Goal: Task Accomplishment & Management: Complete application form

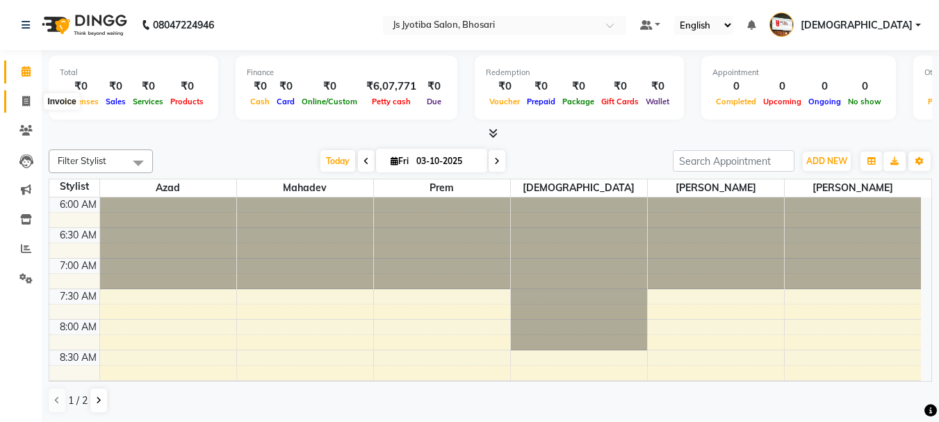
click at [22, 100] on icon at bounding box center [26, 101] width 8 height 10
select select "554"
select select "service"
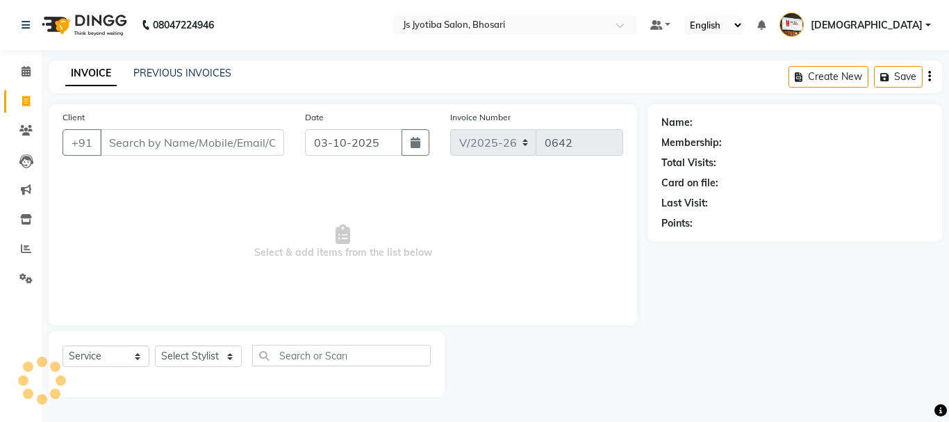
click at [227, 142] on input "Client" at bounding box center [192, 142] width 184 height 26
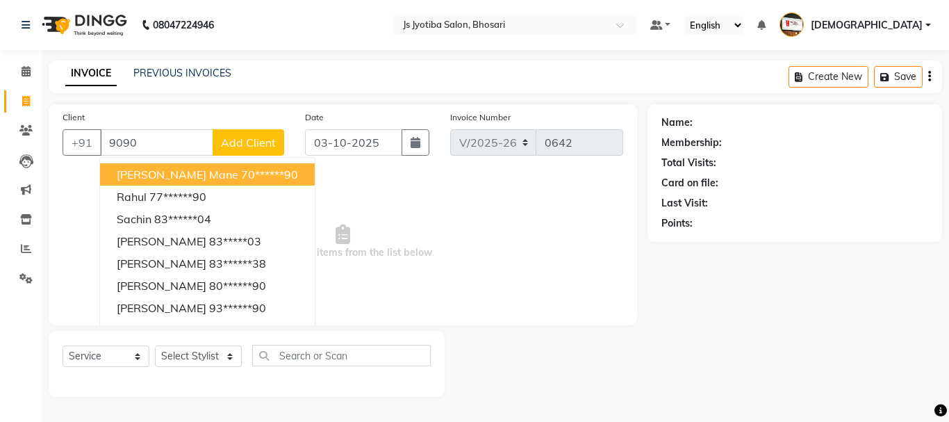
click at [242, 177] on ngb-highlight "70******90" at bounding box center [269, 174] width 57 height 14
type input "70******90"
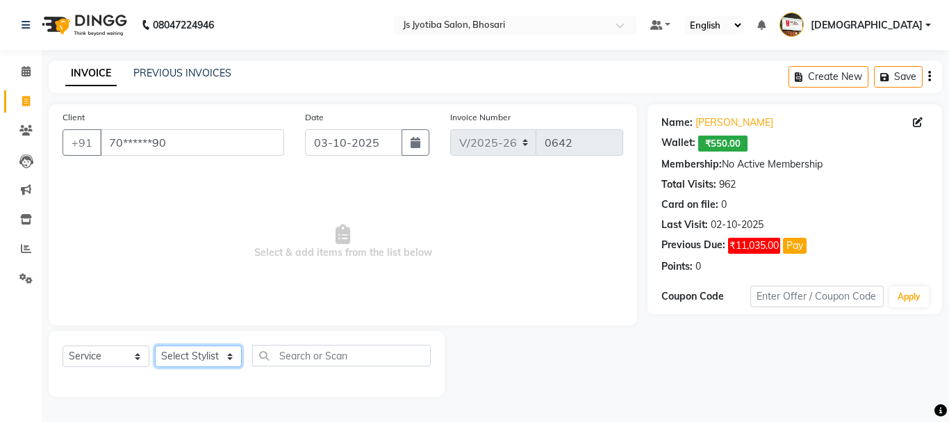
click at [201, 354] on select "Select Stylist abdul adil Anuj Azad Mahadev prem sachin hadpad Shiva S.R.K. sun…" at bounding box center [198, 356] width 87 height 22
select select "51926"
click at [155, 345] on select "Select Stylist abdul adil Anuj Azad Mahadev prem sachin hadpad Shiva S.R.K. sun…" at bounding box center [198, 356] width 87 height 22
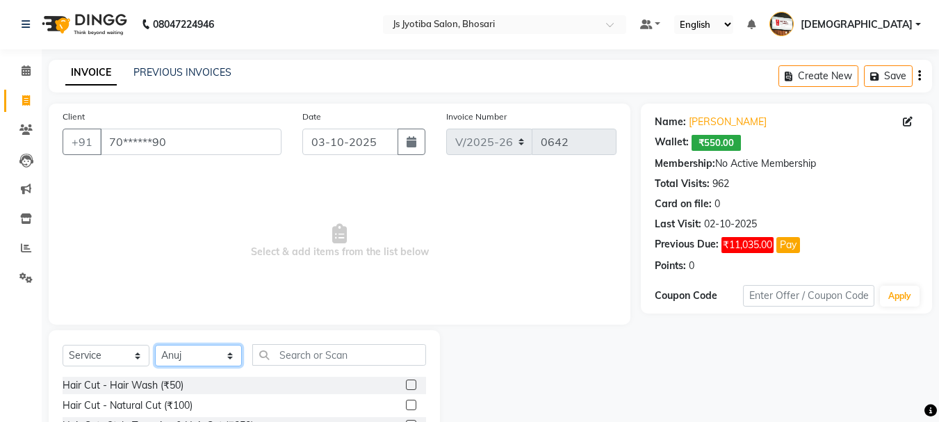
scroll to position [135, 0]
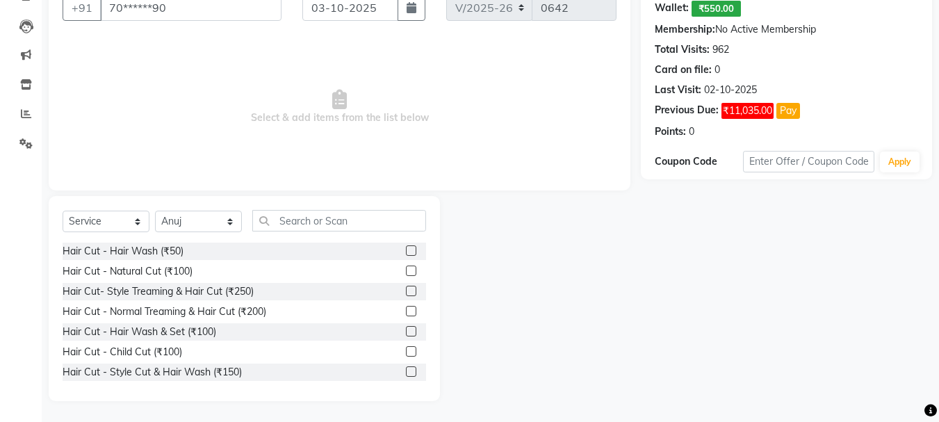
click at [406, 372] on label at bounding box center [411, 371] width 10 height 10
click at [406, 372] on input "checkbox" at bounding box center [410, 371] width 9 height 9
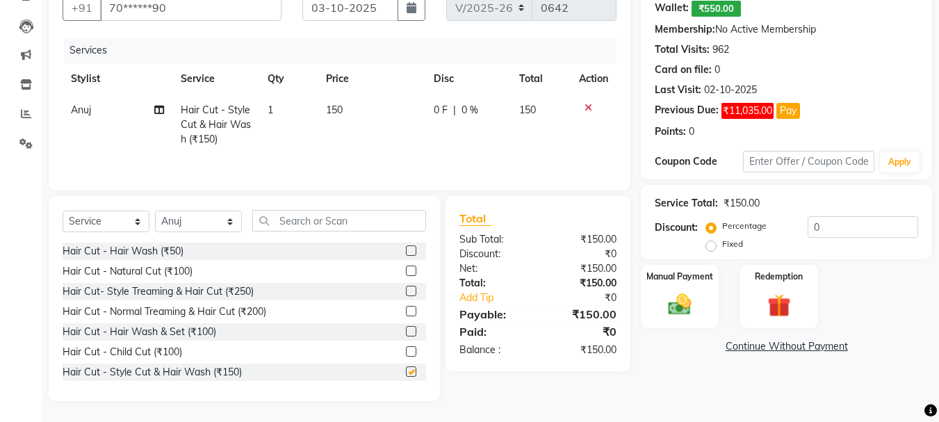
checkbox input "false"
click at [175, 222] on select "Select Stylist abdul adil Anuj Azad Mahadev prem sachin hadpad Shiva S.R.K. sun…" at bounding box center [198, 221] width 87 height 22
select select "51927"
click at [155, 210] on select "Select Stylist abdul adil Anuj Azad Mahadev prem sachin hadpad Shiva S.R.K. sun…" at bounding box center [198, 221] width 87 height 22
click at [406, 372] on label at bounding box center [411, 371] width 10 height 10
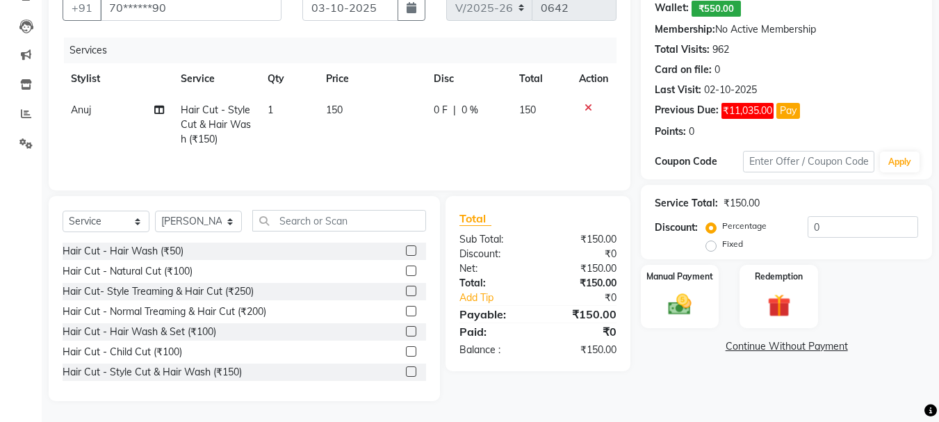
click at [406, 372] on input "checkbox" at bounding box center [410, 371] width 9 height 9
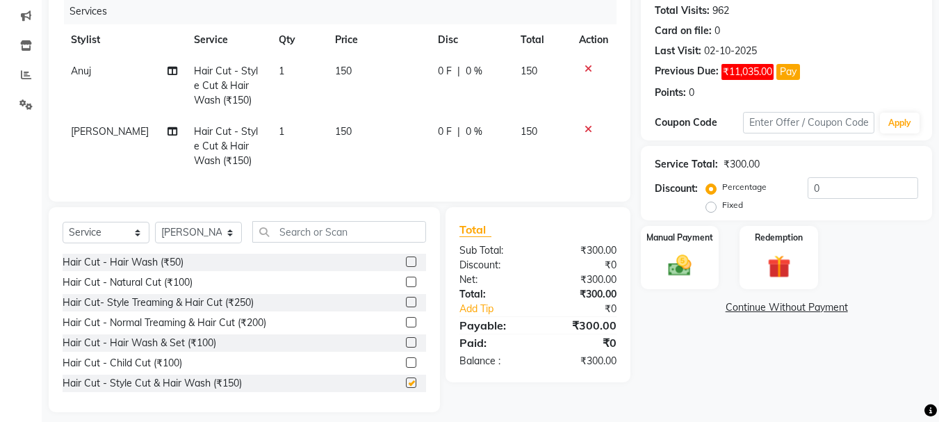
scroll to position [195, 0]
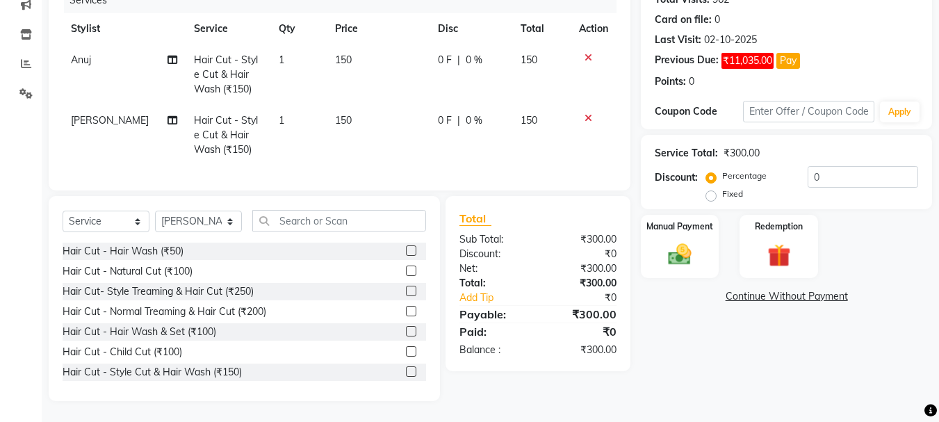
checkbox input "false"
click at [196, 210] on div "Select Service Product Membership Package Voucher Prepaid Gift Card Select Styl…" at bounding box center [244, 226] width 363 height 33
click at [195, 214] on select "Select Stylist abdul adil Anuj Azad Mahadev prem sachin hadpad Shiva S.R.K. sun…" at bounding box center [198, 221] width 87 height 22
select select "79570"
click at [155, 210] on select "Select Stylist abdul adil Anuj Azad Mahadev prem sachin hadpad Shiva S.R.K. sun…" at bounding box center [198, 221] width 87 height 22
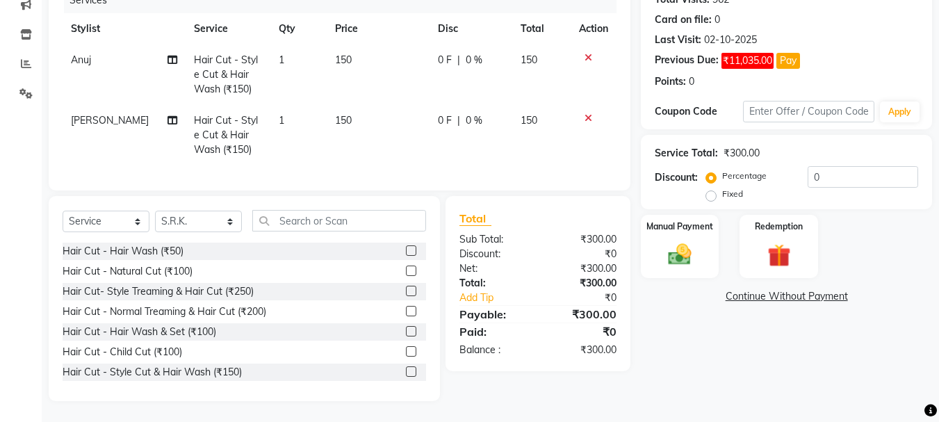
click at [406, 288] on label at bounding box center [411, 291] width 10 height 10
click at [406, 288] on input "checkbox" at bounding box center [410, 291] width 9 height 9
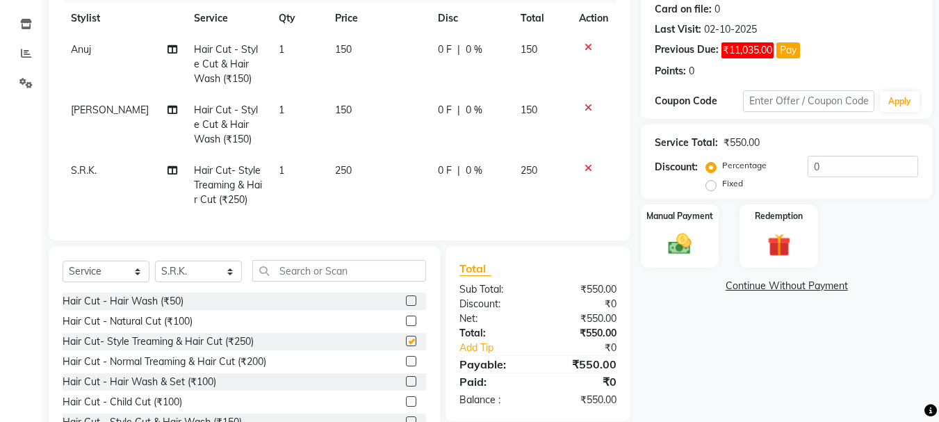
scroll to position [256, 0]
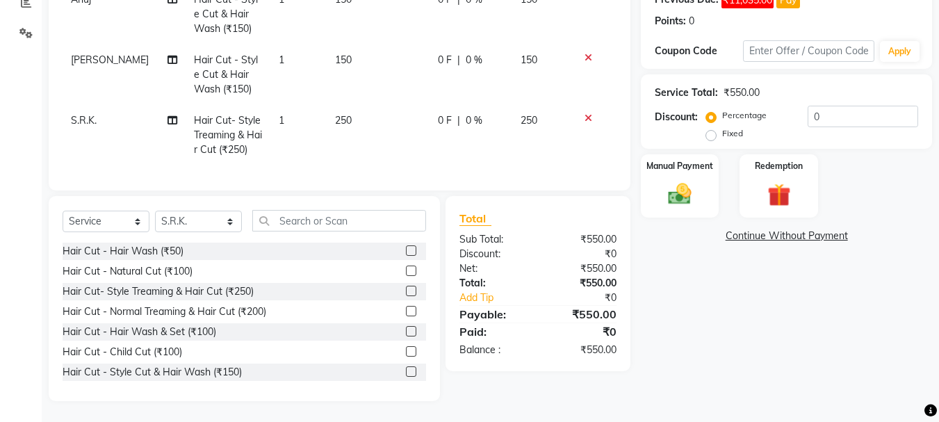
checkbox input "false"
click at [215, 226] on select "Select Stylist abdul adil Anuj Azad Mahadev prem sachin hadpad Shiva S.R.K. sun…" at bounding box center [198, 221] width 87 height 22
select select "79569"
click at [155, 210] on select "Select Stylist abdul adil Anuj Azad Mahadev prem sachin hadpad Shiva S.R.K. sun…" at bounding box center [198, 221] width 87 height 22
click at [406, 271] on label at bounding box center [411, 270] width 10 height 10
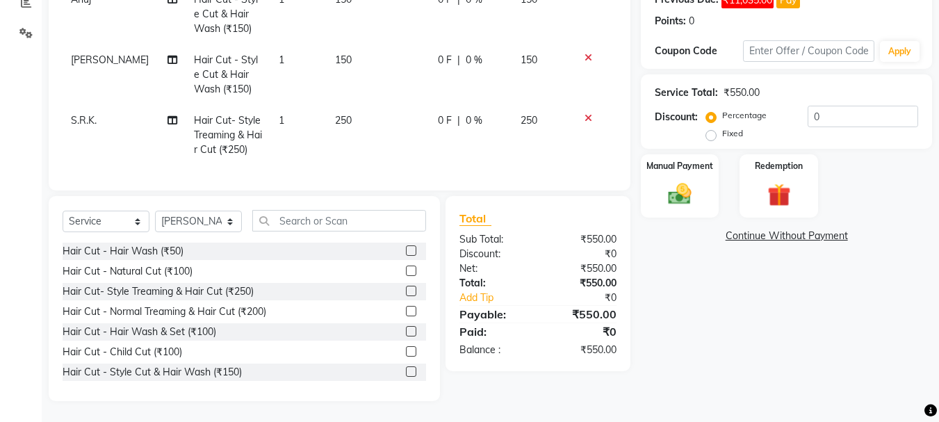
click at [406, 271] on input "checkbox" at bounding box center [410, 271] width 9 height 9
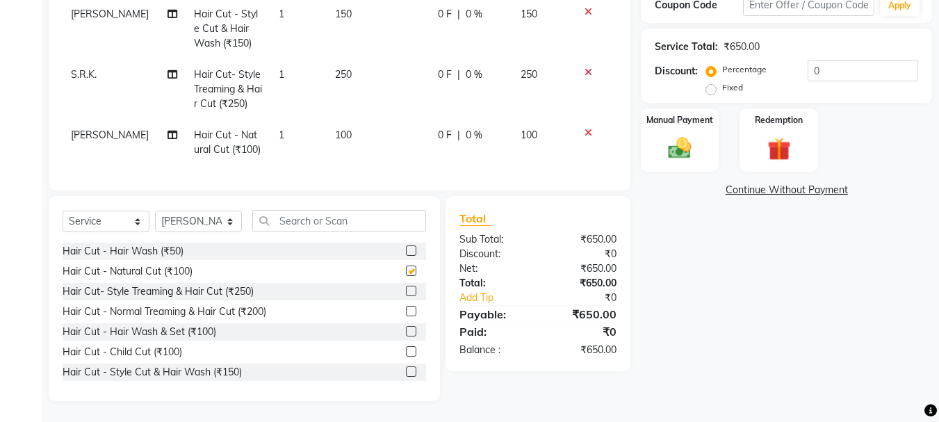
checkbox input "false"
click at [193, 220] on select "Select Stylist abdul adil Anuj Azad Mahadev prem sachin hadpad Shiva S.R.K. sun…" at bounding box center [198, 221] width 87 height 22
select select "7183"
click at [155, 210] on select "Select Stylist abdul adil Anuj Azad Mahadev prem sachin hadpad Shiva S.R.K. sun…" at bounding box center [198, 221] width 87 height 22
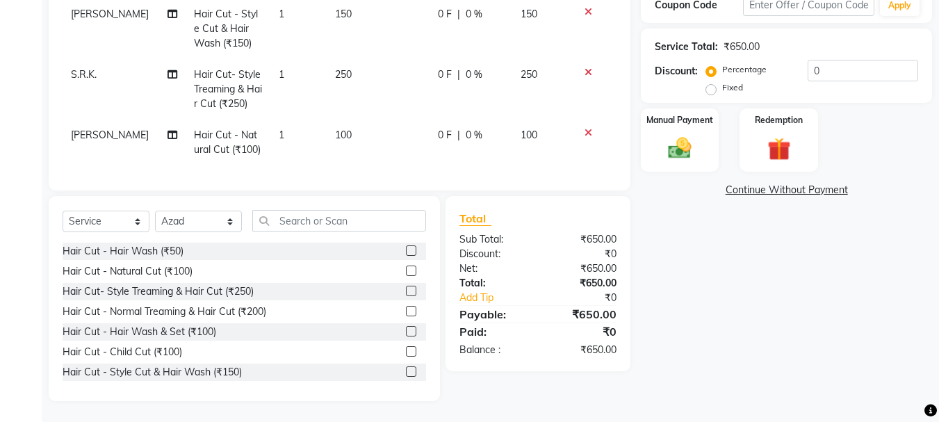
drag, startPoint x: 402, startPoint y: 288, endPoint x: 342, endPoint y: 144, distance: 155.1
click at [406, 286] on label at bounding box center [411, 291] width 10 height 10
click at [406, 287] on input "checkbox" at bounding box center [410, 291] width 9 height 9
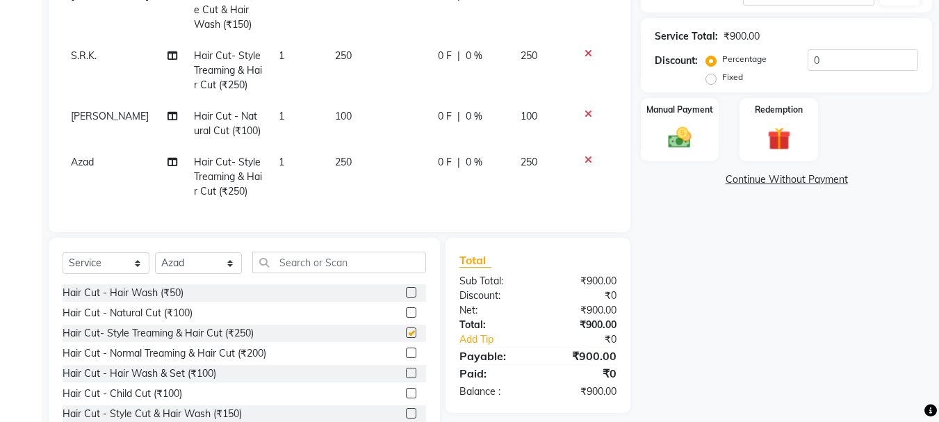
scroll to position [19, 0]
checkbox input "false"
click at [215, 256] on select "Select Stylist abdul adil Anuj Azad Mahadev prem sachin hadpad Shiva S.R.K. sun…" at bounding box center [198, 263] width 87 height 22
click at [155, 252] on select "Select Stylist abdul adil Anuj Azad Mahadev prem sachin hadpad Shiva S.R.K. sun…" at bounding box center [198, 263] width 87 height 22
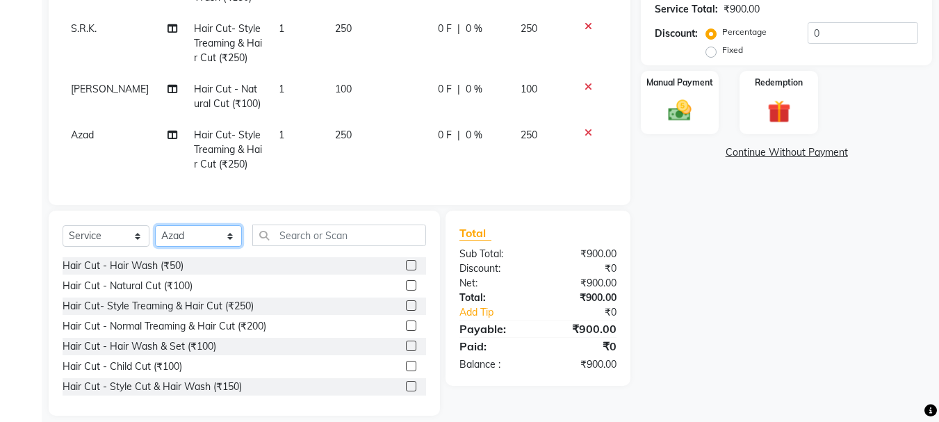
scroll to position [343, 0]
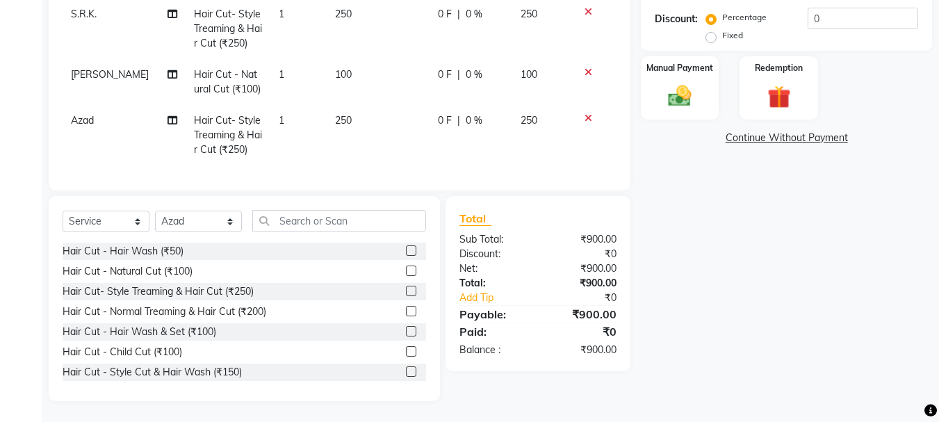
click at [406, 372] on label at bounding box center [411, 371] width 10 height 10
click at [406, 372] on input "checkbox" at bounding box center [410, 371] width 9 height 9
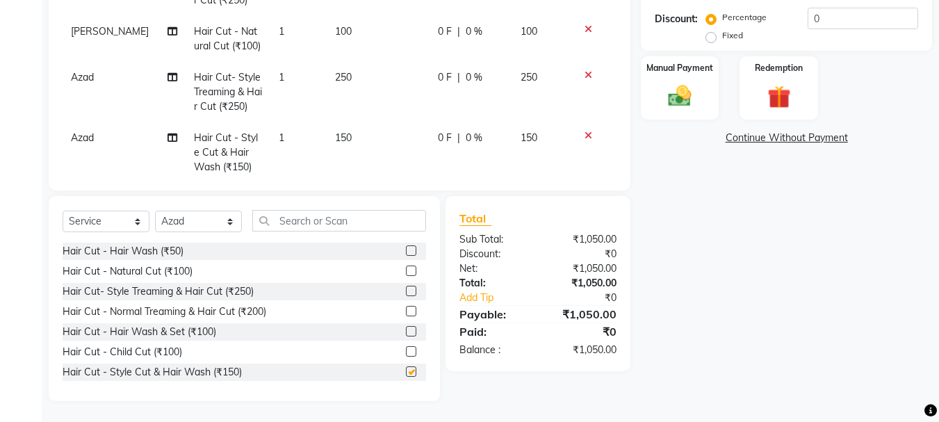
scroll to position [79, 0]
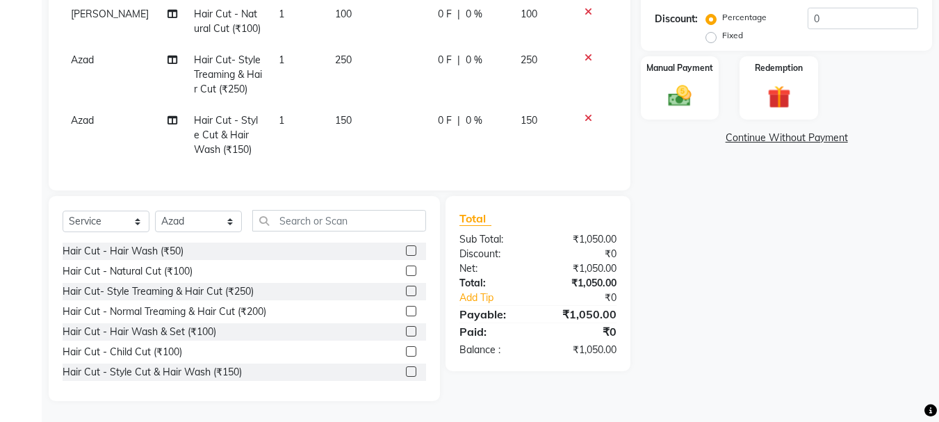
checkbox input "false"
click at [199, 227] on select "Select Stylist abdul adil Anuj Azad Mahadev prem sachin hadpad Shiva S.R.K. sun…" at bounding box center [198, 221] width 87 height 22
select select "51926"
click at [155, 210] on select "Select Stylist abdul adil Anuj Azad Mahadev prem sachin hadpad Shiva S.R.K. sun…" at bounding box center [198, 221] width 87 height 22
click at [406, 274] on label at bounding box center [411, 270] width 10 height 10
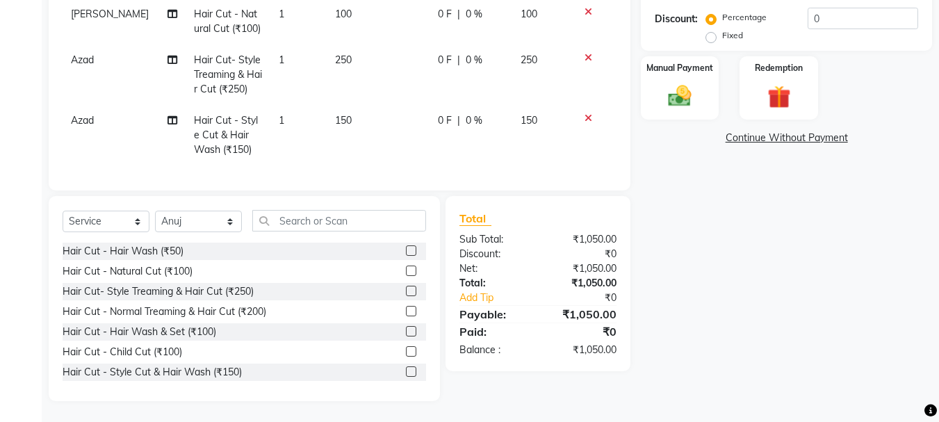
click at [406, 274] on input "checkbox" at bounding box center [410, 271] width 9 height 9
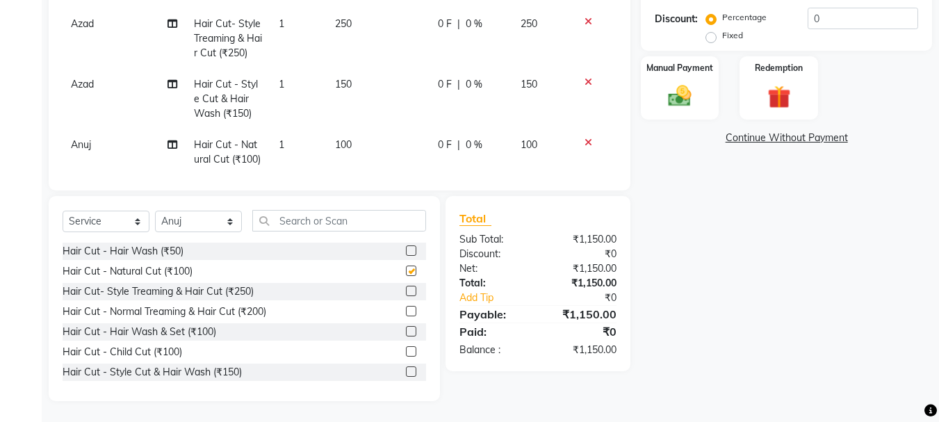
scroll to position [125, 0]
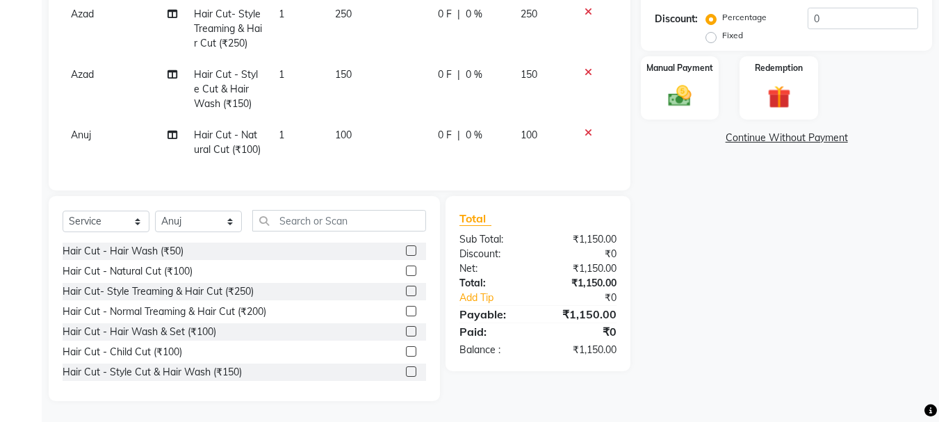
checkbox input "false"
click at [195, 223] on select "Select Stylist abdul adil Anuj Azad Mahadev prem sachin hadpad Shiva S.R.K. sun…" at bounding box center [198, 221] width 87 height 22
select select "51927"
click at [155, 210] on select "Select Stylist abdul adil Anuj Azad Mahadev prem sachin hadpad Shiva S.R.K. sun…" at bounding box center [198, 221] width 87 height 22
click at [406, 312] on label at bounding box center [411, 311] width 10 height 10
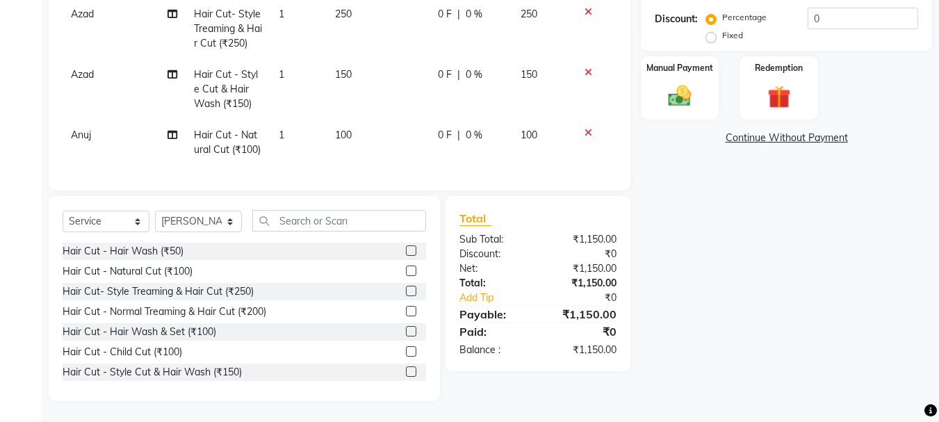
click at [406, 312] on input "checkbox" at bounding box center [410, 311] width 9 height 9
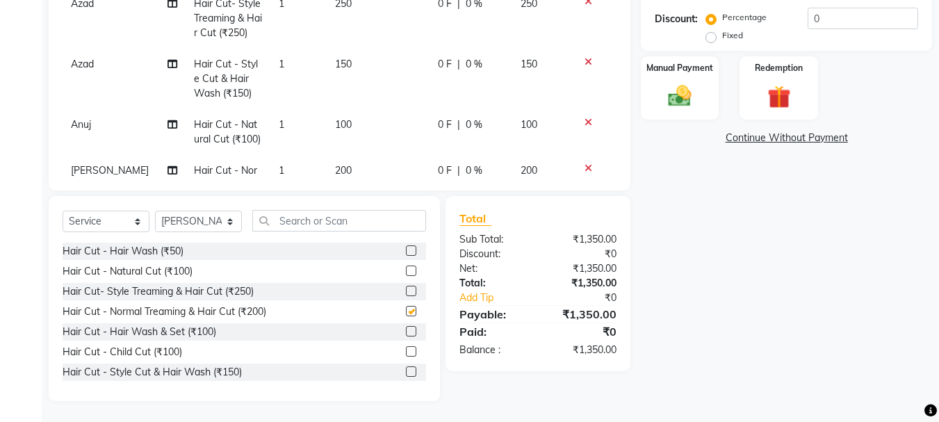
click at [406, 312] on label at bounding box center [411, 311] width 10 height 10
click at [406, 312] on input "checkbox" at bounding box center [410, 311] width 9 height 9
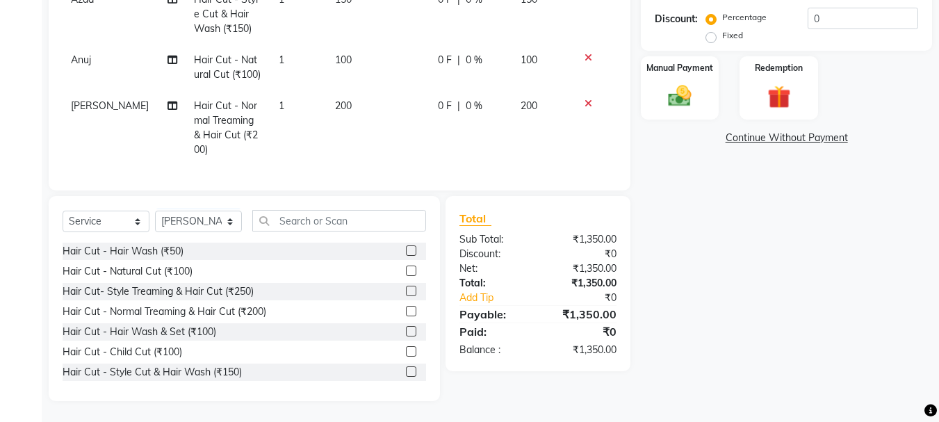
scroll to position [200, 0]
click at [406, 313] on label at bounding box center [411, 311] width 10 height 10
click at [406, 313] on input "checkbox" at bounding box center [410, 311] width 9 height 9
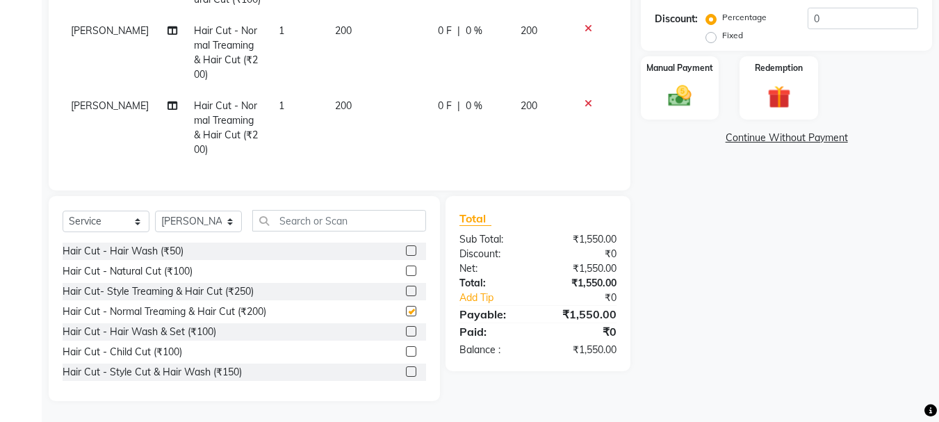
checkbox input "false"
drag, startPoint x: 198, startPoint y: 224, endPoint x: 198, endPoint y: 214, distance: 10.4
click at [198, 224] on select "Select Stylist abdul adil Anuj Azad Mahadev prem sachin hadpad Shiva S.R.K. sun…" at bounding box center [198, 221] width 87 height 22
select select "79570"
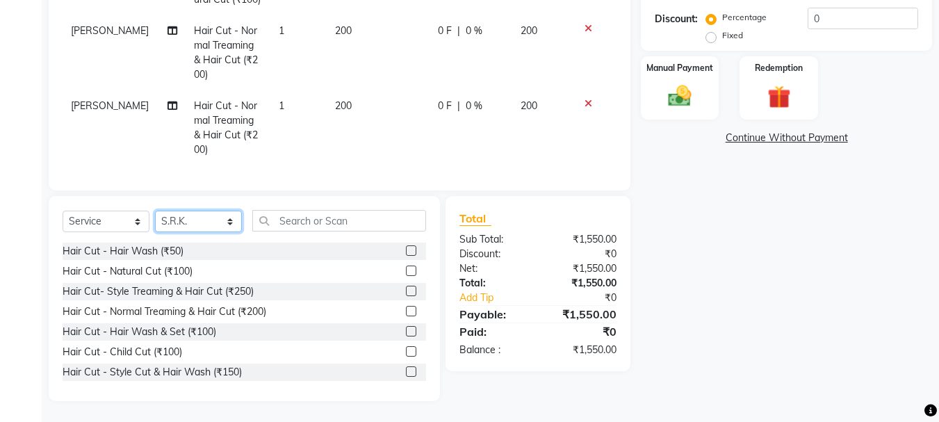
click at [155, 210] on select "Select Stylist abdul adil Anuj Azad Mahadev prem sachin hadpad Shiva S.R.K. sun…" at bounding box center [198, 221] width 87 height 22
drag, startPoint x: 399, startPoint y: 276, endPoint x: 355, endPoint y: 183, distance: 102.2
click at [406, 274] on div at bounding box center [410, 272] width 9 height 15
click at [406, 270] on label at bounding box center [411, 270] width 10 height 10
click at [406, 270] on input "checkbox" at bounding box center [410, 271] width 9 height 9
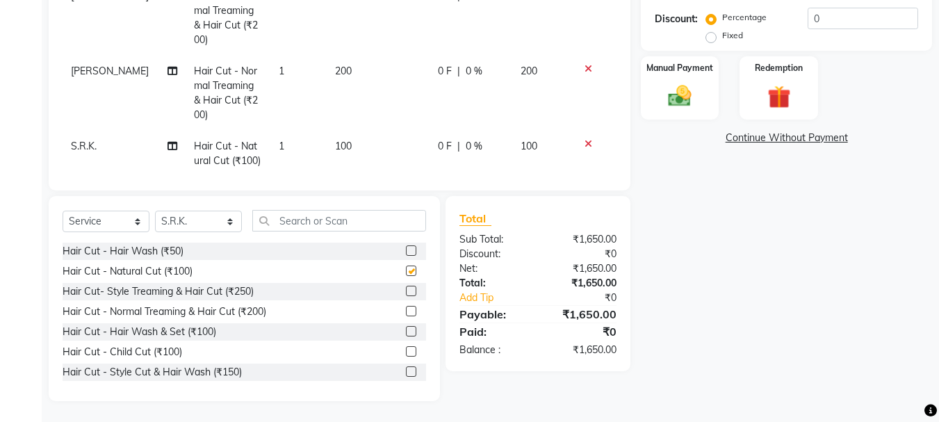
scroll to position [321, 0]
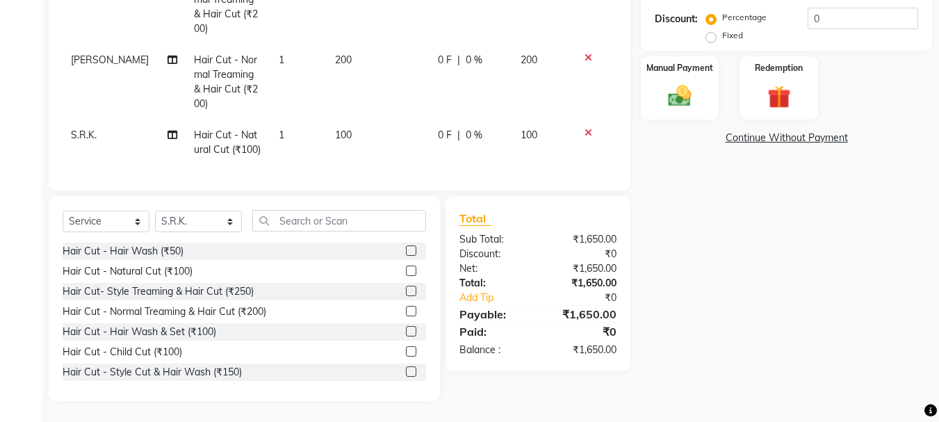
checkbox input "false"
click at [186, 210] on div "Select Service Product Membership Package Voucher Prepaid Gift Card Select Styl…" at bounding box center [244, 226] width 363 height 33
click at [185, 219] on select "Select Stylist abdul adil Anuj Azad Mahadev prem sachin hadpad Shiva S.R.K. sun…" at bounding box center [198, 221] width 87 height 22
select select "50757"
click at [155, 210] on select "Select Stylist abdul adil Anuj Azad Mahadev prem sachin hadpad Shiva S.R.K. sun…" at bounding box center [198, 221] width 87 height 22
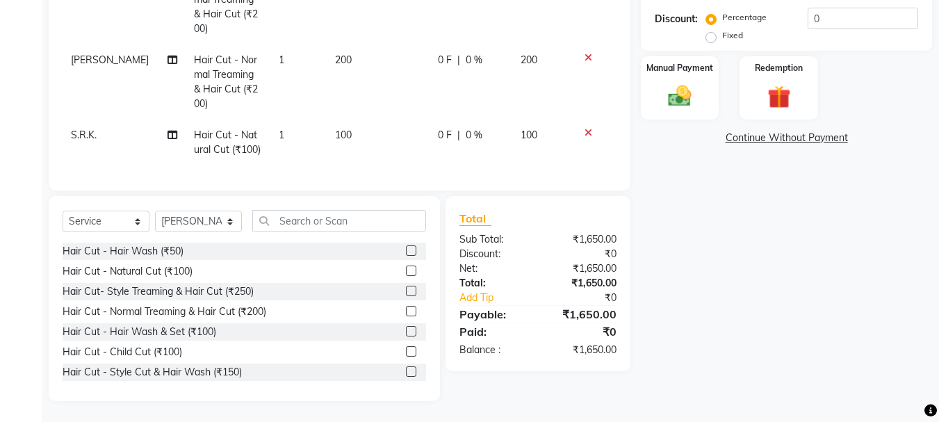
click at [406, 294] on label at bounding box center [411, 291] width 10 height 10
click at [406, 294] on input "checkbox" at bounding box center [410, 291] width 9 height 9
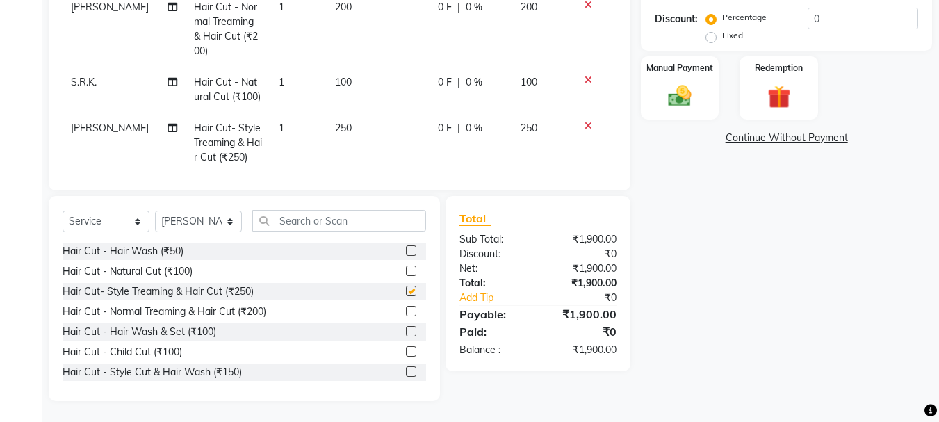
checkbox input "false"
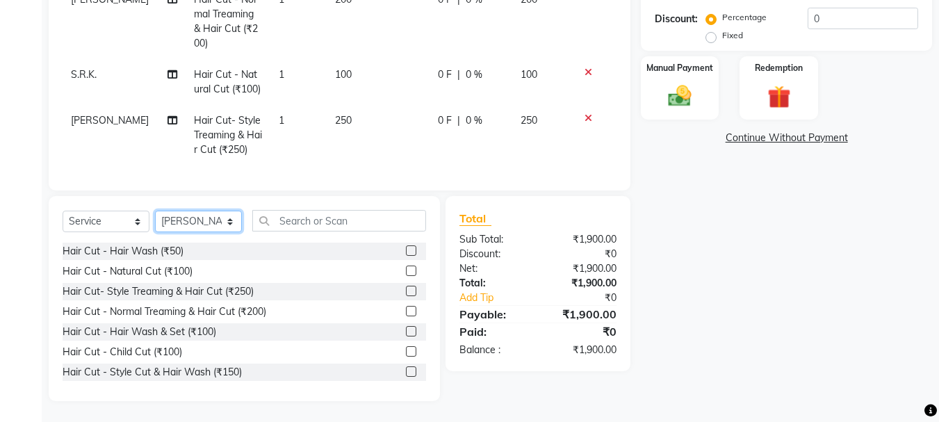
click at [206, 212] on select "Select Stylist abdul adil Anuj Azad Mahadev prem sachin hadpad Shiva S.R.K. sun…" at bounding box center [198, 221] width 87 height 22
select select "79569"
click at [155, 210] on select "Select Stylist abdul adil Anuj Azad Mahadev prem sachin hadpad Shiva S.R.K. sun…" at bounding box center [198, 221] width 87 height 22
drag, startPoint x: 404, startPoint y: 290, endPoint x: 360, endPoint y: 154, distance: 143.7
click at [406, 290] on label at bounding box center [411, 291] width 10 height 10
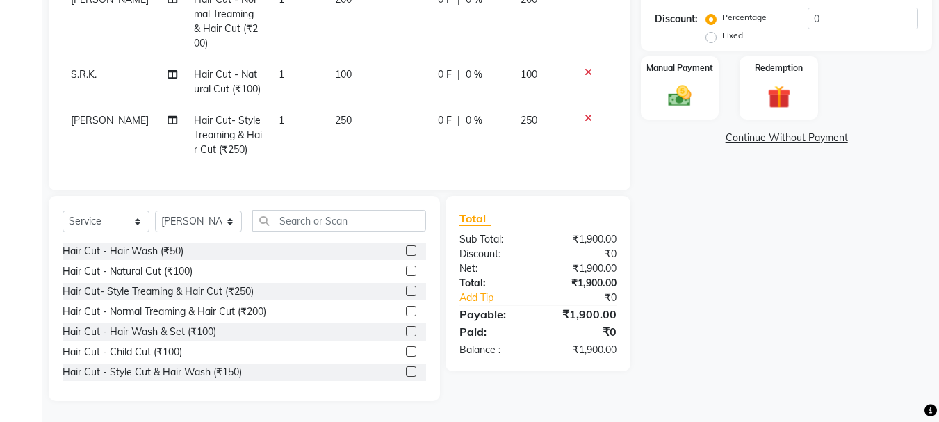
click at [406, 290] on input "checkbox" at bounding box center [410, 291] width 9 height 9
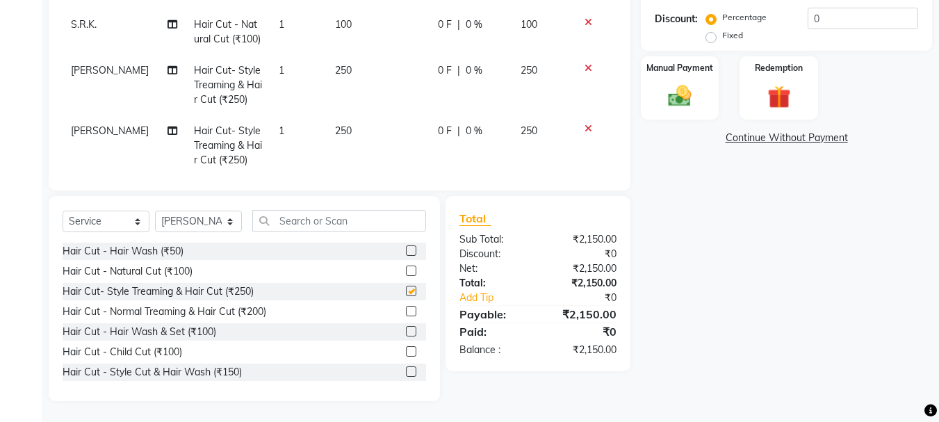
scroll to position [442, 0]
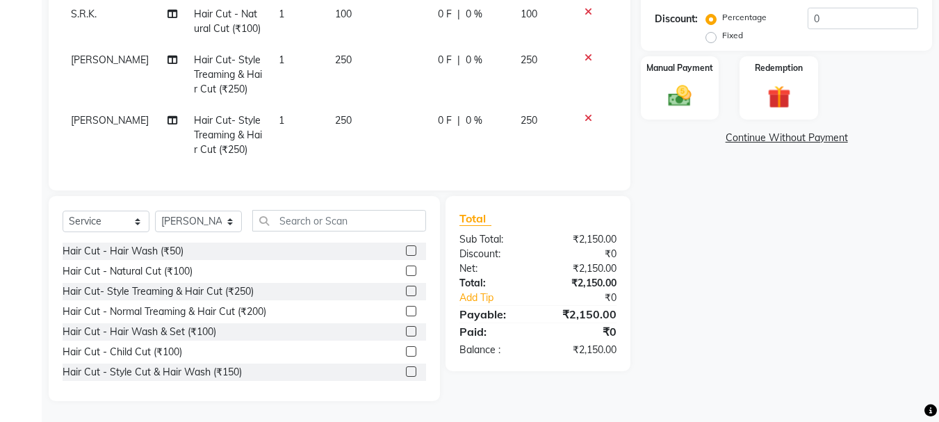
checkbox input "false"
click at [181, 218] on select "Select Stylist abdul adil Anuj Azad Mahadev prem sachin hadpad Shiva S.R.K. sun…" at bounding box center [198, 221] width 87 height 22
select select "51927"
click at [155, 210] on select "Select Stylist abdul adil Anuj Azad Mahadev prem sachin hadpad Shiva S.R.K. sun…" at bounding box center [198, 221] width 87 height 22
click at [406, 370] on label at bounding box center [411, 371] width 10 height 10
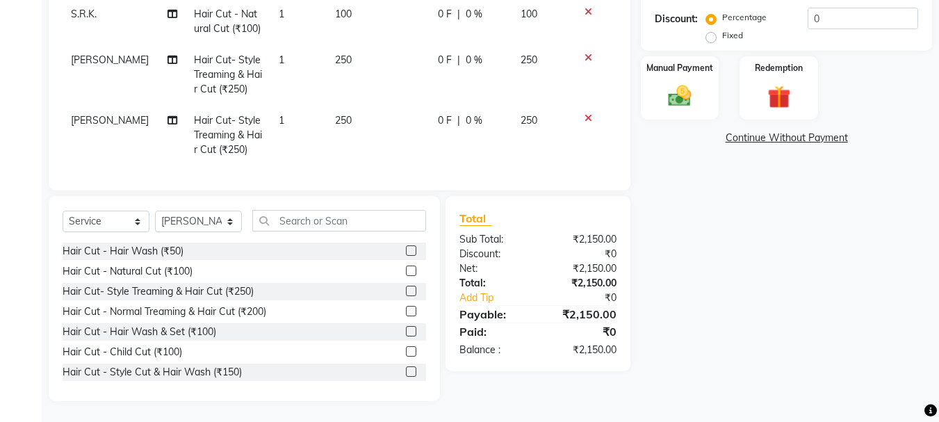
click at [406, 370] on input "checkbox" at bounding box center [410, 371] width 9 height 9
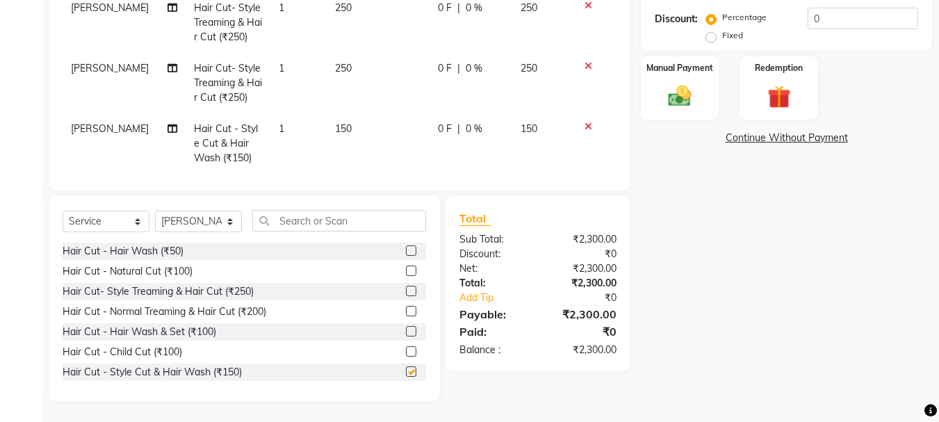
scroll to position [502, 0]
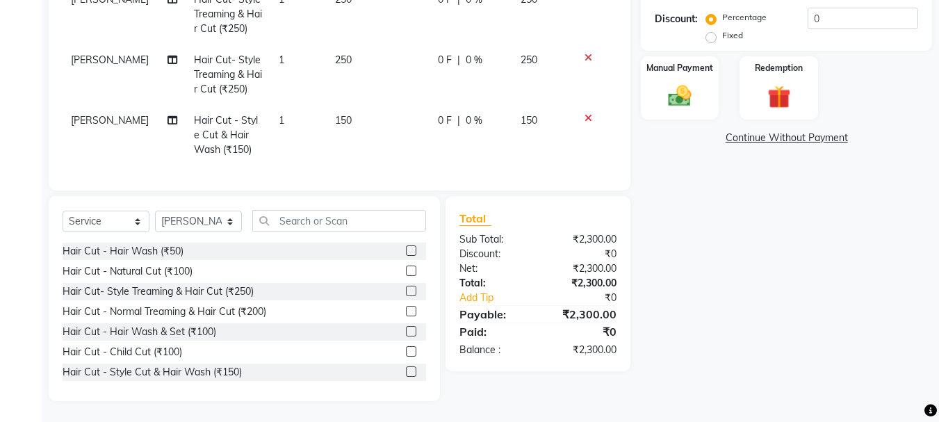
checkbox input "false"
click at [204, 219] on select "Select Stylist abdul adil Anuj Azad Mahadev prem sachin hadpad Shiva S.R.K. sun…" at bounding box center [198, 221] width 87 height 22
drag, startPoint x: 201, startPoint y: 210, endPoint x: 197, endPoint y: 216, distance: 7.9
click at [200, 213] on div "Select Service Product Membership Package Voucher Prepaid Gift Card Select Styl…" at bounding box center [244, 226] width 363 height 33
click at [197, 216] on select "Select Stylist abdul adil Anuj Azad Mahadev prem sachin hadpad Shiva S.R.K. sun…" at bounding box center [198, 221] width 87 height 22
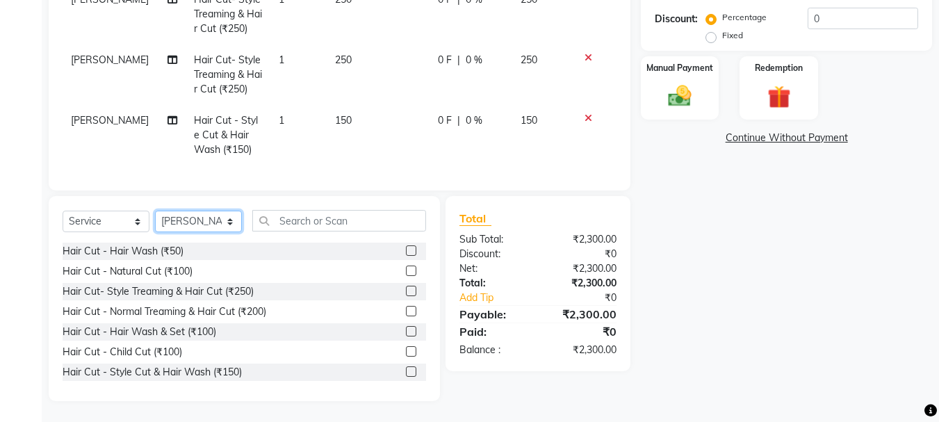
select select "79570"
click at [155, 210] on select "Select Stylist abdul adil Anuj Azad Mahadev prem sachin hadpad Shiva S.R.K. sun…" at bounding box center [198, 221] width 87 height 22
click at [406, 369] on label at bounding box center [411, 371] width 10 height 10
click at [406, 369] on input "checkbox" at bounding box center [410, 371] width 9 height 9
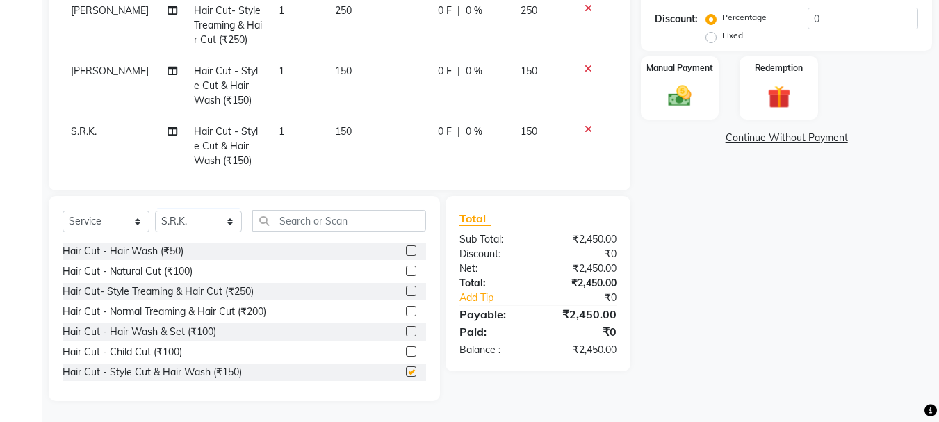
scroll to position [563, 0]
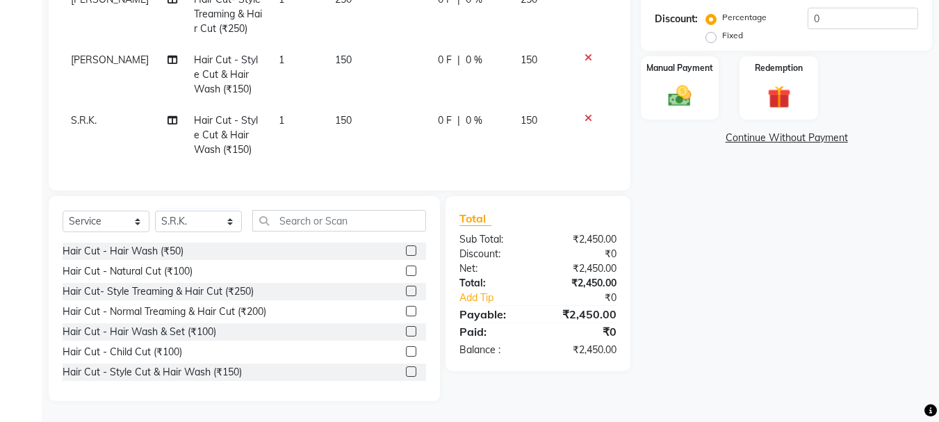
checkbox input "false"
click at [181, 235] on div "Select Service Product Membership Package Voucher Prepaid Gift Card Select Styl…" at bounding box center [244, 226] width 363 height 33
click at [185, 225] on select "Select Stylist abdul adil Anuj Azad Mahadev prem sachin hadpad Shiva S.R.K. sun…" at bounding box center [198, 221] width 87 height 22
select select "7183"
click at [155, 210] on select "Select Stylist abdul adil Anuj Azad Mahadev prem sachin hadpad Shiva S.R.K. sun…" at bounding box center [198, 221] width 87 height 22
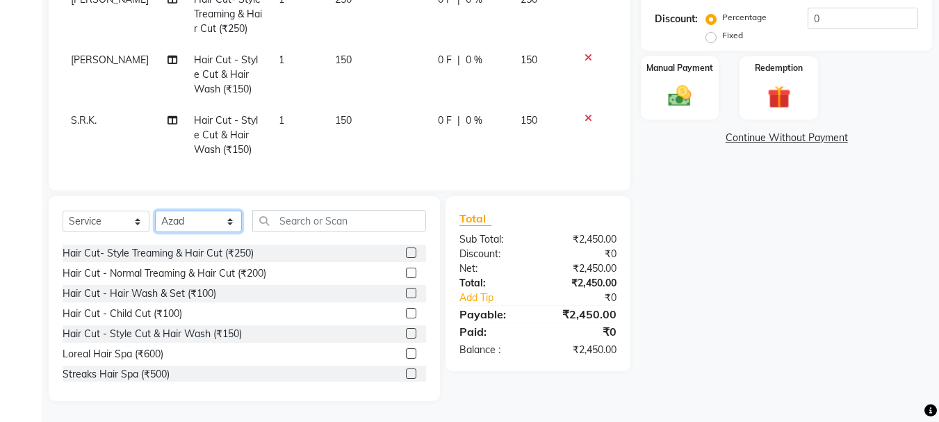
scroll to position [69, 0]
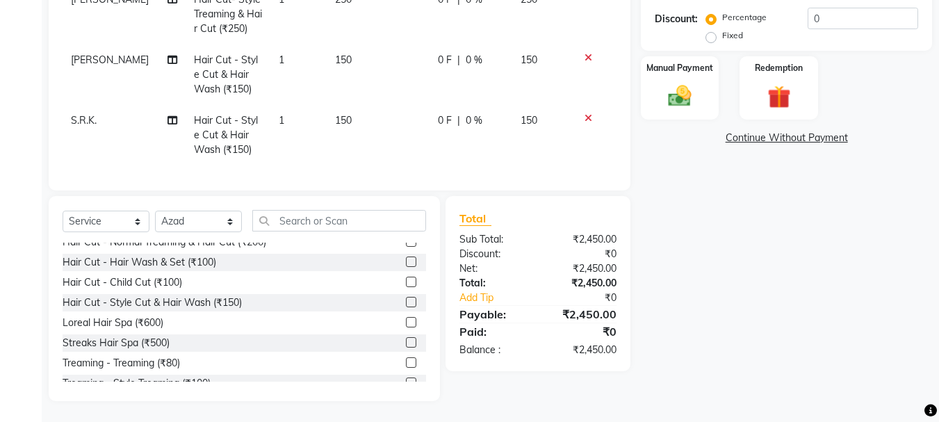
click at [406, 321] on label at bounding box center [411, 322] width 10 height 10
click at [406, 321] on input "checkbox" at bounding box center [410, 322] width 9 height 9
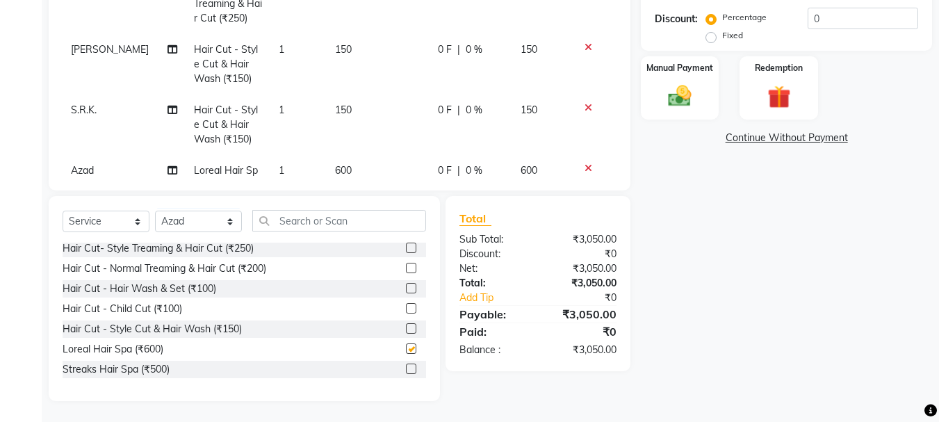
scroll to position [0, 0]
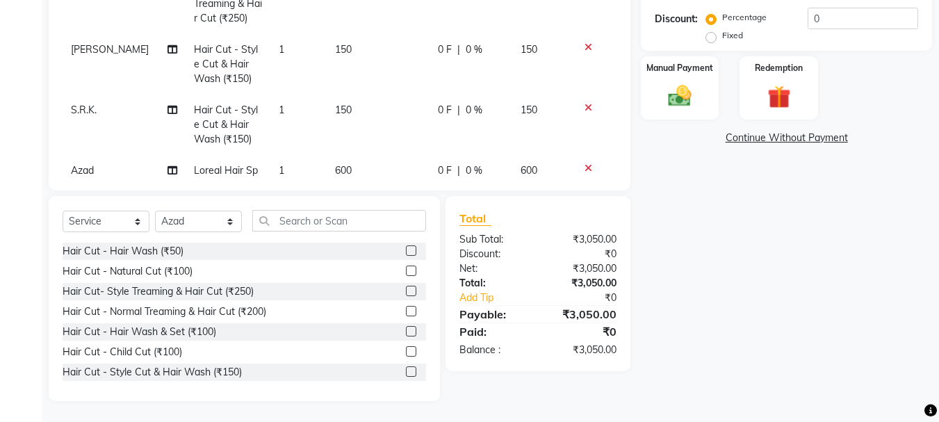
checkbox input "false"
click at [406, 251] on label at bounding box center [411, 250] width 10 height 10
click at [406, 251] on input "checkbox" at bounding box center [410, 251] width 9 height 9
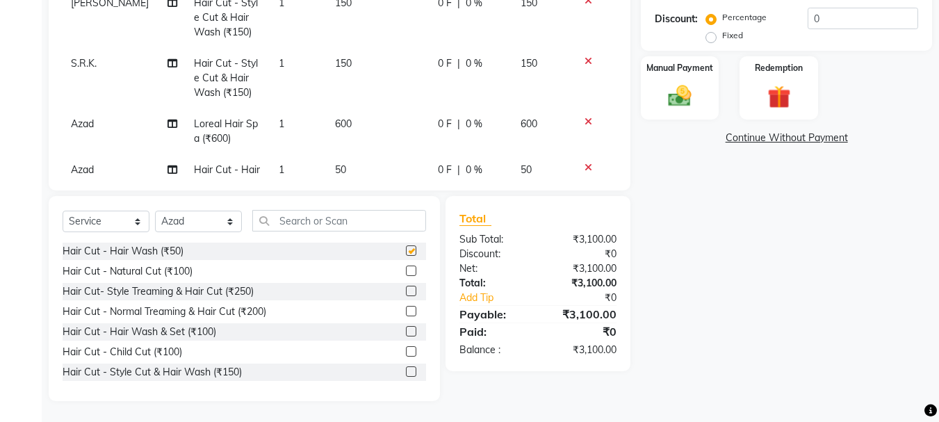
scroll to position [654, 0]
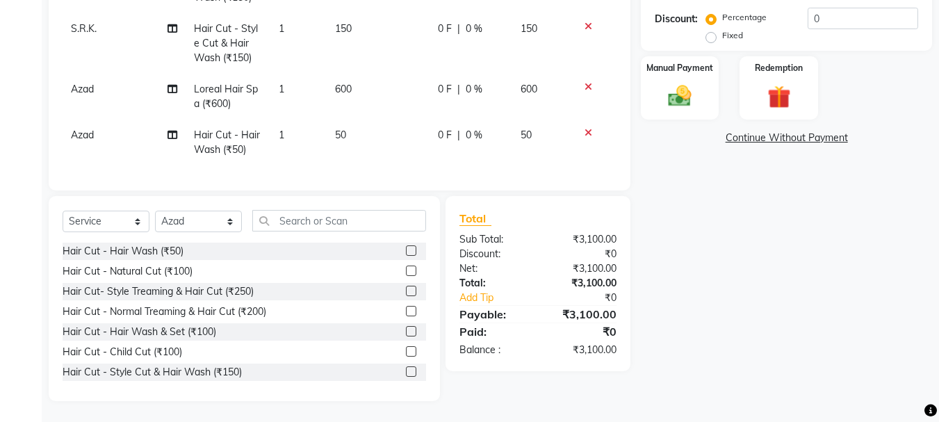
checkbox input "false"
click at [228, 231] on select "Select Stylist abdul adil Anuj Azad Mahadev prem sachin hadpad Shiva S.R.K. sun…" at bounding box center [198, 221] width 87 height 22
select select "79569"
click at [155, 210] on select "Select Stylist abdul adil Anuj Azad Mahadev prem sachin hadpad Shiva S.R.K. sun…" at bounding box center [198, 221] width 87 height 22
drag, startPoint x: 399, startPoint y: 290, endPoint x: 298, endPoint y: 185, distance: 144.9
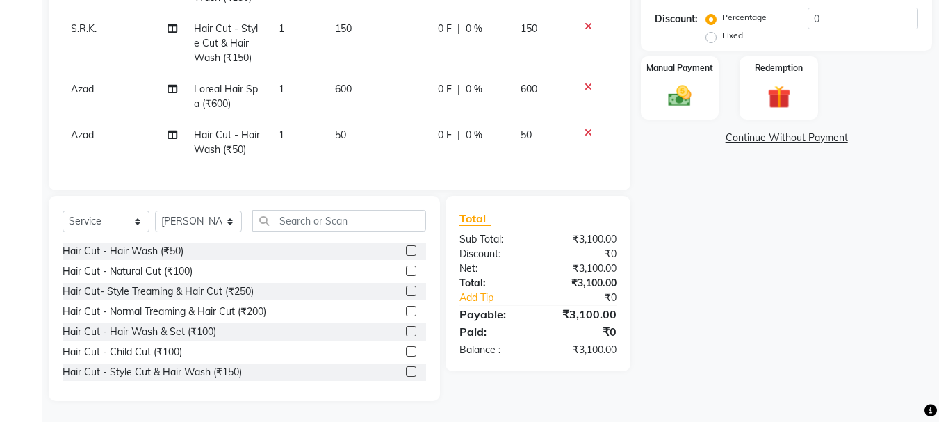
click at [406, 289] on label at bounding box center [411, 291] width 10 height 10
click at [406, 289] on input "checkbox" at bounding box center [410, 291] width 9 height 9
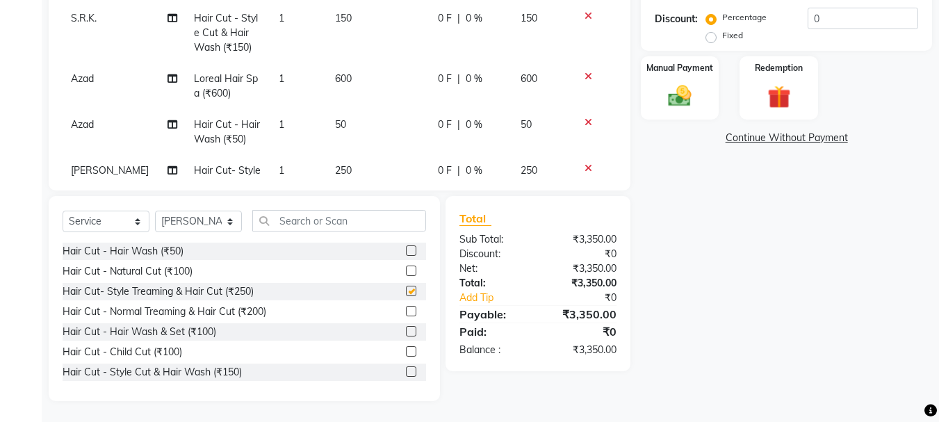
checkbox input "false"
click at [204, 229] on select "Select Stylist abdul adil Anuj Azad Mahadev prem sachin hadpad Shiva S.R.K. sun…" at bounding box center [198, 221] width 87 height 22
click at [203, 229] on select "Select Stylist abdul adil Anuj Azad Mahadev prem sachin hadpad Shiva S.R.K. sun…" at bounding box center [198, 221] width 87 height 22
select select "7182"
click at [155, 210] on select "Select Stylist abdul adil Anuj Azad Mahadev prem sachin hadpad Shiva S.R.K. sun…" at bounding box center [198, 221] width 87 height 22
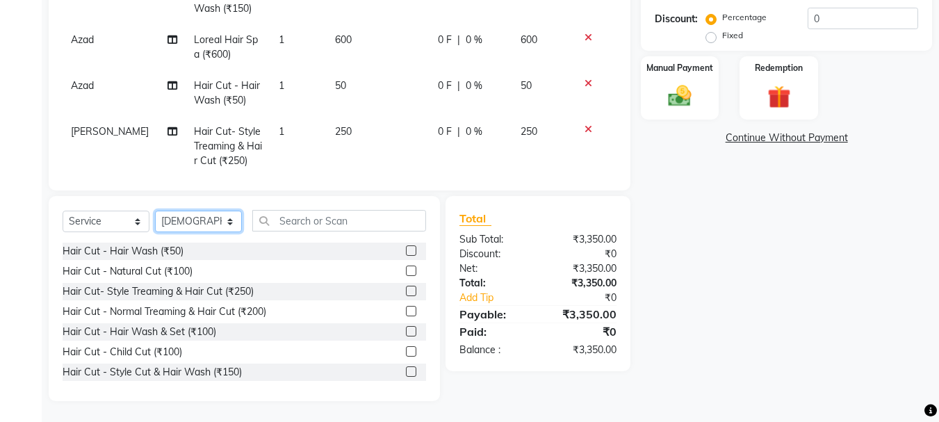
scroll to position [715, 0]
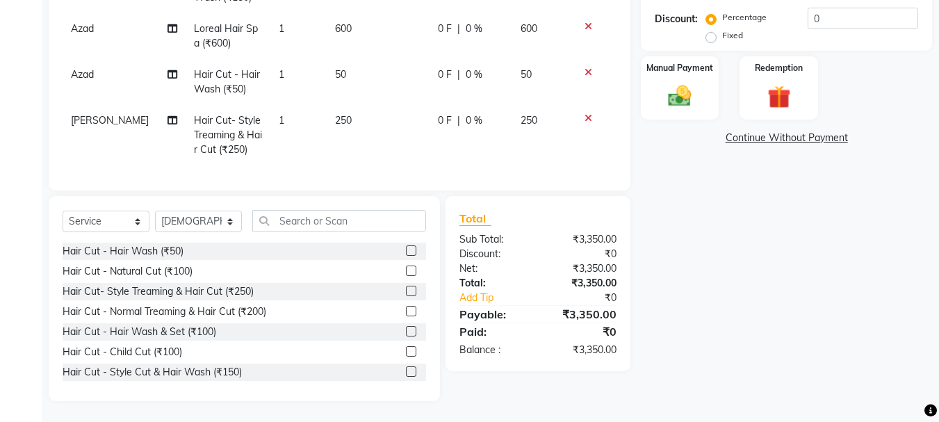
click at [406, 289] on label at bounding box center [411, 291] width 10 height 10
click at [406, 289] on input "checkbox" at bounding box center [410, 291] width 9 height 9
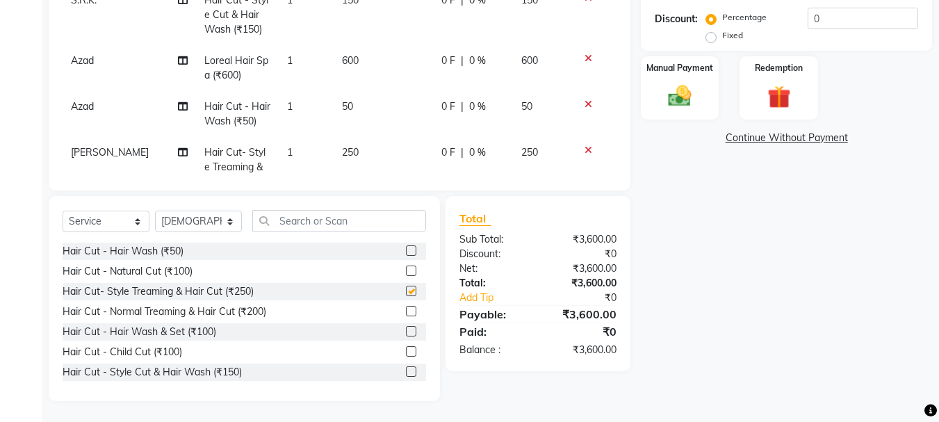
scroll to position [775, 0]
checkbox input "false"
click at [220, 212] on select "Select Stylist abdul adil Anuj Azad Mahadev prem sachin hadpad Shiva S.R.K. sun…" at bounding box center [198, 221] width 87 height 22
click at [216, 217] on select "Select Stylist abdul adil Anuj Azad Mahadev prem sachin hadpad Shiva S.R.K. sun…" at bounding box center [198, 221] width 87 height 22
select select "7183"
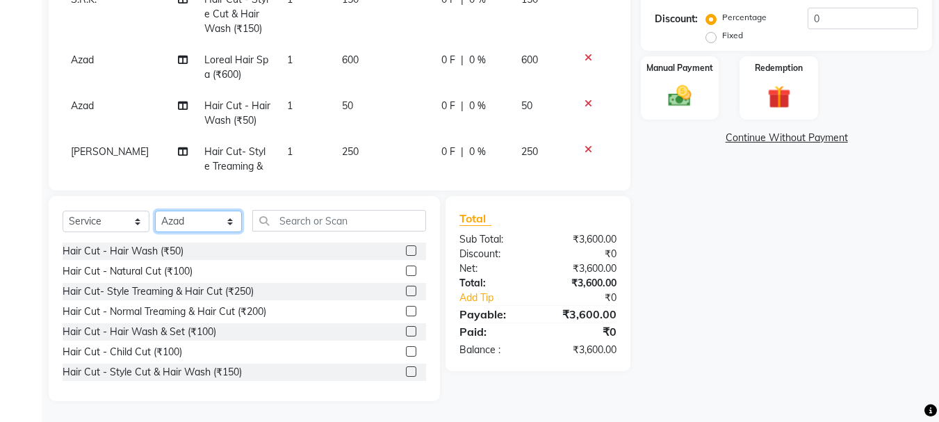
click at [155, 210] on select "Select Stylist abdul adil Anuj Azad Mahadev prem sachin hadpad Shiva S.R.K. sun…" at bounding box center [198, 221] width 87 height 22
click at [406, 271] on label at bounding box center [411, 270] width 10 height 10
click at [406, 271] on input "checkbox" at bounding box center [410, 271] width 9 height 9
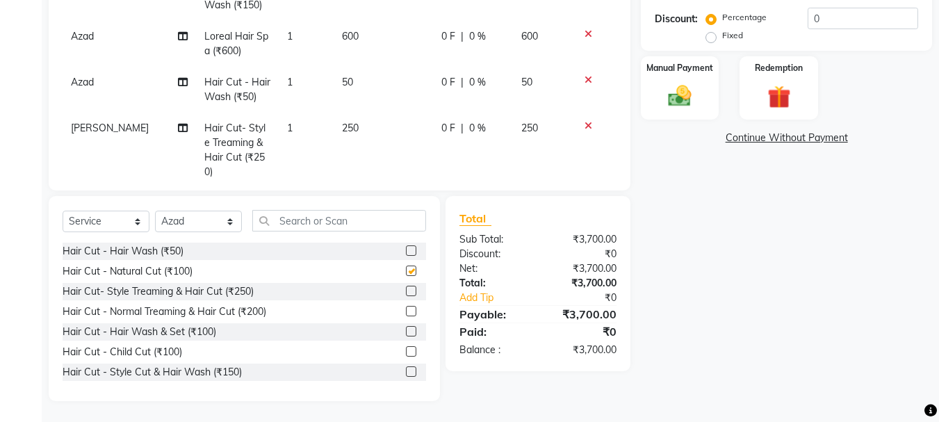
scroll to position [821, 0]
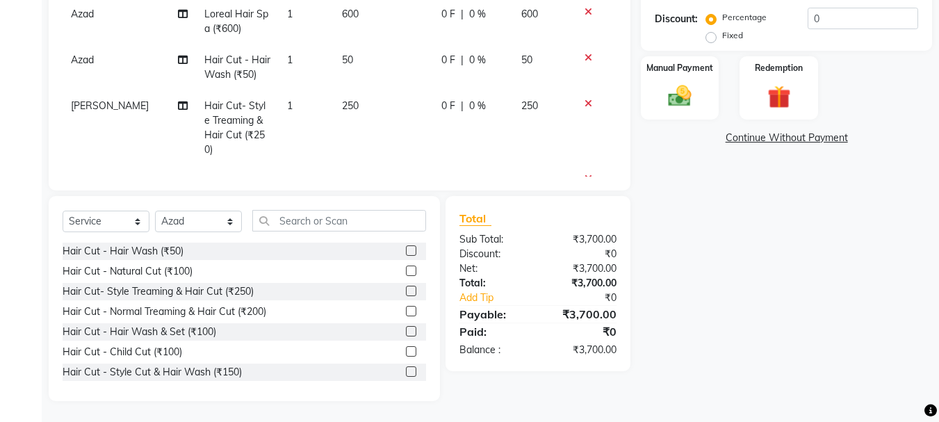
checkbox input "false"
click at [174, 225] on select "Select Stylist abdul adil Anuj Azad Mahadev prem sachin hadpad Shiva S.R.K. sun…" at bounding box center [198, 221] width 87 height 22
select select "79569"
click at [155, 210] on select "Select Stylist abdul adil Anuj Azad Mahadev prem sachin hadpad Shiva S.R.K. sun…" at bounding box center [198, 221] width 87 height 22
click at [406, 288] on label at bounding box center [411, 291] width 10 height 10
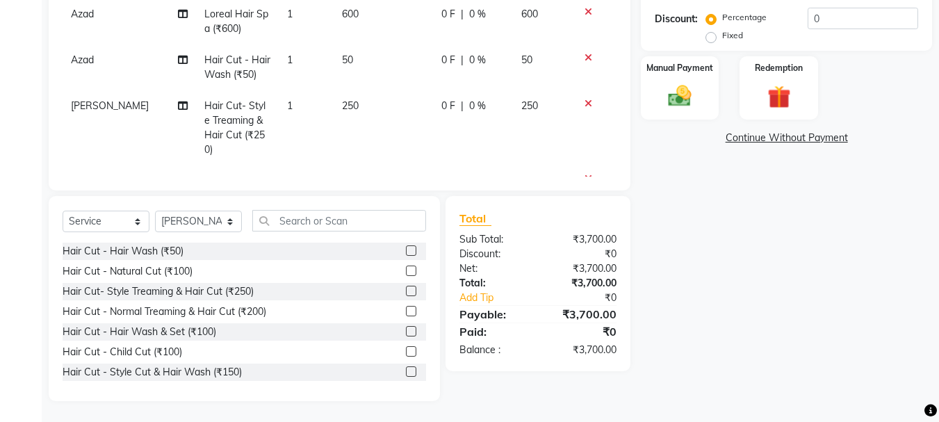
click at [406, 288] on input "checkbox" at bounding box center [410, 291] width 9 height 9
checkbox input "false"
click at [406, 274] on label at bounding box center [411, 270] width 10 height 10
click at [406, 274] on input "checkbox" at bounding box center [410, 271] width 9 height 9
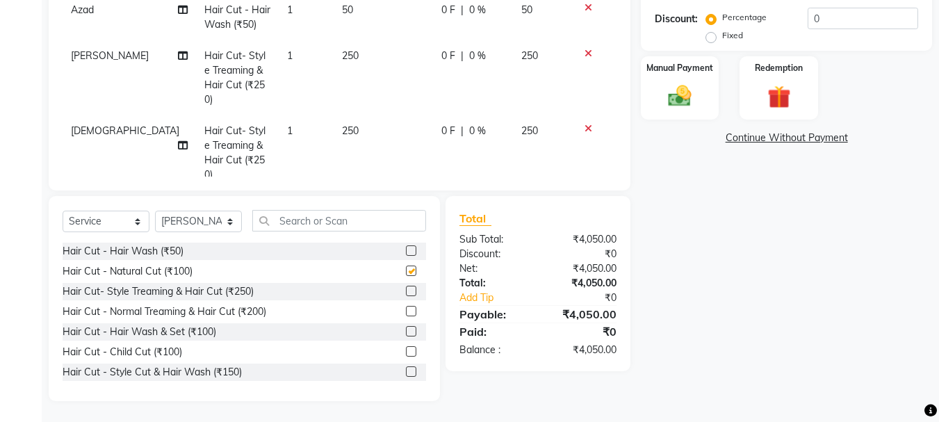
checkbox input "false"
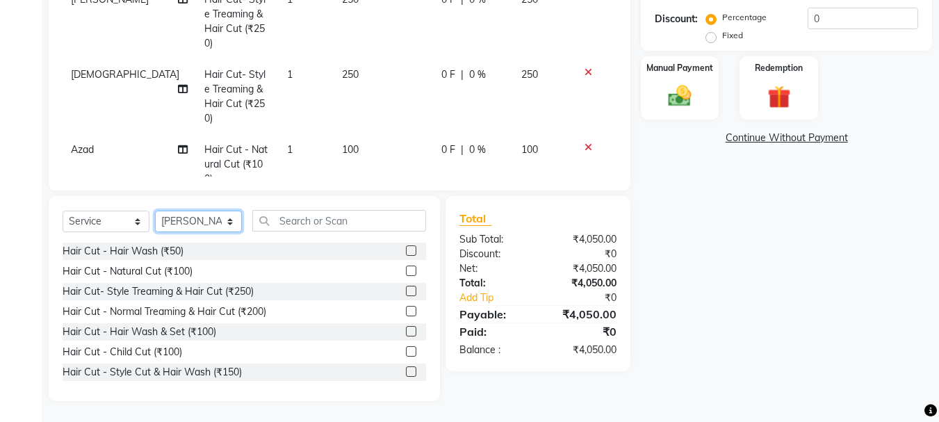
click at [210, 229] on select "Select Stylist abdul adil Anuj Azad Mahadev prem sachin hadpad Shiva S.R.K. sun…" at bounding box center [198, 221] width 87 height 22
select select "51927"
click at [155, 210] on select "Select Stylist abdul adil Anuj Azad Mahadev prem sachin hadpad Shiva S.R.K. sun…" at bounding box center [198, 221] width 87 height 22
drag, startPoint x: 398, startPoint y: 372, endPoint x: 388, endPoint y: 302, distance: 70.8
click at [406, 370] on label at bounding box center [411, 371] width 10 height 10
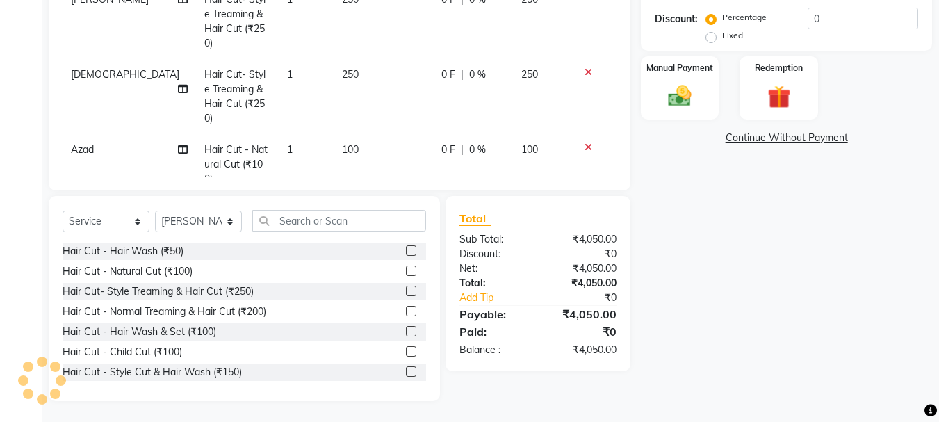
click at [406, 370] on input "checkbox" at bounding box center [410, 371] width 9 height 9
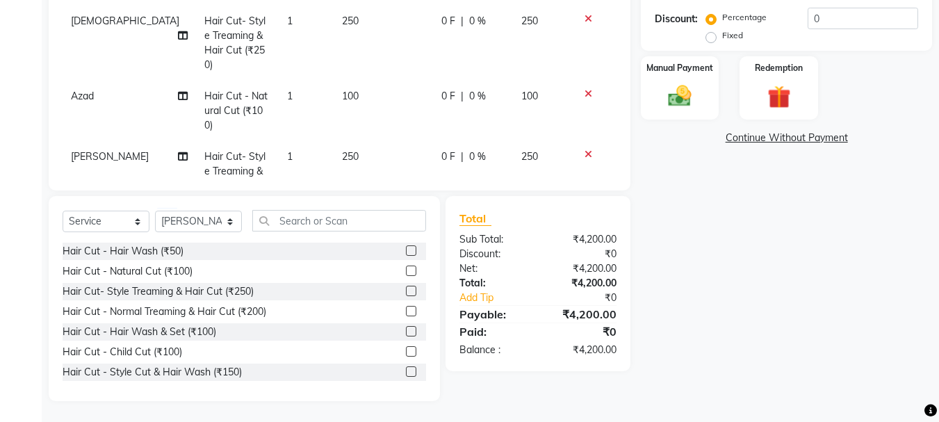
checkbox input "false"
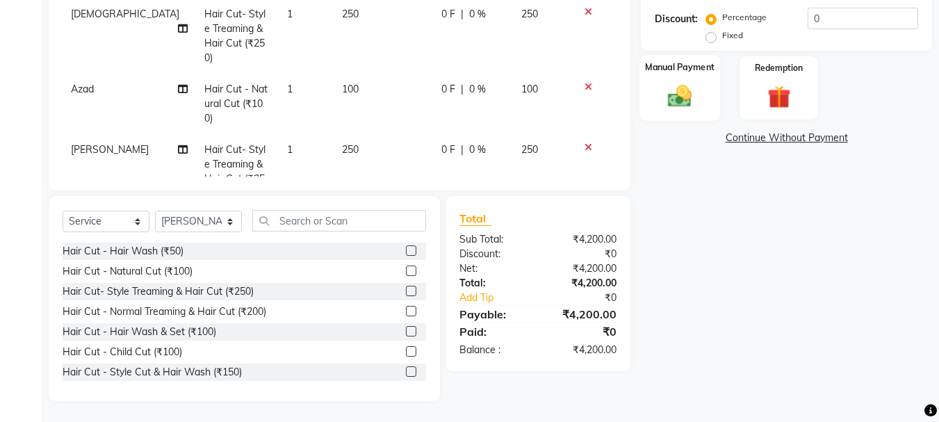
click at [679, 102] on img at bounding box center [679, 96] width 39 height 28
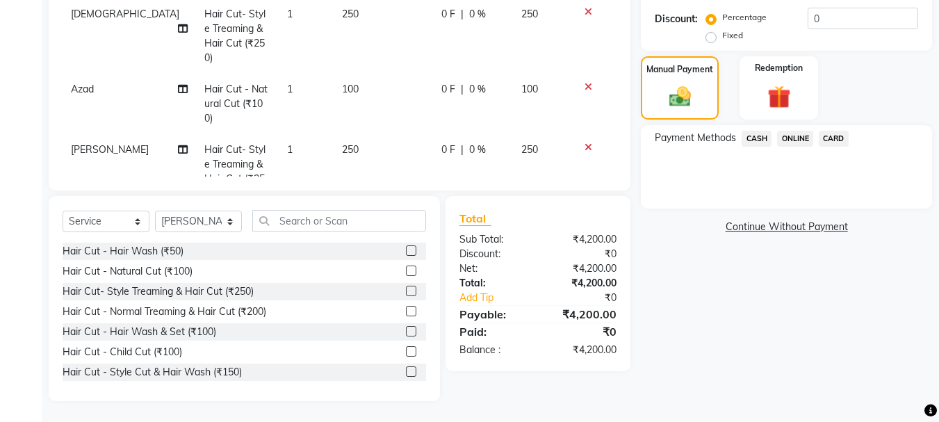
drag, startPoint x: 761, startPoint y: 135, endPoint x: 825, endPoint y: 165, distance: 69.9
click at [766, 147] on div "CASH" at bounding box center [753, 140] width 35 height 19
drag, startPoint x: 850, startPoint y: 168, endPoint x: 784, endPoint y: 153, distance: 67.1
click at [851, 168] on div "Payment Methods CASH ONLINE CARD" at bounding box center [786, 166] width 291 height 83
drag, startPoint x: 755, startPoint y: 142, endPoint x: 783, endPoint y: 153, distance: 29.9
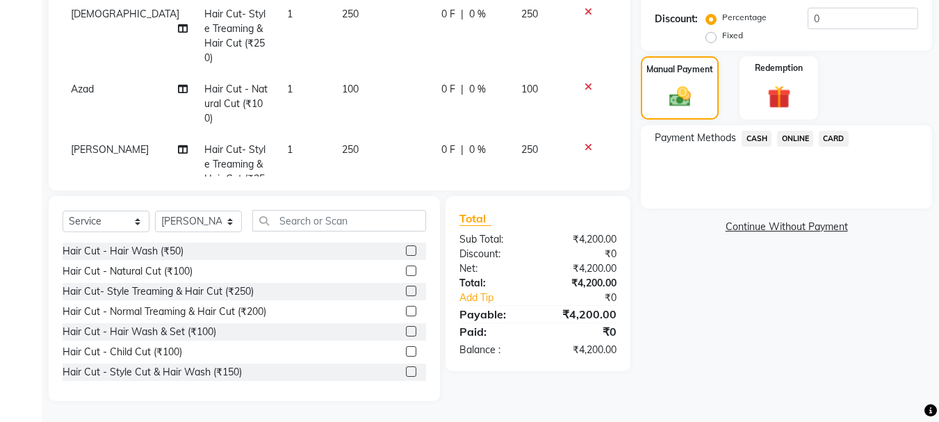
click at [757, 142] on span "CASH" at bounding box center [756, 139] width 30 height 16
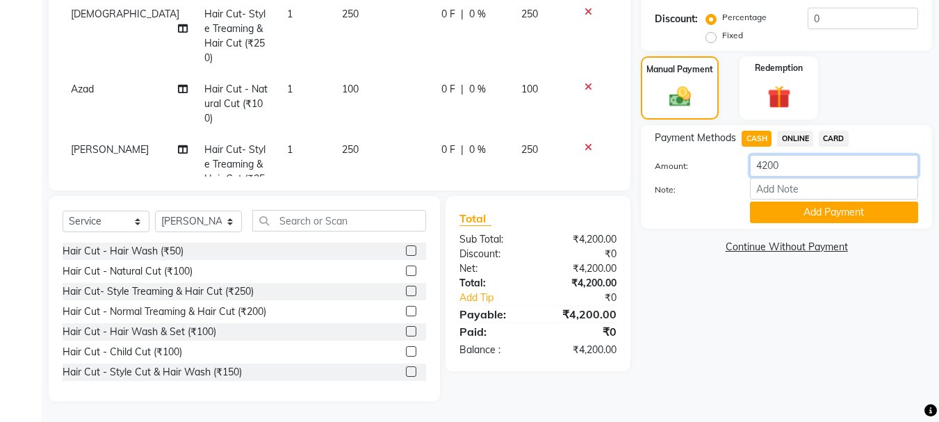
click at [855, 174] on input "4200" at bounding box center [834, 166] width 168 height 22
type input "4"
type input "1050"
click at [868, 210] on button "Add Payment" at bounding box center [834, 212] width 168 height 22
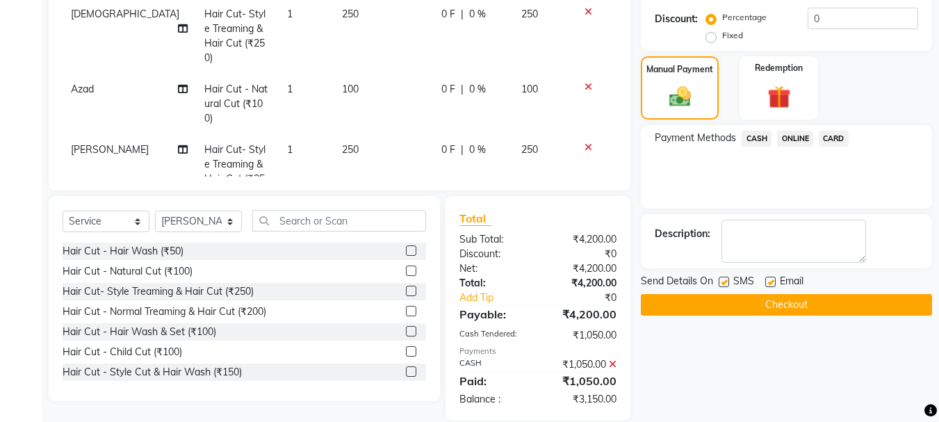
click at [795, 137] on span "ONLINE" at bounding box center [795, 139] width 36 height 16
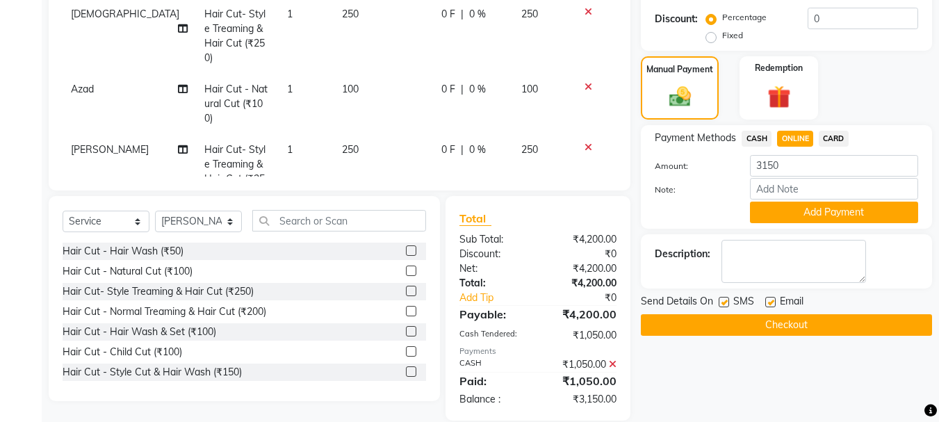
drag, startPoint x: 860, startPoint y: 200, endPoint x: 571, endPoint y: 159, distance: 291.9
click at [571, 159] on div "Services Stylist Service Qty Price Disc Total Action Anuj Hair Cut - Style Cut …" at bounding box center [340, 2] width 554 height 347
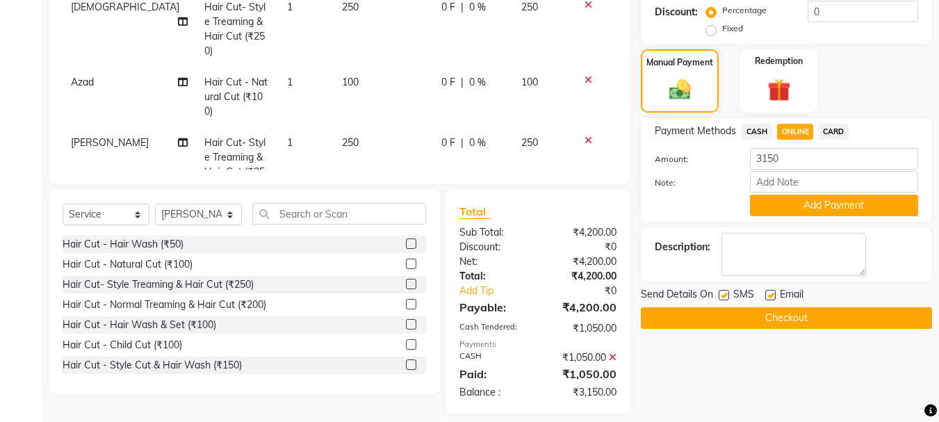
scroll to position [363, 0]
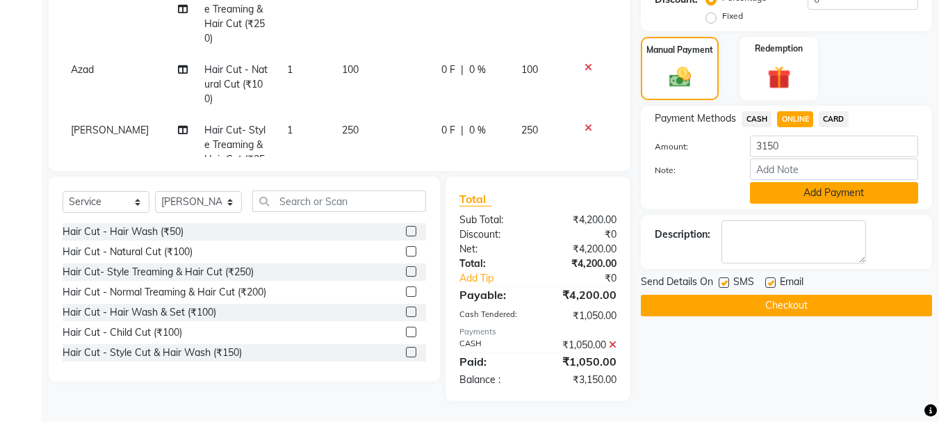
drag, startPoint x: 816, startPoint y: 187, endPoint x: 816, endPoint y: 207, distance: 20.1
click at [816, 192] on button "Add Payment" at bounding box center [834, 193] width 168 height 22
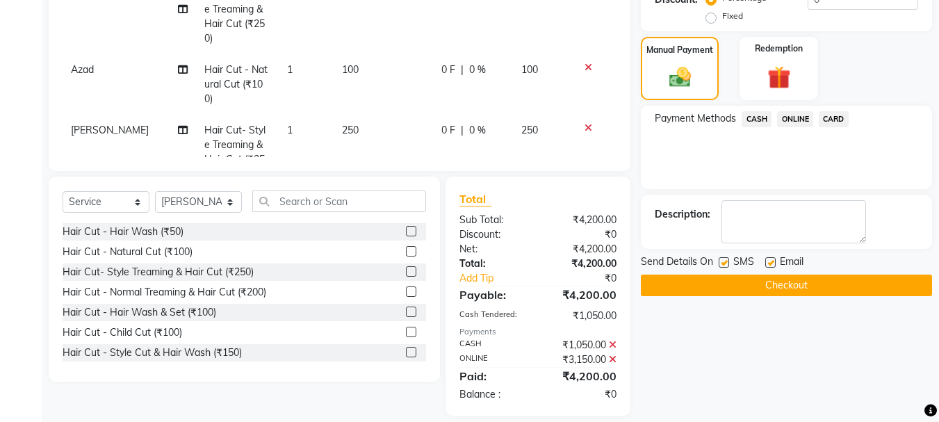
click at [770, 281] on button "Checkout" at bounding box center [786, 285] width 291 height 22
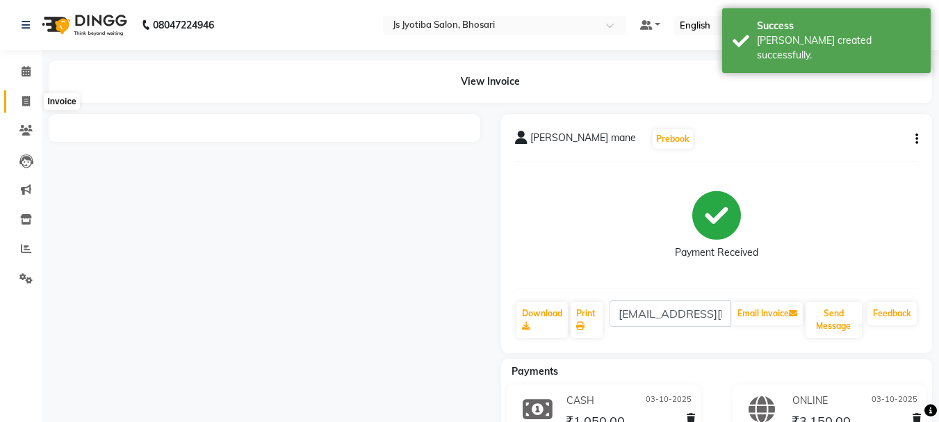
click at [23, 101] on icon at bounding box center [26, 101] width 8 height 10
select select "554"
select select "service"
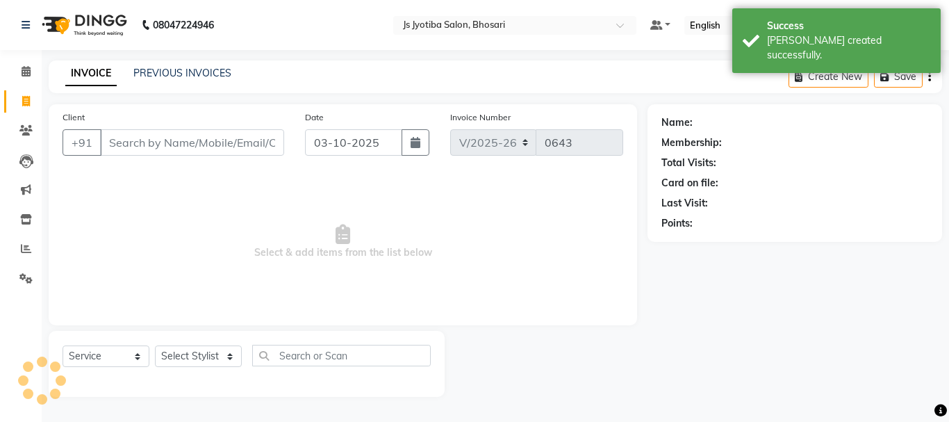
click at [179, 143] on input "Client" at bounding box center [192, 142] width 184 height 26
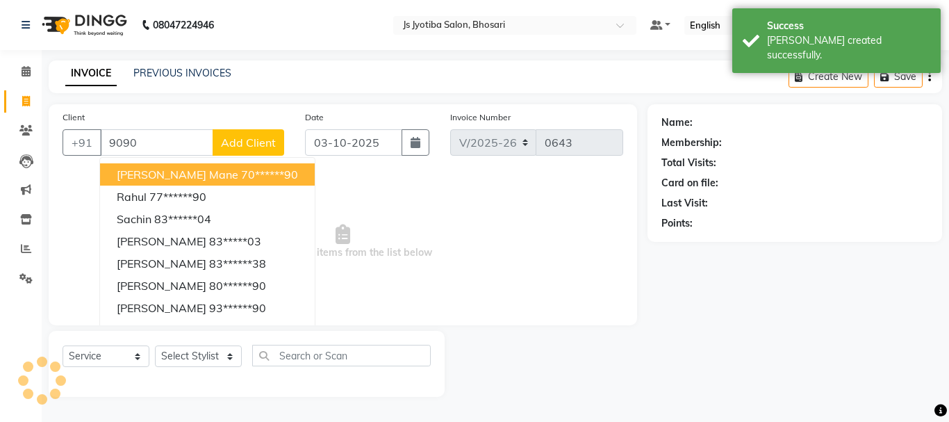
click at [177, 176] on span "shreenivas mane" at bounding box center [178, 174] width 122 height 14
type input "70******90"
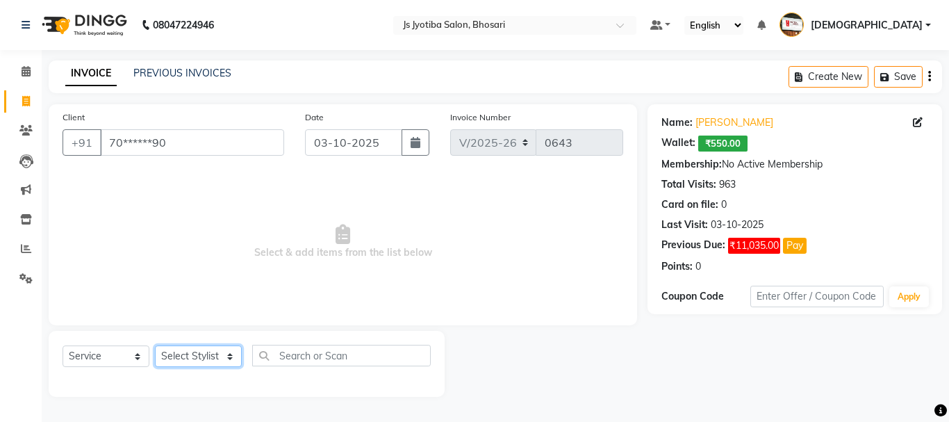
click at [200, 354] on select "Select Stylist abdul adil Anuj Azad Mahadev prem sachin hadpad Shiva S.R.K. sun…" at bounding box center [198, 356] width 87 height 22
select select "51926"
click at [155, 345] on select "Select Stylist abdul adil Anuj Azad Mahadev prem sachin hadpad Shiva S.R.K. sun…" at bounding box center [198, 356] width 87 height 22
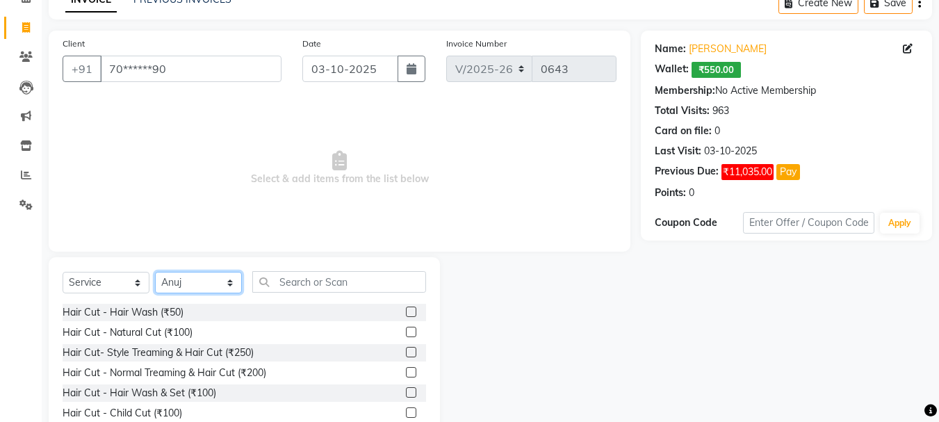
scroll to position [135, 0]
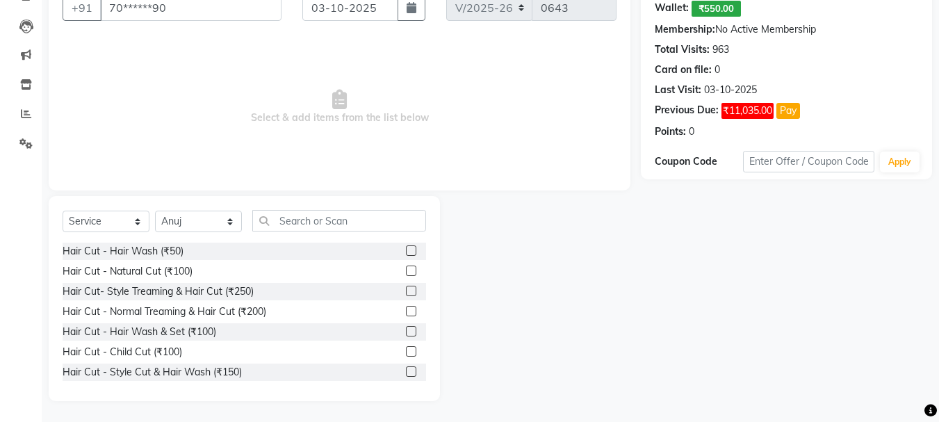
click at [406, 369] on label at bounding box center [411, 371] width 10 height 10
click at [406, 369] on input "checkbox" at bounding box center [410, 371] width 9 height 9
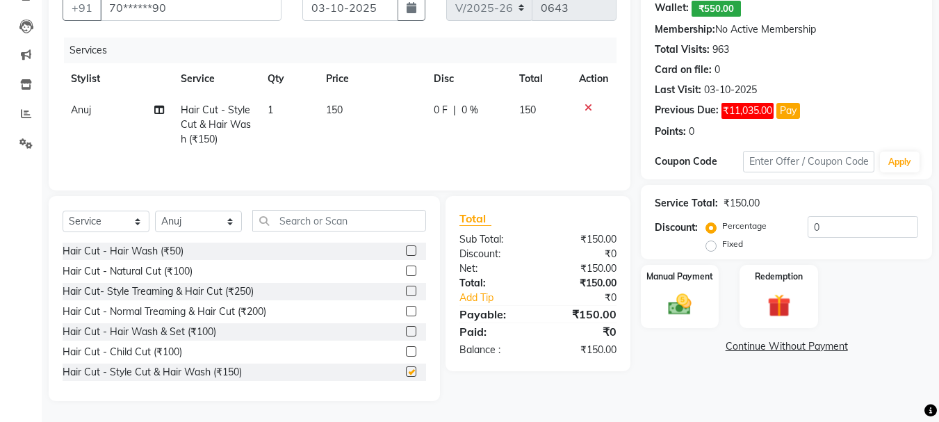
checkbox input "false"
click at [222, 220] on select "Select Stylist abdul adil Anuj Azad Mahadev prem sachin hadpad Shiva S.R.K. sun…" at bounding box center [198, 221] width 87 height 22
select select "51927"
click at [155, 210] on select "Select Stylist abdul adil Anuj Azad Mahadev prem sachin hadpad Shiva S.R.K. sun…" at bounding box center [198, 221] width 87 height 22
click at [406, 290] on label at bounding box center [411, 291] width 10 height 10
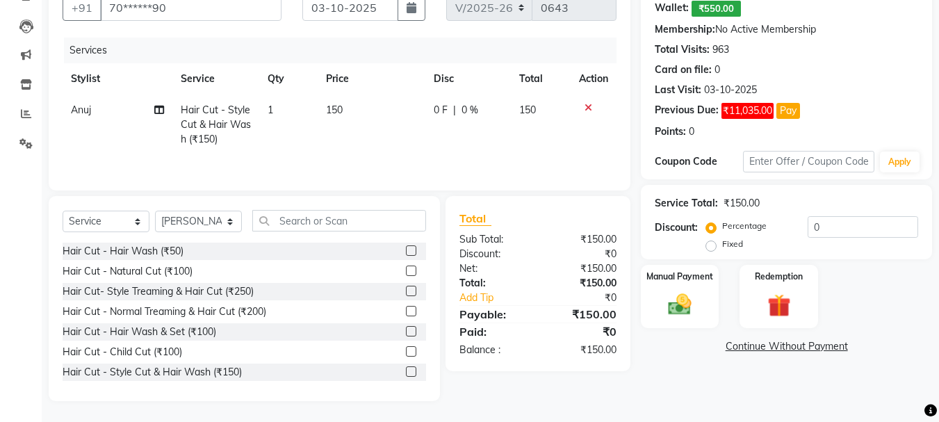
click at [406, 290] on input "checkbox" at bounding box center [410, 291] width 9 height 9
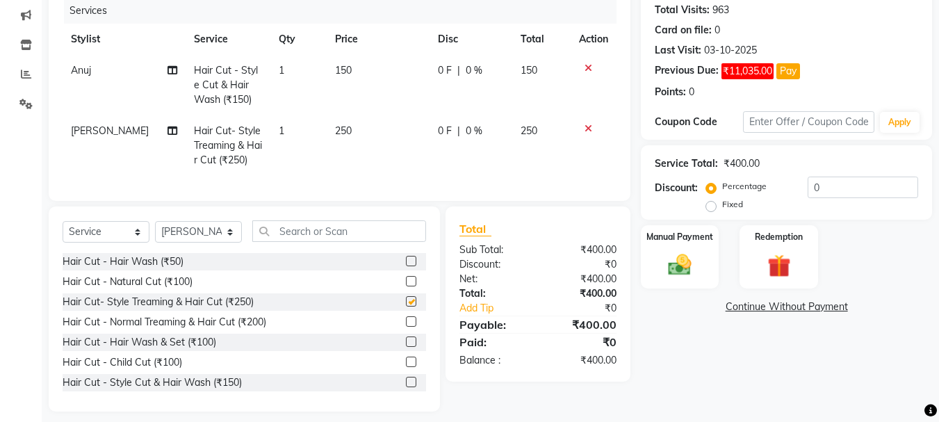
scroll to position [195, 0]
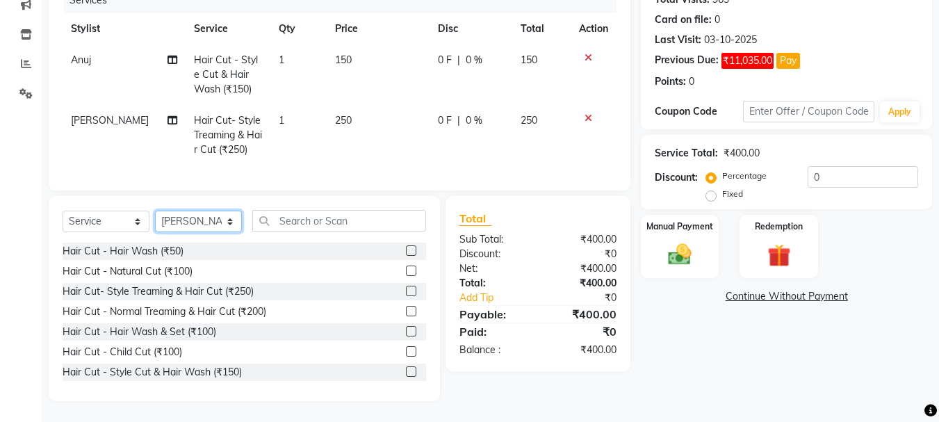
click at [199, 218] on select "Select Stylist abdul adil Anuj Azad Mahadev prem sachin hadpad Shiva S.R.K. sun…" at bounding box center [198, 221] width 87 height 22
click at [197, 217] on select "Select Stylist abdul adil Anuj Azad Mahadev prem sachin hadpad Shiva S.R.K. sun…" at bounding box center [198, 221] width 87 height 22
click at [406, 289] on label at bounding box center [411, 291] width 10 height 10
click at [406, 289] on input "checkbox" at bounding box center [410, 291] width 9 height 9
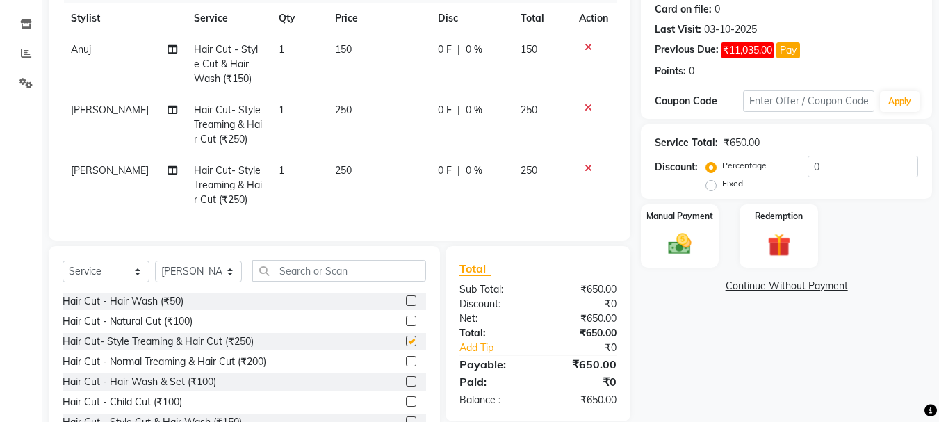
checkbox input "false"
click at [406, 326] on label at bounding box center [411, 320] width 10 height 10
click at [406, 326] on input "checkbox" at bounding box center [410, 321] width 9 height 9
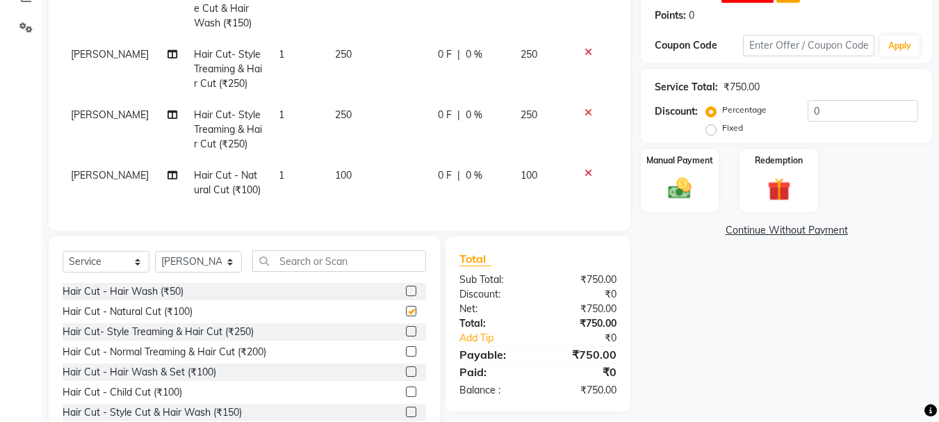
scroll to position [301, 0]
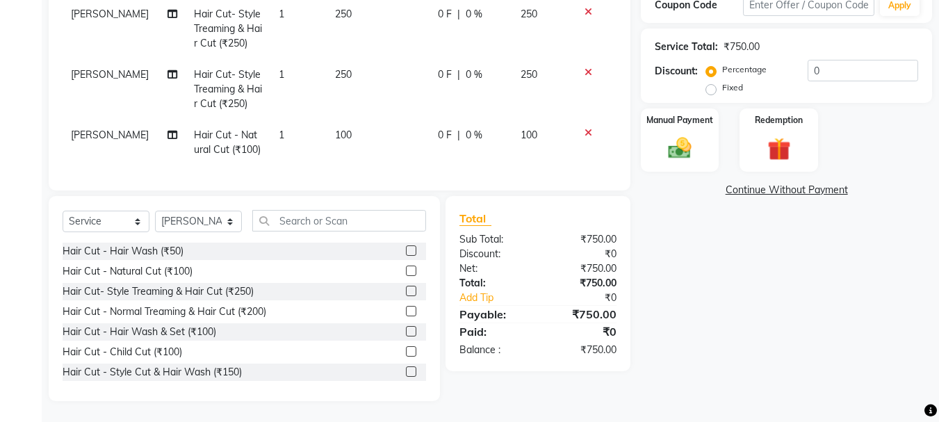
checkbox input "false"
click at [226, 224] on select "Select Stylist abdul adil Anuj Azad Mahadev prem sachin hadpad Shiva S.R.K. sun…" at bounding box center [198, 221] width 87 height 22
select select "51926"
click at [155, 210] on select "Select Stylist abdul adil Anuj Azad Mahadev prem sachin hadpad Shiva S.R.K. sun…" at bounding box center [198, 221] width 87 height 22
click at [406, 367] on label at bounding box center [411, 371] width 10 height 10
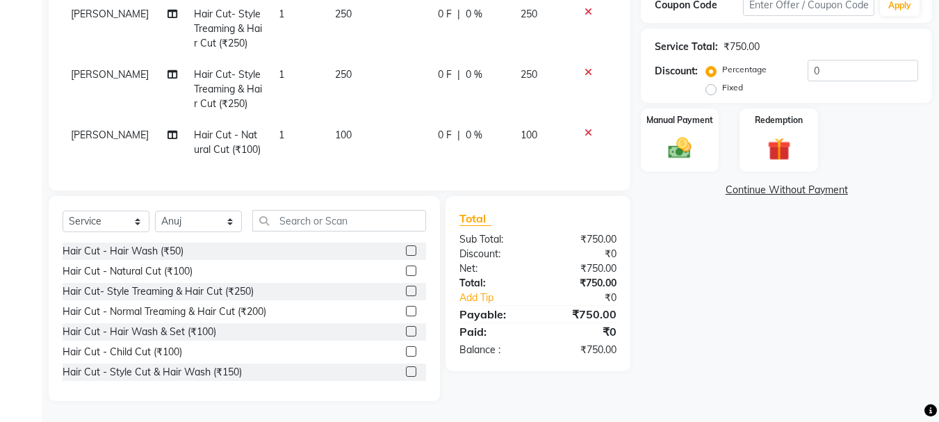
click at [406, 367] on input "checkbox" at bounding box center [410, 371] width 9 height 9
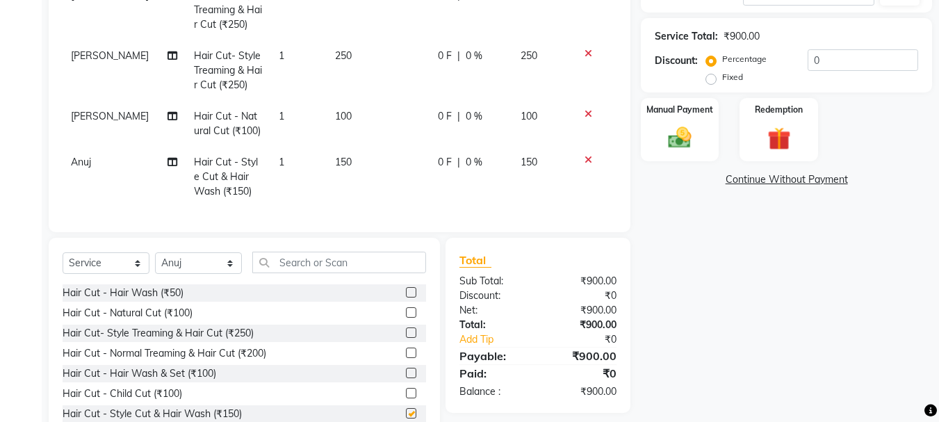
checkbox input "false"
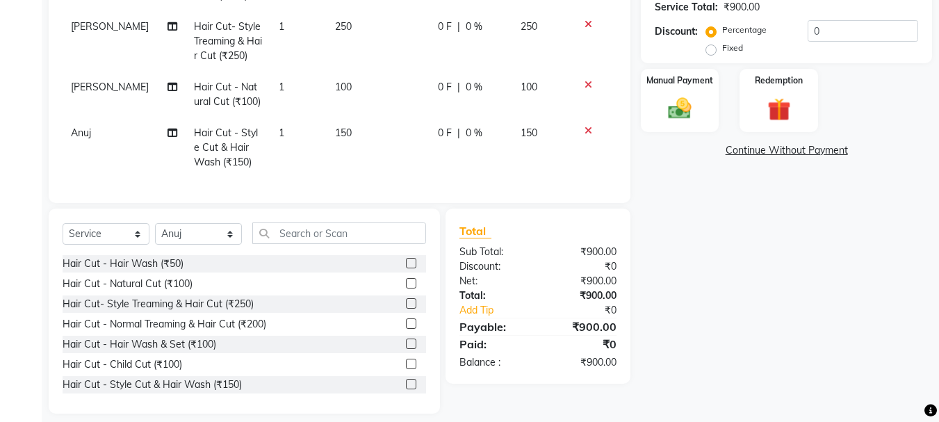
scroll to position [343, 0]
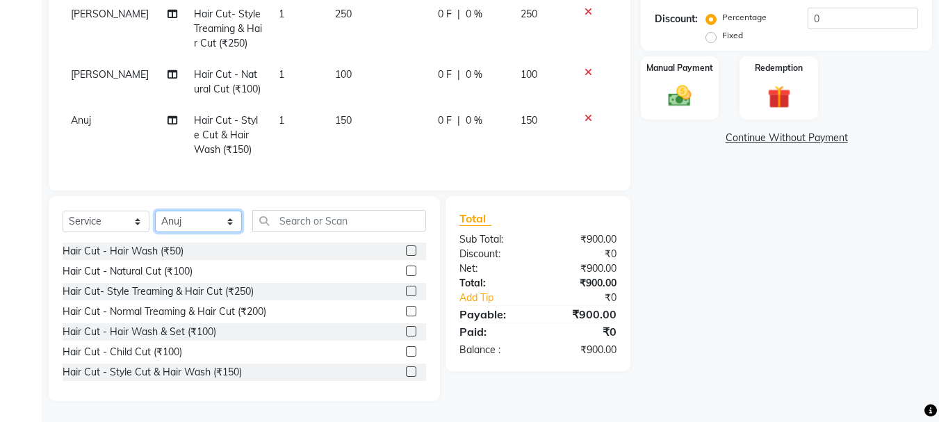
click at [188, 224] on select "Select Stylist abdul adil Anuj Azad Mahadev prem sachin hadpad Shiva S.R.K. sun…" at bounding box center [198, 221] width 87 height 22
select select "7182"
click at [155, 210] on select "Select Stylist abdul adil Anuj Azad Mahadev prem sachin hadpad Shiva S.R.K. sun…" at bounding box center [198, 221] width 87 height 22
click at [406, 272] on label at bounding box center [411, 270] width 10 height 10
click at [406, 272] on input "checkbox" at bounding box center [410, 271] width 9 height 9
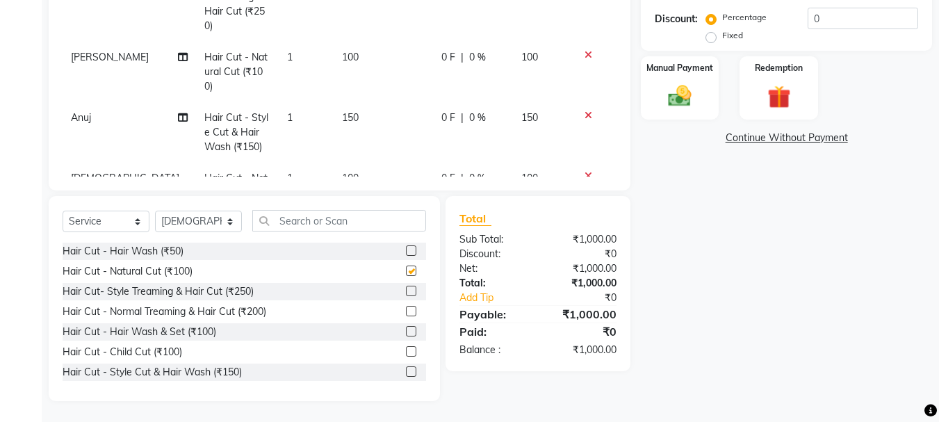
scroll to position [65, 0]
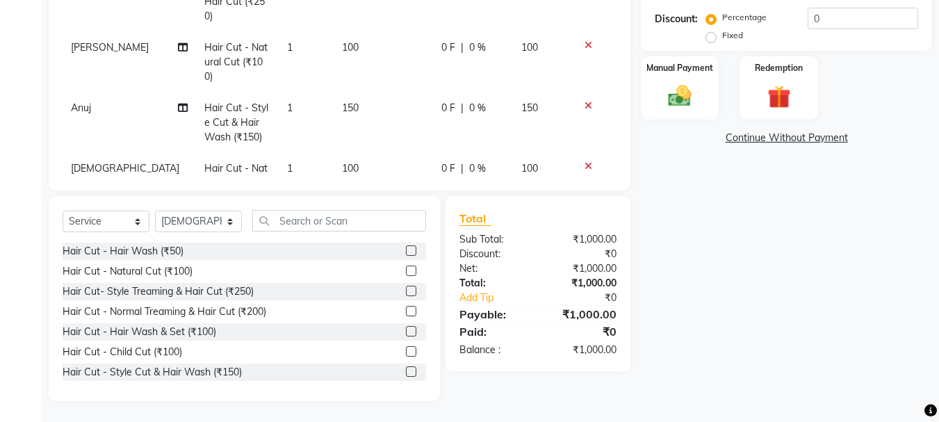
checkbox input "false"
click at [217, 220] on select "Select Stylist abdul adil Anuj Azad Mahadev prem sachin hadpad Shiva S.R.K. sun…" at bounding box center [198, 221] width 87 height 22
click at [155, 210] on select "Select Stylist abdul adil Anuj Azad Mahadev prem sachin hadpad Shiva S.R.K. sun…" at bounding box center [198, 221] width 87 height 22
click at [195, 224] on select "Select Stylist abdul adil Anuj Azad Mahadev prem sachin hadpad Shiva S.R.K. sun…" at bounding box center [198, 221] width 87 height 22
select select "7183"
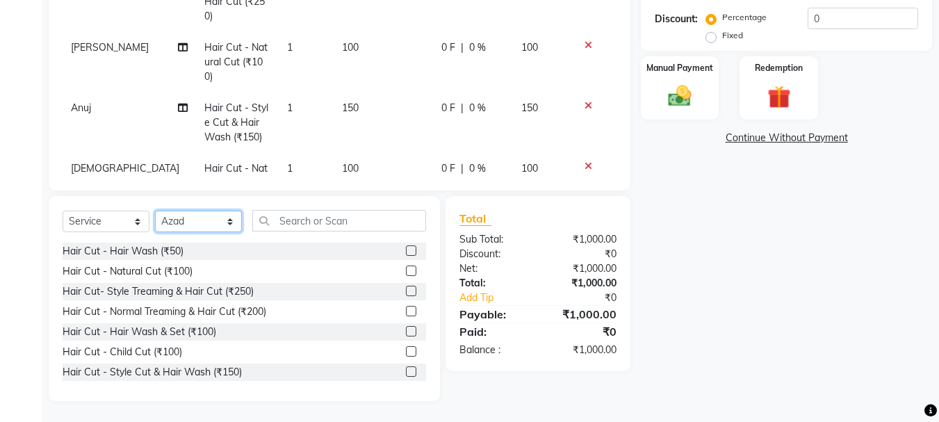
click at [155, 210] on select "Select Stylist abdul adil Anuj Azad Mahadev prem sachin hadpad Shiva S.R.K. sun…" at bounding box center [198, 221] width 87 height 22
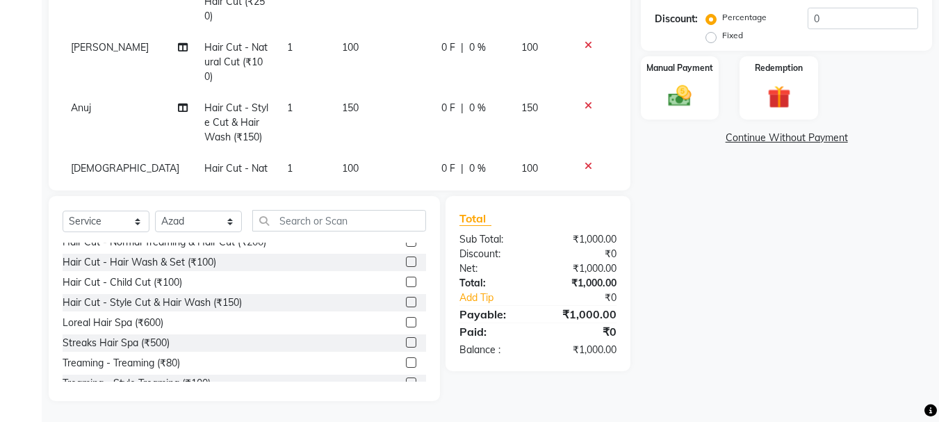
click at [395, 360] on div "Treaming - Treaming (₹80)" at bounding box center [244, 362] width 363 height 17
click at [406, 363] on label at bounding box center [411, 362] width 10 height 10
click at [406, 363] on input "checkbox" at bounding box center [410, 362] width 9 height 9
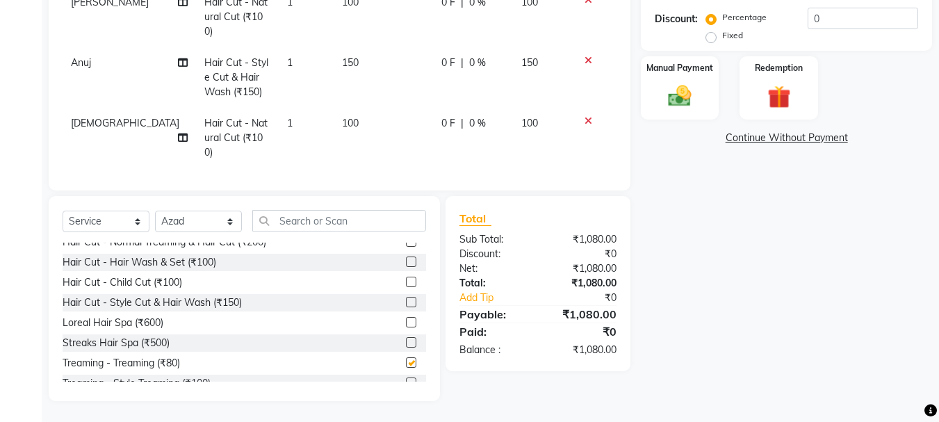
checkbox input "false"
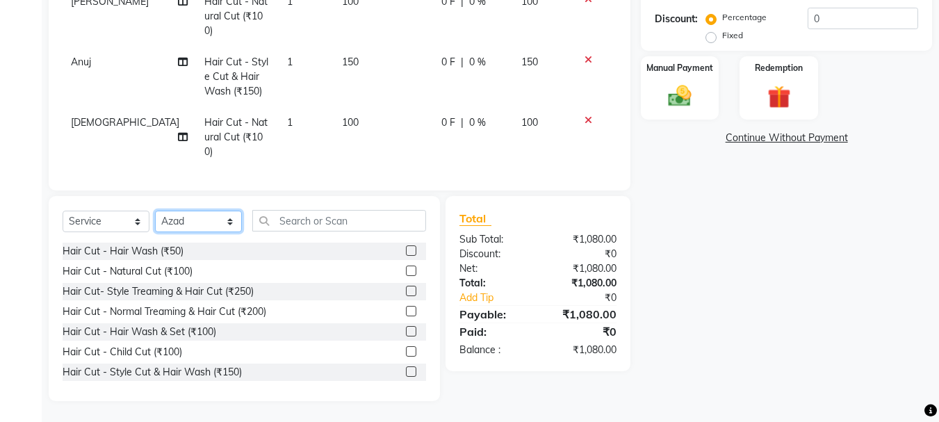
click at [183, 220] on select "Select Stylist abdul adil Anuj Azad Mahadev prem sachin hadpad Shiva S.R.K. sun…" at bounding box center [198, 221] width 87 height 22
select select "51927"
click at [155, 210] on select "Select Stylist abdul adil Anuj Azad Mahadev prem sachin hadpad Shiva S.R.K. sun…" at bounding box center [198, 221] width 87 height 22
click at [406, 312] on label at bounding box center [411, 311] width 10 height 10
click at [406, 312] on input "checkbox" at bounding box center [410, 311] width 9 height 9
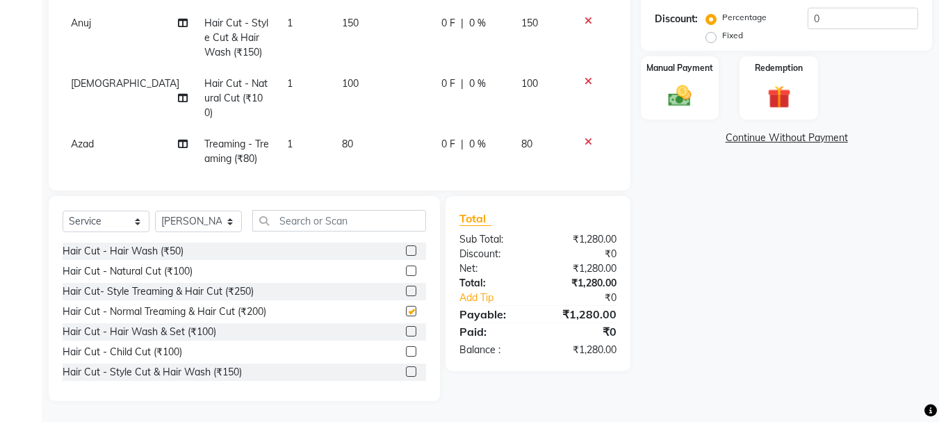
scroll to position [185, 0]
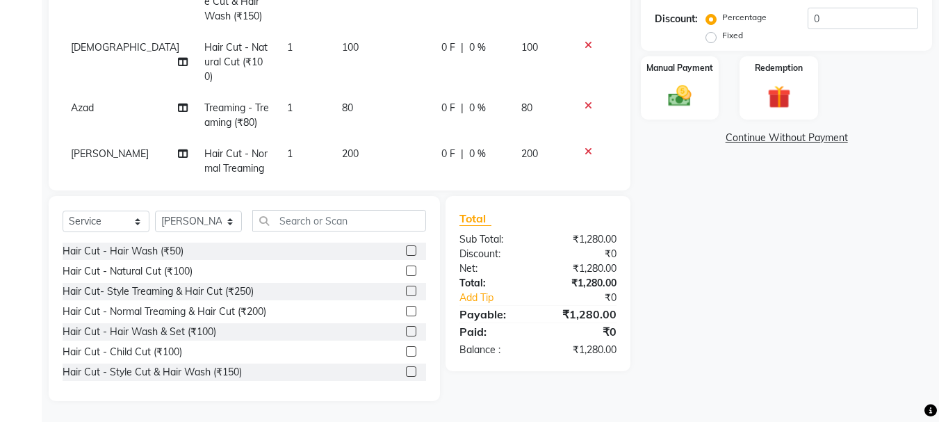
checkbox input "false"
click at [200, 224] on select "Select Stylist abdul adil Anuj Azad Mahadev prem sachin hadpad Shiva S.R.K. sun…" at bounding box center [198, 221] width 87 height 22
select select "79569"
click at [155, 210] on select "Select Stylist abdul adil Anuj Azad Mahadev prem sachin hadpad Shiva S.R.K. sun…" at bounding box center [198, 221] width 87 height 22
drag, startPoint x: 404, startPoint y: 289, endPoint x: 401, endPoint y: 263, distance: 25.9
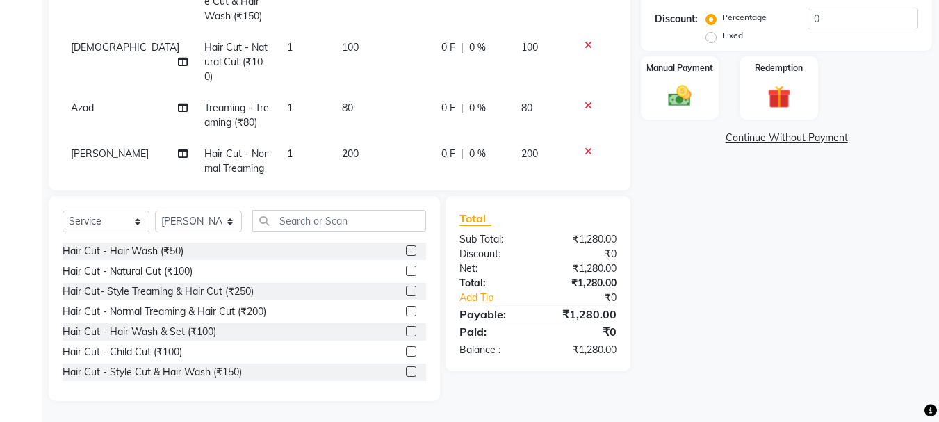
click at [406, 289] on label at bounding box center [411, 291] width 10 height 10
click at [406, 289] on input "checkbox" at bounding box center [410, 291] width 9 height 9
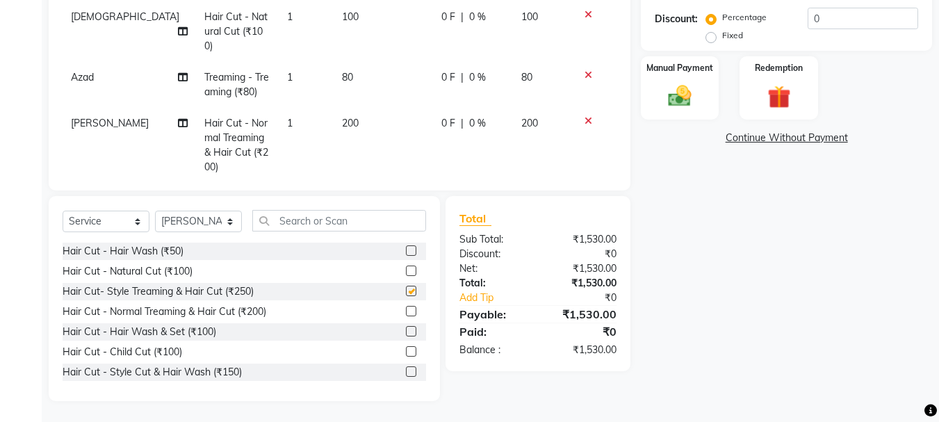
scroll to position [246, 0]
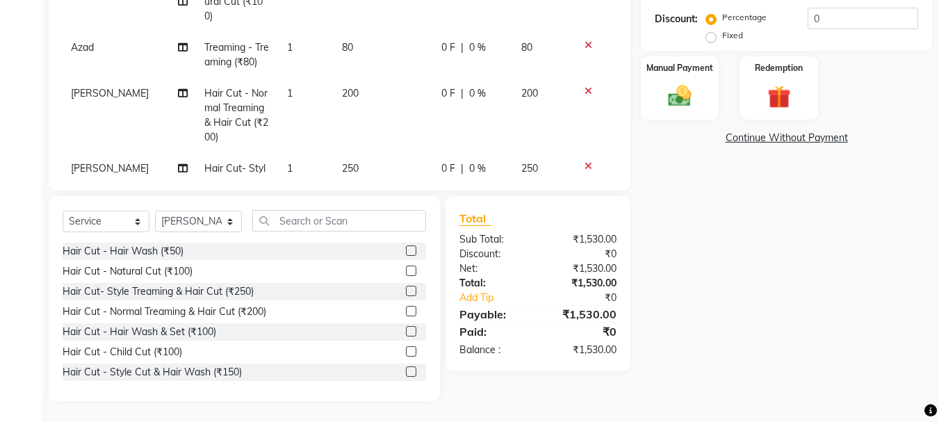
checkbox input "false"
click at [204, 227] on select "Select Stylist abdul adil Anuj Azad Mahadev prem sachin hadpad Shiva S.R.K. sun…" at bounding box center [198, 221] width 87 height 22
select select "79570"
click at [155, 210] on select "Select Stylist abdul adil Anuj Azad Mahadev prem sachin hadpad Shiva S.R.K. sun…" at bounding box center [198, 221] width 87 height 22
click at [406, 271] on label at bounding box center [411, 270] width 10 height 10
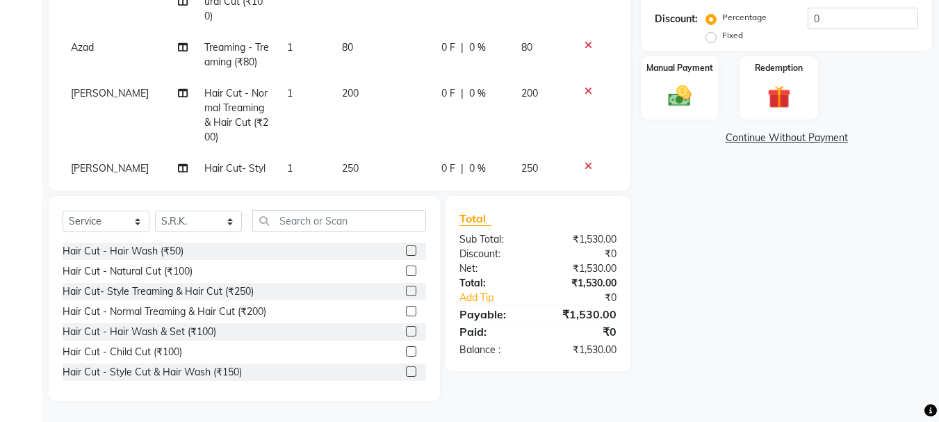
click at [406, 271] on input "checkbox" at bounding box center [410, 271] width 9 height 9
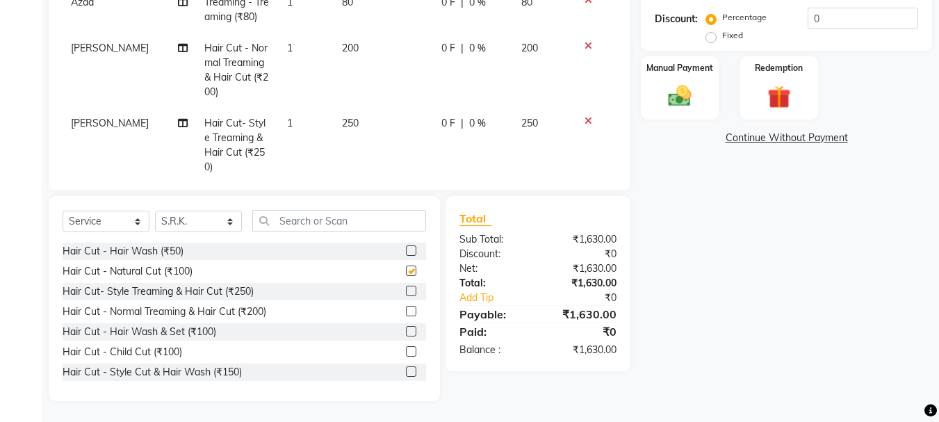
checkbox input "false"
click at [205, 222] on select "Select Stylist abdul adil Anuj Azad Mahadev prem sachin hadpad Shiva S.R.K. sun…" at bounding box center [198, 221] width 87 height 22
select select "51926"
click at [155, 210] on select "Select Stylist abdul adil Anuj Azad Mahadev prem sachin hadpad Shiva S.R.K. sun…" at bounding box center [198, 221] width 87 height 22
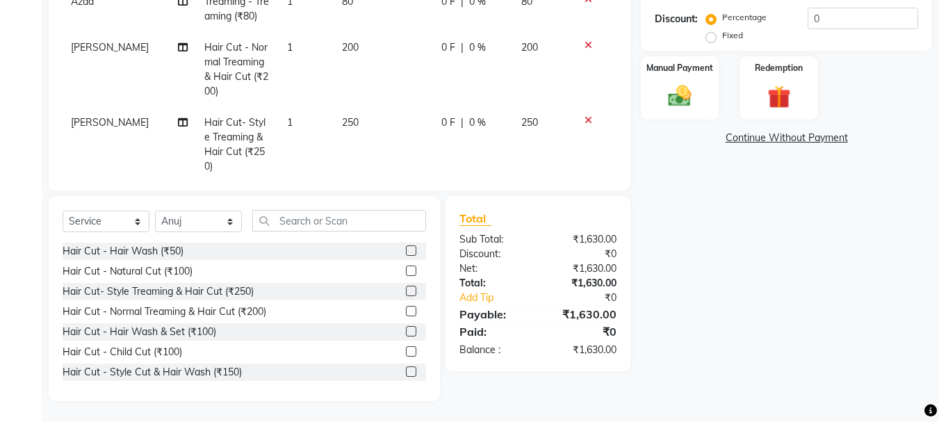
click at [406, 370] on label at bounding box center [411, 371] width 10 height 10
click at [406, 370] on input "checkbox" at bounding box center [410, 371] width 9 height 9
checkbox input "false"
click at [199, 226] on select "Select Stylist abdul adil Anuj Azad Mahadev prem sachin hadpad Shiva S.R.K. sun…" at bounding box center [198, 221] width 87 height 22
select select "7182"
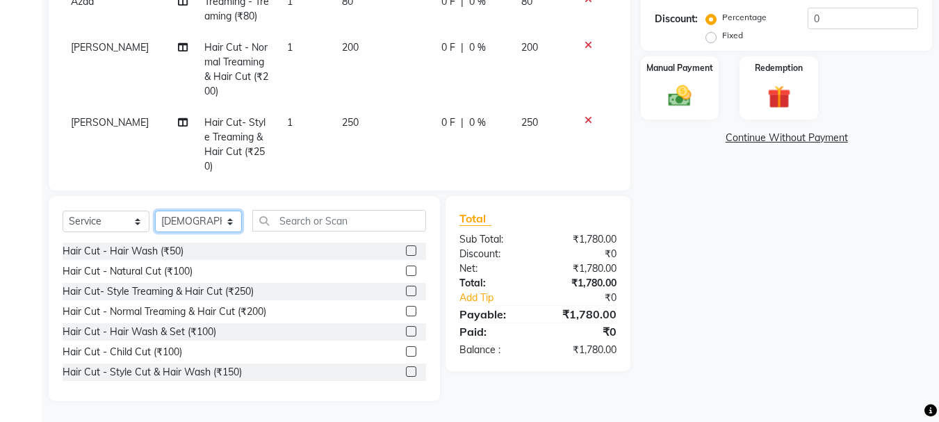
click at [155, 210] on select "Select Stylist abdul adil Anuj Azad Mahadev prem sachin hadpad Shiva S.R.K. sun…" at bounding box center [198, 221] width 87 height 22
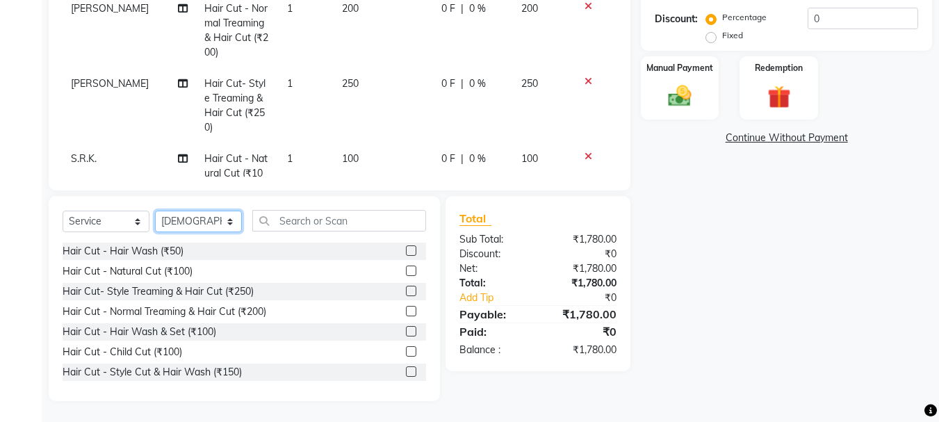
scroll to position [352, 0]
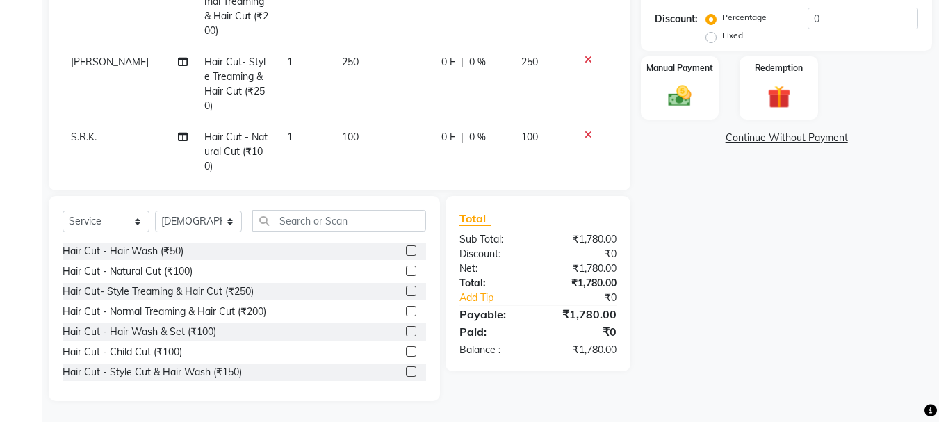
click at [406, 307] on label at bounding box center [411, 311] width 10 height 10
click at [406, 307] on input "checkbox" at bounding box center [410, 311] width 9 height 9
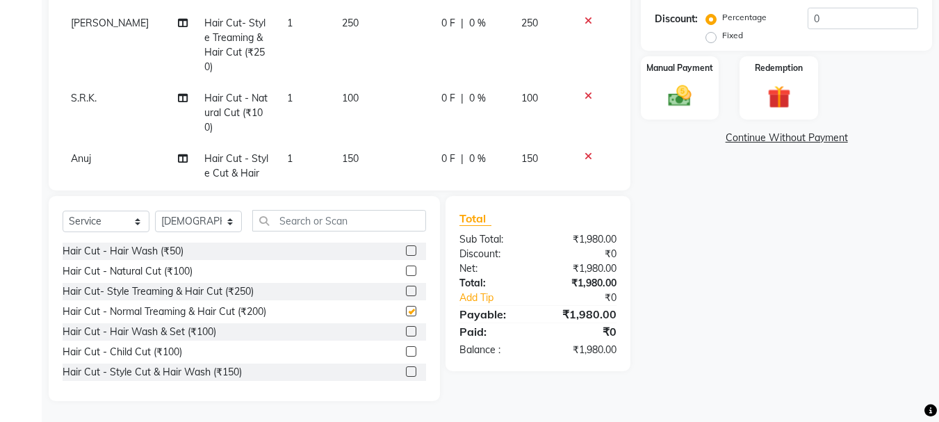
scroll to position [427, 0]
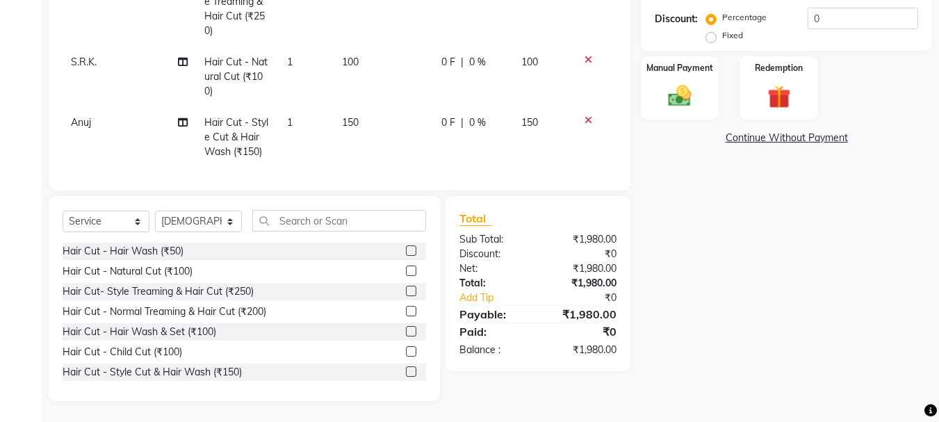
checkbox input "false"
click at [200, 227] on select "Select Stylist abdul adil Anuj Azad Mahadev prem sachin hadpad Shiva S.R.K. sun…" at bounding box center [198, 221] width 87 height 22
select select "79570"
click at [155, 210] on select "Select Stylist abdul adil Anuj Azad Mahadev prem sachin hadpad Shiva S.R.K. sun…" at bounding box center [198, 221] width 87 height 22
click at [406, 371] on label at bounding box center [411, 371] width 10 height 10
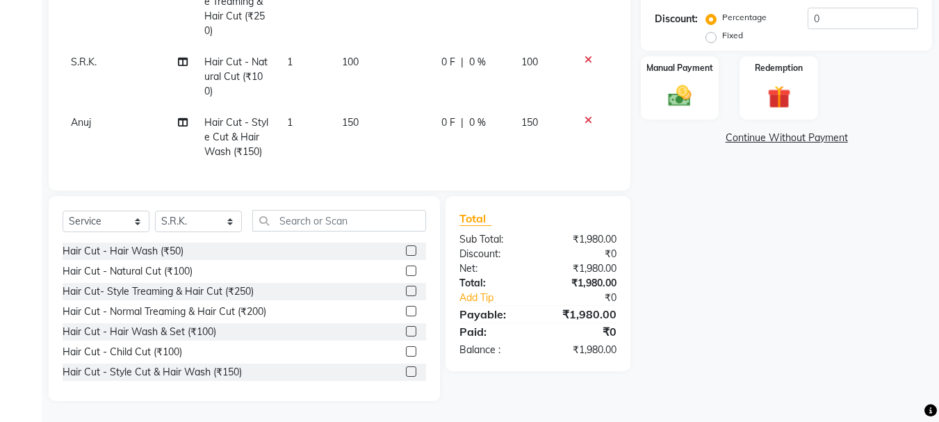
click at [406, 371] on input "checkbox" at bounding box center [410, 371] width 9 height 9
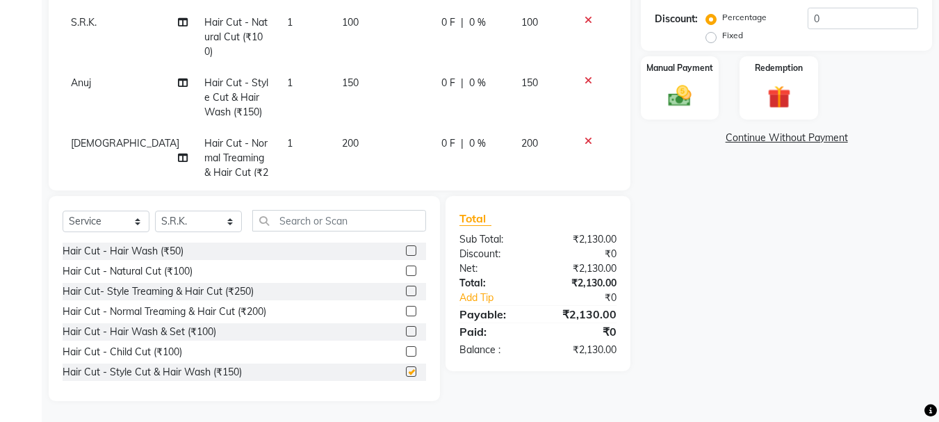
checkbox input "false"
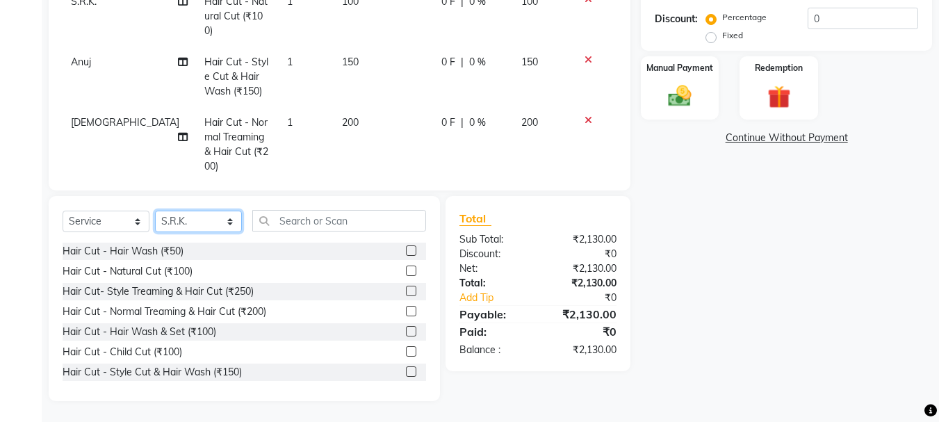
click at [203, 230] on select "Select Stylist abdul adil Anuj Azad Mahadev prem sachin hadpad Shiva S.R.K. sun…" at bounding box center [198, 221] width 87 height 22
select select "51927"
click at [155, 210] on select "Select Stylist abdul adil Anuj Azad Mahadev prem sachin hadpad Shiva S.R.K. sun…" at bounding box center [198, 221] width 87 height 22
click at [406, 294] on label at bounding box center [411, 291] width 10 height 10
click at [406, 294] on input "checkbox" at bounding box center [410, 291] width 9 height 9
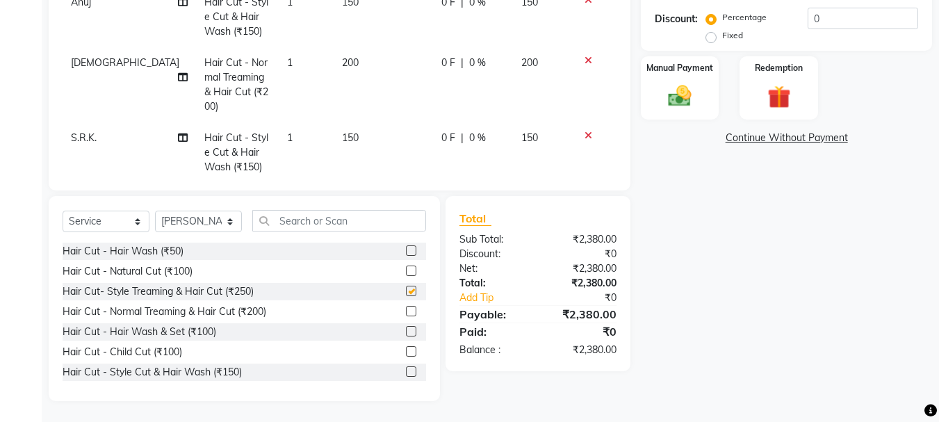
checkbox input "false"
click at [202, 223] on select "Select Stylist abdul adil Anuj Azad Mahadev prem sachin hadpad Shiva S.R.K. sun…" at bounding box center [198, 221] width 87 height 22
select select "51926"
click at [155, 210] on select "Select Stylist abdul adil Anuj Azad Mahadev prem sachin hadpad Shiva S.R.K. sun…" at bounding box center [198, 221] width 87 height 22
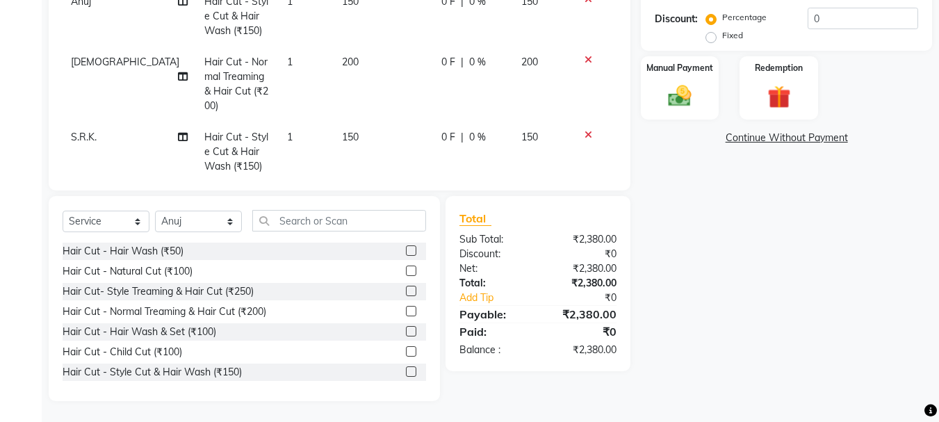
click at [406, 290] on label at bounding box center [411, 291] width 10 height 10
click at [406, 290] on input "checkbox" at bounding box center [410, 291] width 9 height 9
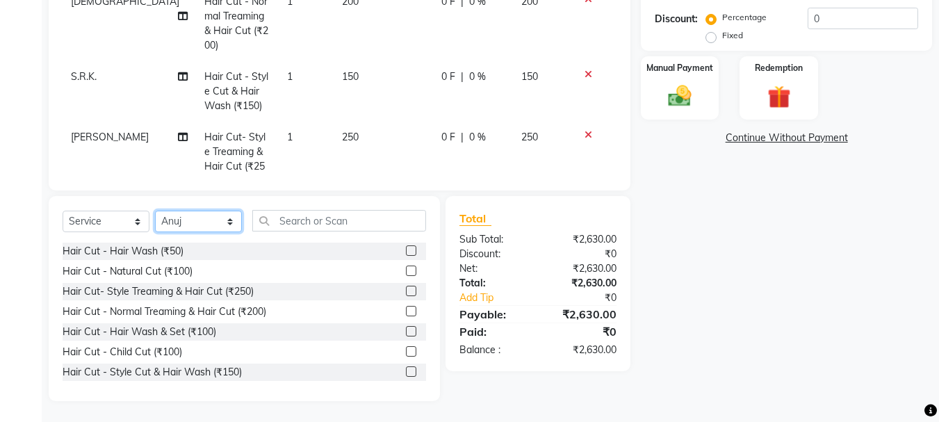
click at [192, 227] on select "Select Stylist abdul adil Anuj Azad Mahadev prem sachin hadpad Shiva S.R.K. sun…" at bounding box center [198, 221] width 87 height 22
click at [155, 210] on select "Select Stylist abdul adil Anuj Azad Mahadev prem sachin hadpad Shiva S.R.K. sun…" at bounding box center [198, 221] width 87 height 22
click at [406, 288] on label at bounding box center [411, 291] width 10 height 10
click at [406, 288] on input "checkbox" at bounding box center [410, 291] width 9 height 9
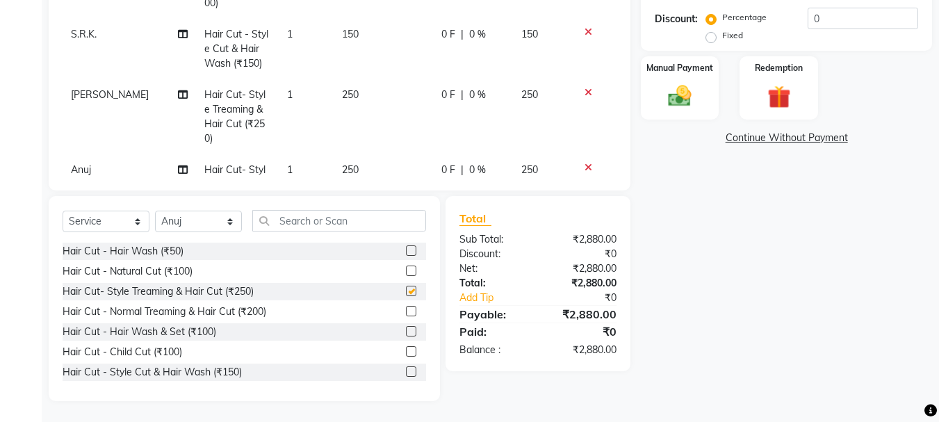
scroll to position [669, 0]
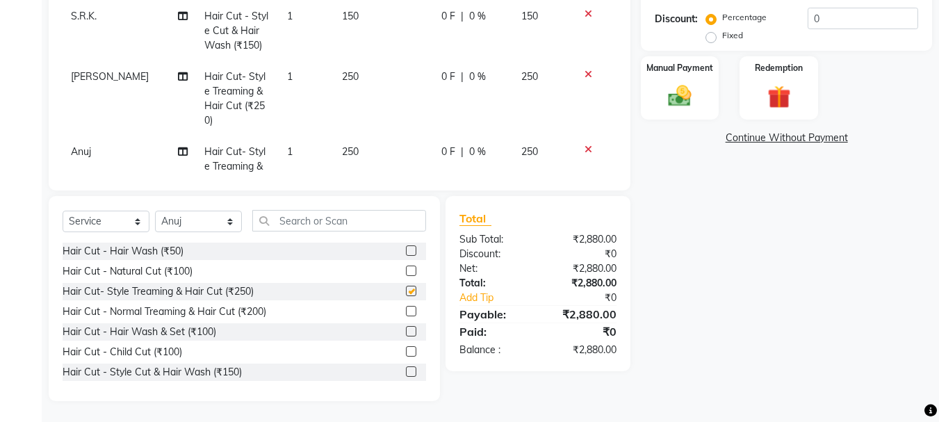
checkbox input "false"
click at [184, 215] on select "Select Stylist abdul adil Anuj Azad Mahadev prem sachin hadpad Shiva S.R.K. sun…" at bounding box center [198, 221] width 87 height 22
click at [155, 210] on select "Select Stylist abdul adil Anuj Azad Mahadev prem sachin hadpad Shiva S.R.K. sun…" at bounding box center [198, 221] width 87 height 22
click at [406, 270] on label at bounding box center [411, 270] width 10 height 10
click at [406, 270] on input "checkbox" at bounding box center [410, 271] width 9 height 9
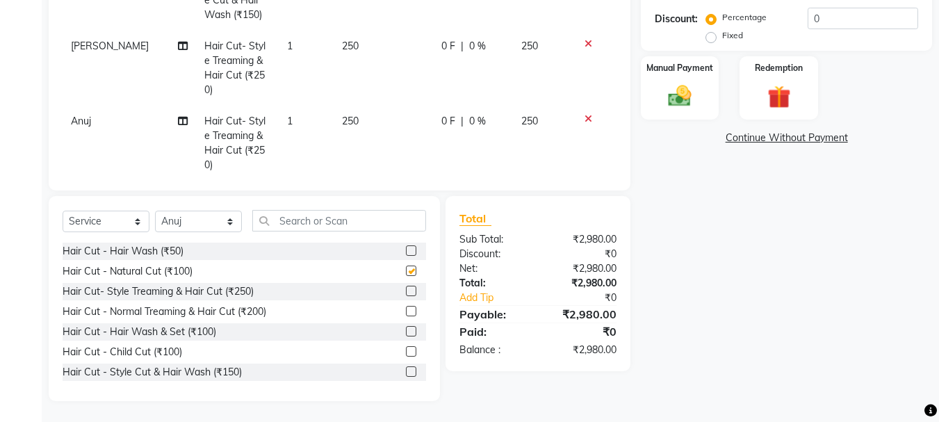
scroll to position [715, 0]
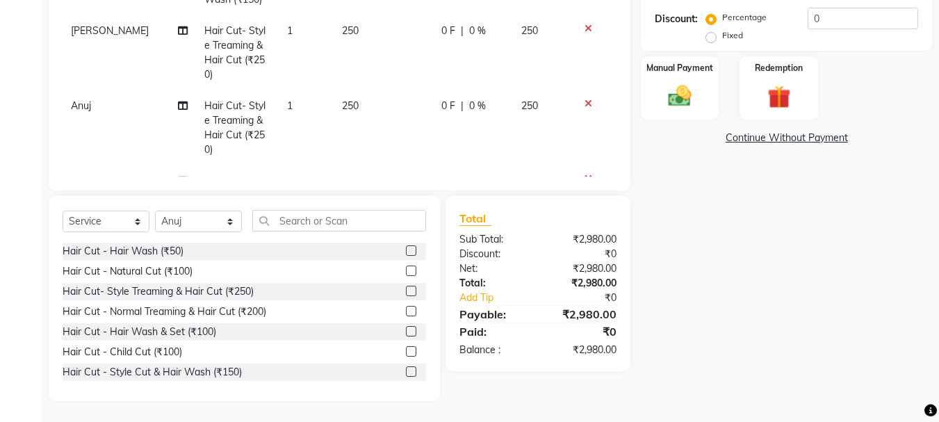
checkbox input "false"
click at [226, 223] on select "Select Stylist abdul adil Anuj Azad Mahadev prem sachin hadpad Shiva S.R.K. sun…" at bounding box center [198, 221] width 87 height 22
click at [226, 215] on select "Select Stylist abdul adil Anuj Azad Mahadev prem sachin hadpad Shiva S.R.K. sun…" at bounding box center [198, 221] width 87 height 22
drag, startPoint x: 210, startPoint y: 224, endPoint x: 209, endPoint y: 210, distance: 14.0
click at [210, 224] on select "Select Stylist abdul adil Anuj Azad Mahadev prem sachin hadpad Shiva S.R.K. sun…" at bounding box center [198, 221] width 87 height 22
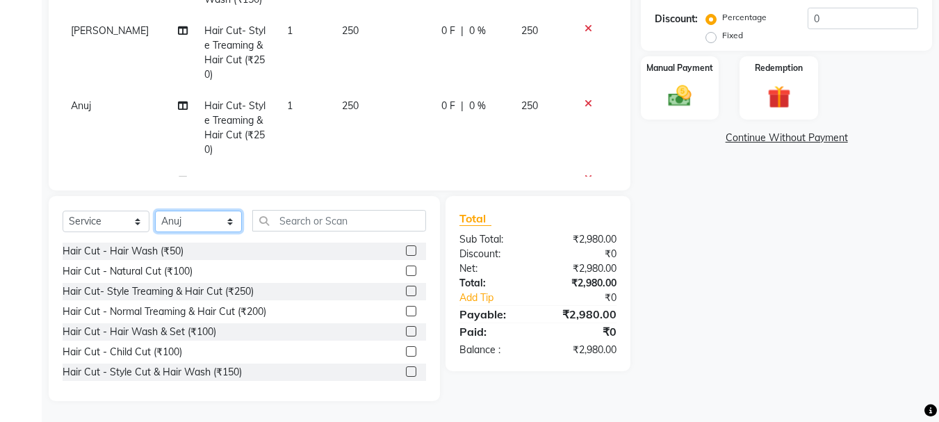
select select "51927"
click at [155, 210] on select "Select Stylist abdul adil Anuj Azad Mahadev prem sachin hadpad Shiva S.R.K. sun…" at bounding box center [198, 221] width 87 height 22
click at [411, 367] on div at bounding box center [416, 371] width 20 height 17
click at [406, 372] on label at bounding box center [411, 371] width 10 height 10
click at [406, 372] on input "checkbox" at bounding box center [410, 371] width 9 height 9
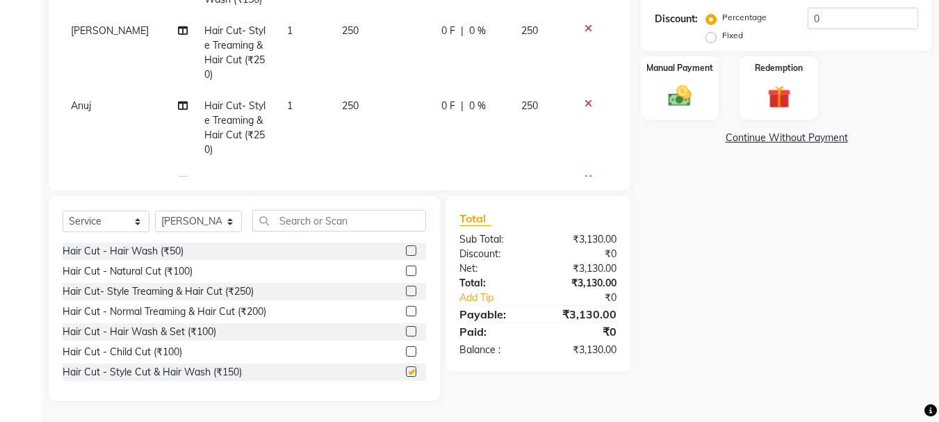
checkbox input "false"
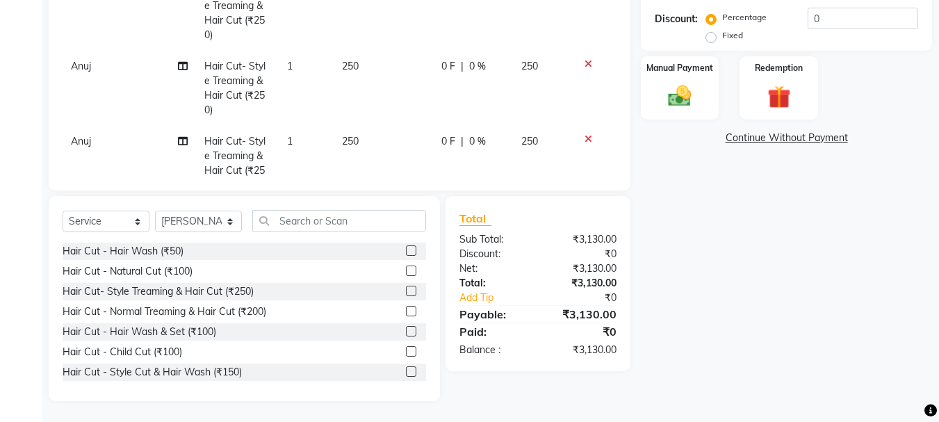
scroll to position [775, 0]
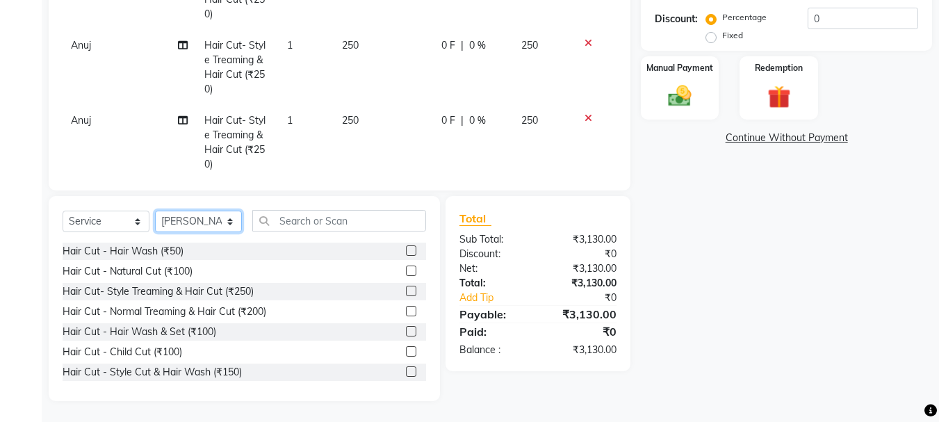
click at [201, 210] on select "Select Stylist abdul adil Anuj Azad Mahadev prem sachin hadpad Shiva S.R.K. sun…" at bounding box center [198, 221] width 87 height 22
select select "79570"
click at [155, 210] on select "Select Stylist abdul adil Anuj Azad Mahadev prem sachin hadpad Shiva S.R.K. sun…" at bounding box center [198, 221] width 87 height 22
drag, startPoint x: 398, startPoint y: 370, endPoint x: 388, endPoint y: 301, distance: 69.6
click at [406, 370] on label at bounding box center [411, 371] width 10 height 10
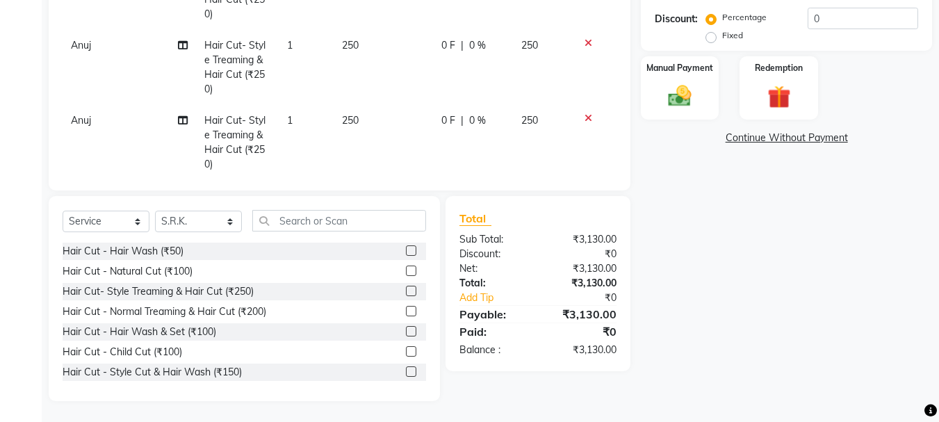
click at [406, 370] on input "checkbox" at bounding box center [410, 371] width 9 height 9
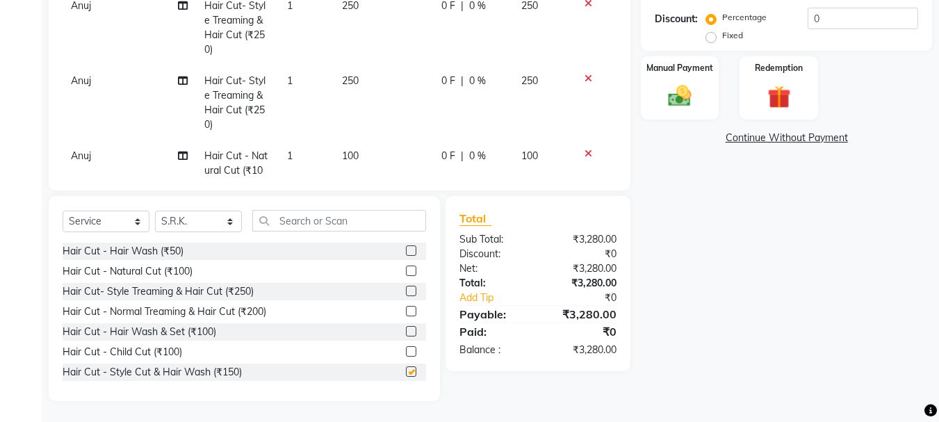
checkbox input "false"
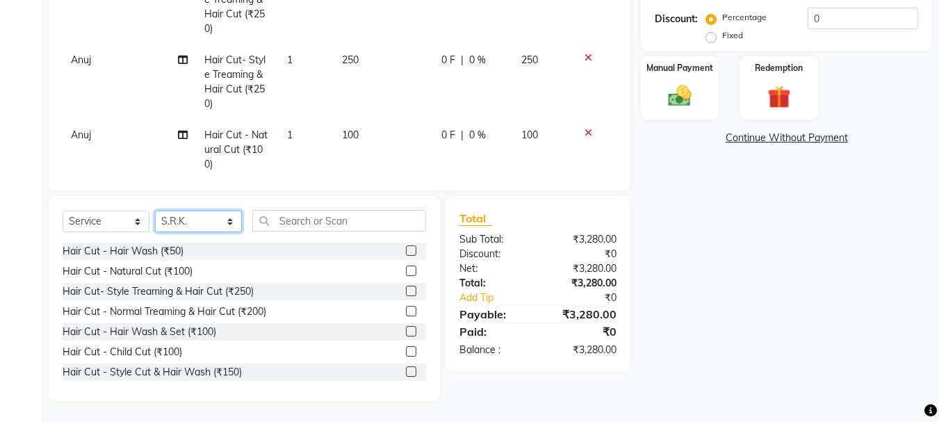
click at [199, 224] on select "Select Stylist abdul adil Anuj Azad Mahadev prem sachin hadpad Shiva S.R.K. sun…" at bounding box center [198, 221] width 87 height 22
select select "79569"
click at [155, 210] on select "Select Stylist abdul adil Anuj Azad Mahadev prem sachin hadpad Shiva S.R.K. sun…" at bounding box center [198, 221] width 87 height 22
click at [406, 270] on label at bounding box center [411, 270] width 10 height 10
click at [406, 270] on input "checkbox" at bounding box center [410, 271] width 9 height 9
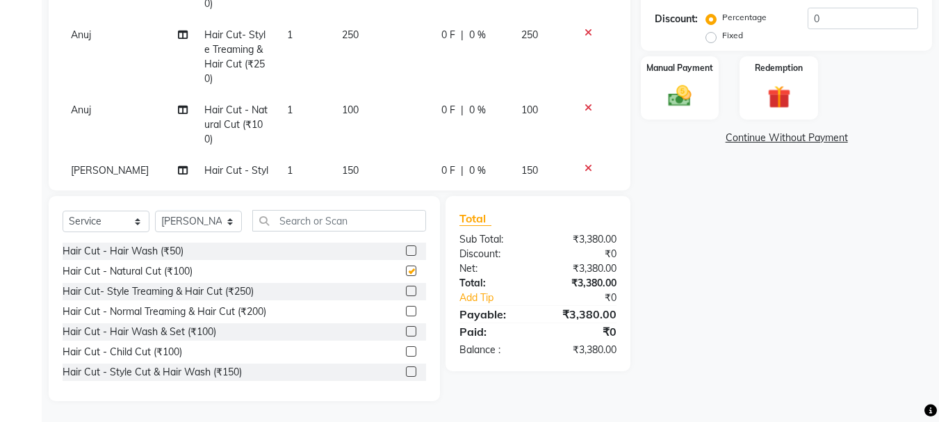
scroll to position [882, 0]
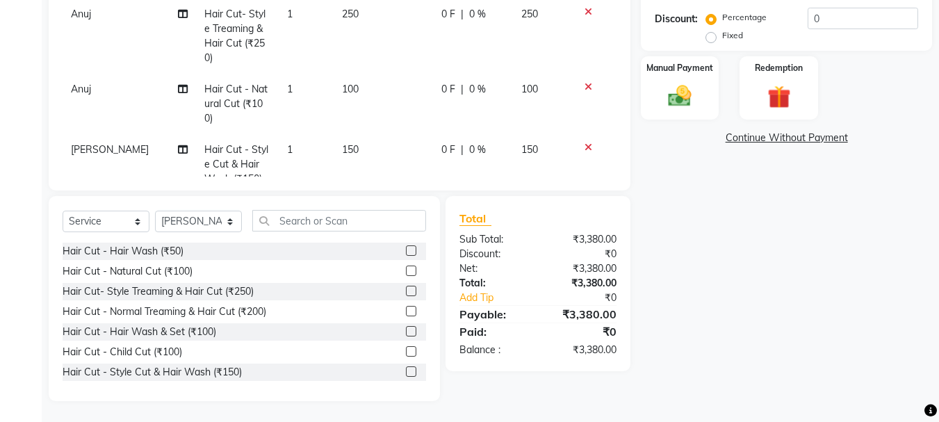
checkbox input "false"
click at [201, 230] on select "Select Stylist abdul adil Anuj Azad Mahadev prem sachin hadpad Shiva S.R.K. sun…" at bounding box center [198, 221] width 87 height 22
select select "79570"
click at [155, 210] on select "Select Stylist abdul adil Anuj Azad Mahadev prem sachin hadpad Shiva S.R.K. sun…" at bounding box center [198, 221] width 87 height 22
click at [406, 272] on label at bounding box center [411, 270] width 10 height 10
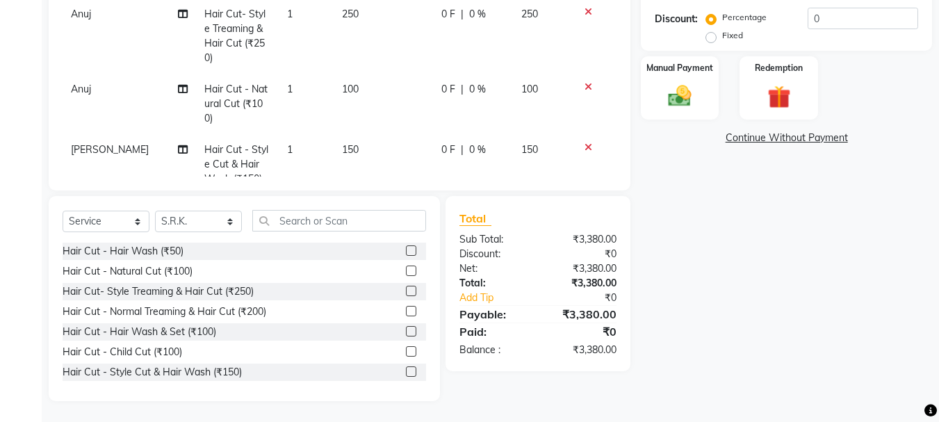
click at [406, 272] on input "checkbox" at bounding box center [410, 271] width 9 height 9
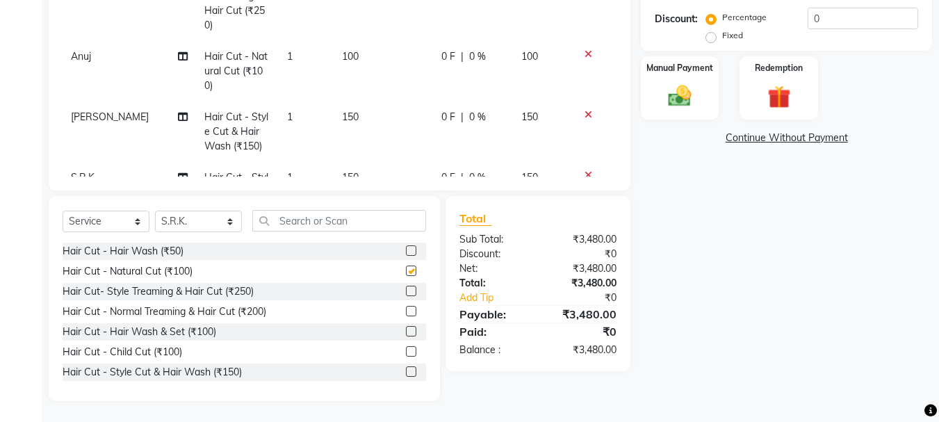
scroll to position [927, 0]
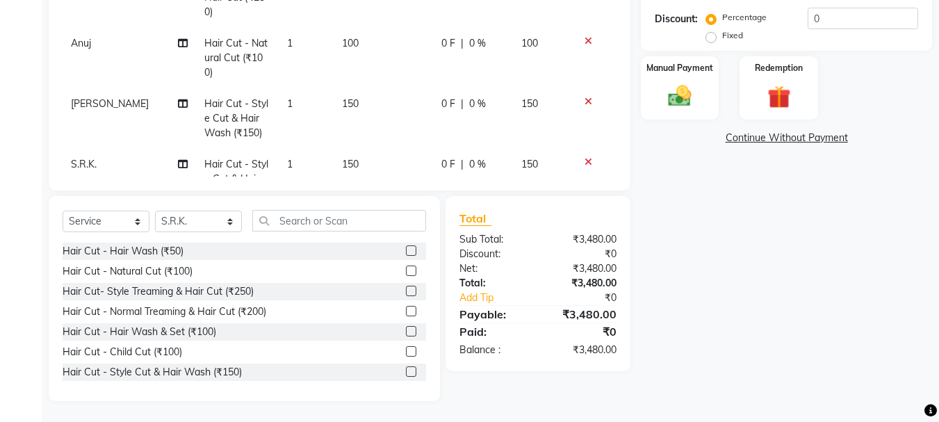
checkbox input "false"
click at [678, 99] on img at bounding box center [679, 96] width 39 height 28
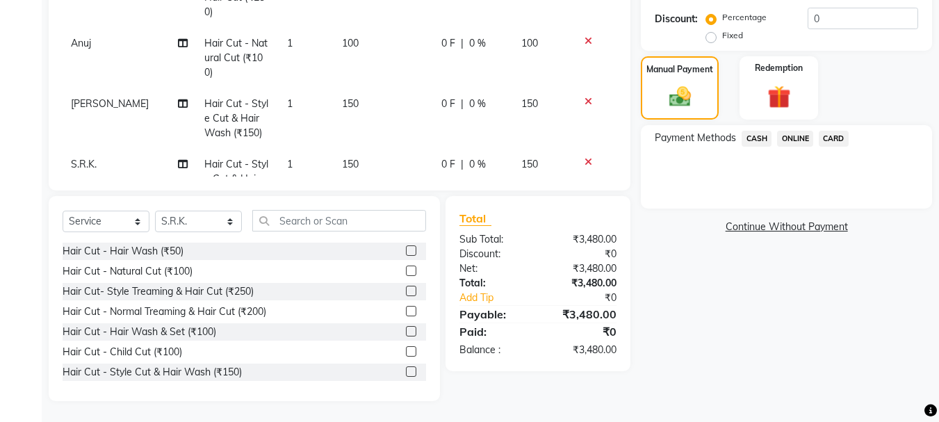
click at [760, 138] on span "CASH" at bounding box center [756, 139] width 30 height 16
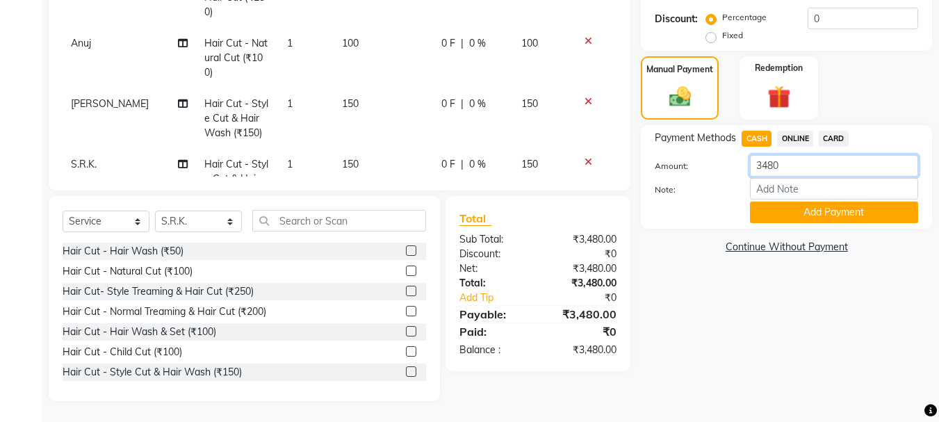
click at [870, 170] on input "3480" at bounding box center [834, 166] width 168 height 22
type input "3"
type input "680"
click at [856, 205] on button "Add Payment" at bounding box center [834, 212] width 168 height 22
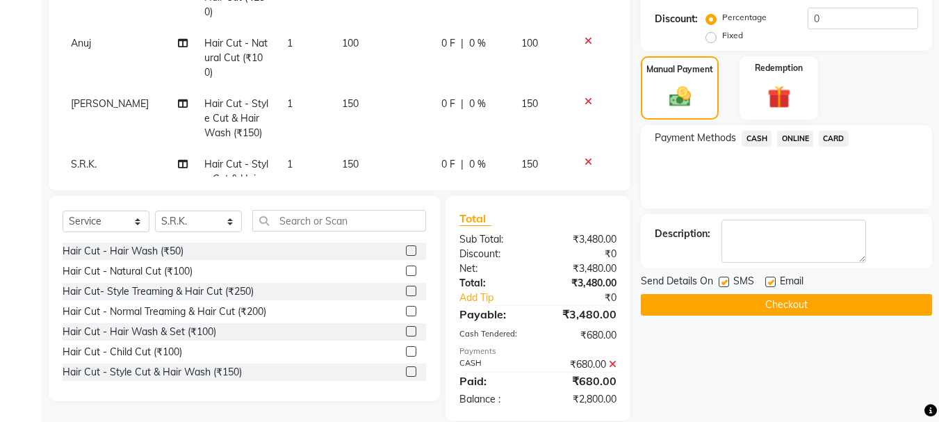
drag, startPoint x: 800, startPoint y: 136, endPoint x: 812, endPoint y: 147, distance: 16.7
click at [808, 142] on span "ONLINE" at bounding box center [795, 139] width 36 height 16
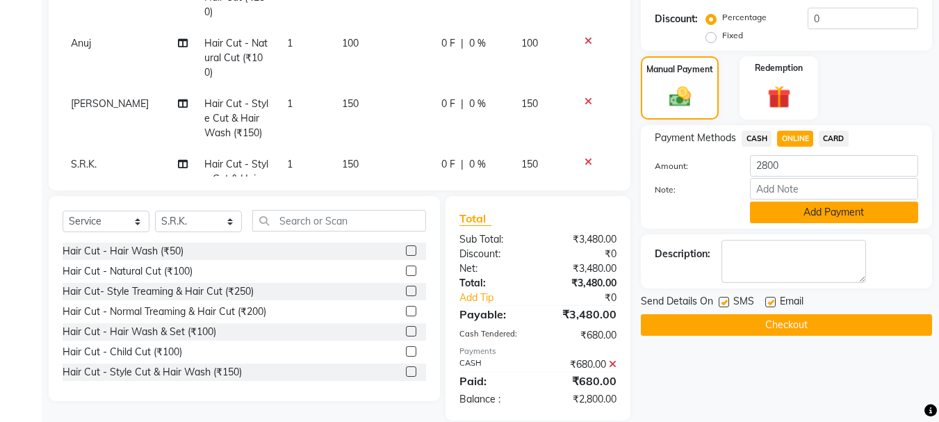
click at [842, 208] on button "Add Payment" at bounding box center [834, 212] width 168 height 22
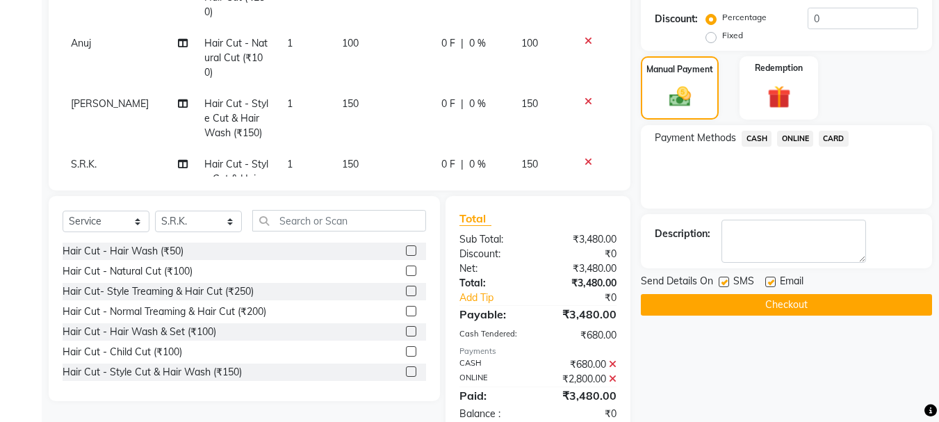
click at [798, 296] on button "Checkout" at bounding box center [786, 305] width 291 height 22
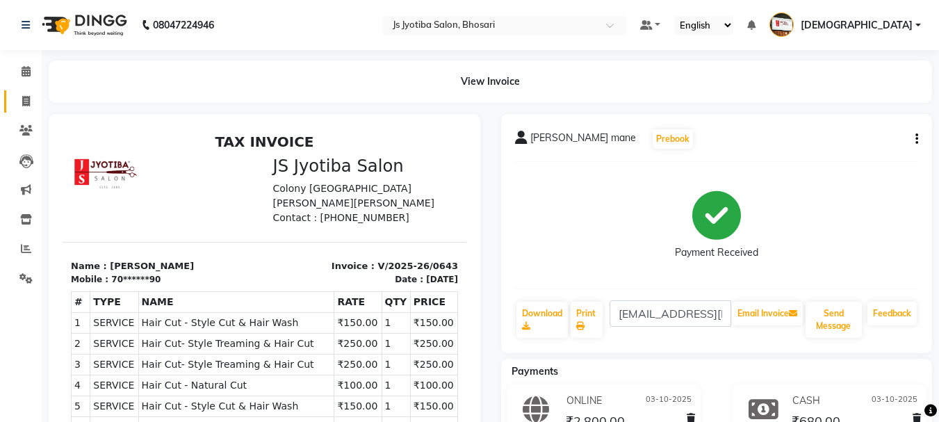
click at [26, 98] on icon at bounding box center [26, 101] width 8 height 10
select select "554"
select select "service"
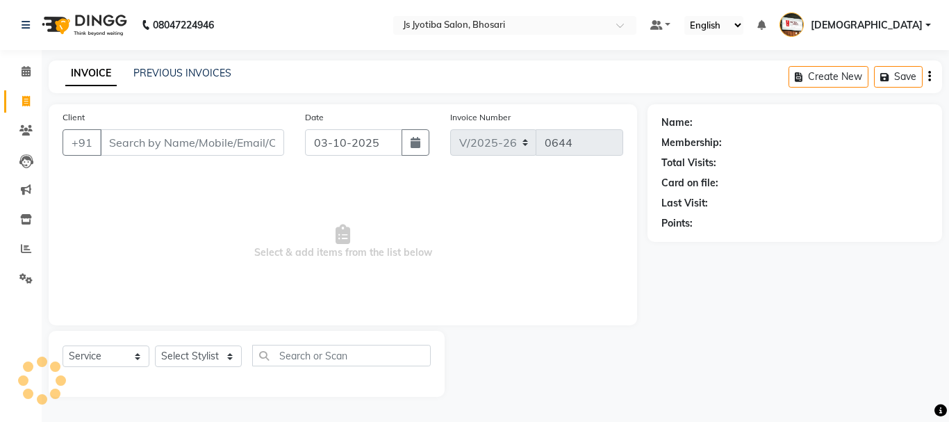
click at [195, 142] on input "Client" at bounding box center [192, 142] width 184 height 26
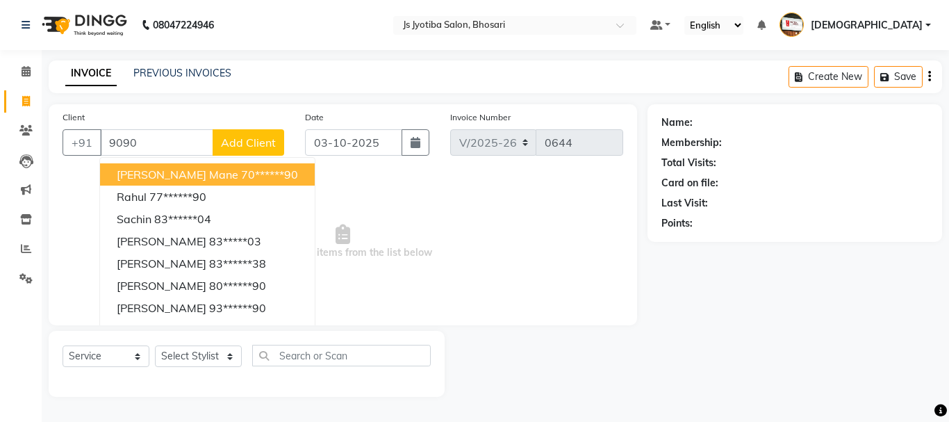
click at [241, 170] on ngb-highlight "70******90" at bounding box center [269, 174] width 57 height 14
type input "70******90"
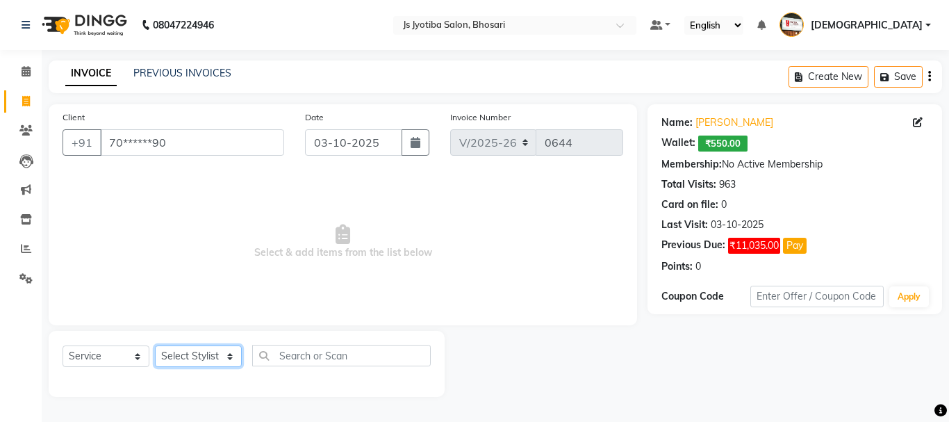
click at [201, 355] on select "Select Stylist abdul adil Anuj Azad Mahadev prem sachin hadpad Shiva S.R.K. sun…" at bounding box center [198, 356] width 87 height 22
select select "7183"
click at [155, 345] on select "Select Stylist abdul adil Anuj Azad Mahadev prem sachin hadpad Shiva S.R.K. sun…" at bounding box center [198, 356] width 87 height 22
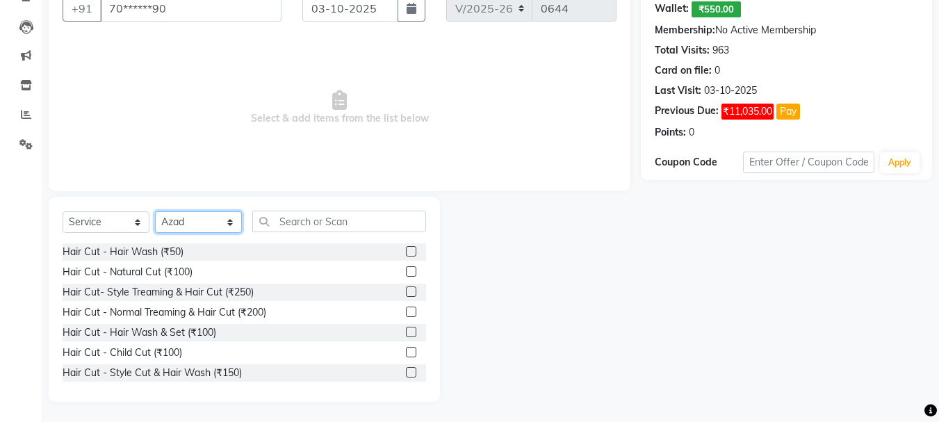
scroll to position [135, 0]
click at [406, 289] on label at bounding box center [411, 291] width 10 height 10
click at [406, 289] on input "checkbox" at bounding box center [410, 291] width 9 height 9
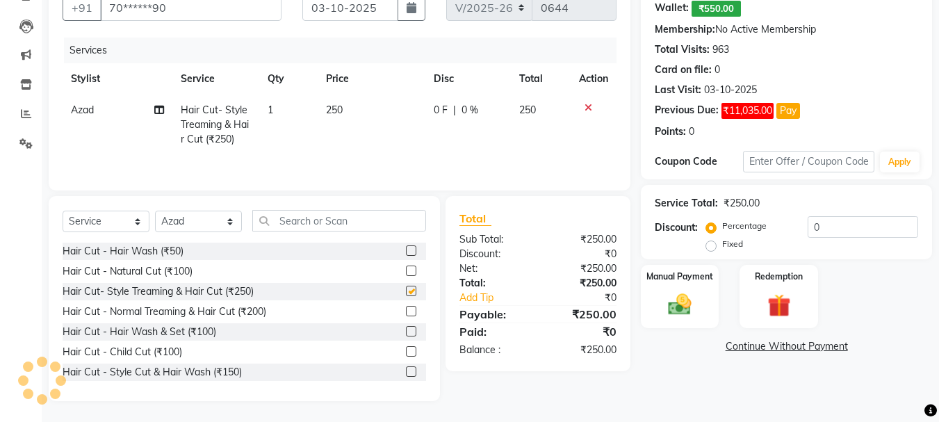
checkbox input "false"
click at [201, 215] on select "Select Stylist abdul adil Anuj Azad Mahadev prem sachin hadpad Shiva S.R.K. sun…" at bounding box center [198, 221] width 87 height 22
select select "51927"
click at [155, 210] on select "Select Stylist abdul adil Anuj Azad Mahadev prem sachin hadpad Shiva S.R.K. sun…" at bounding box center [198, 221] width 87 height 22
click at [406, 287] on label at bounding box center [411, 291] width 10 height 10
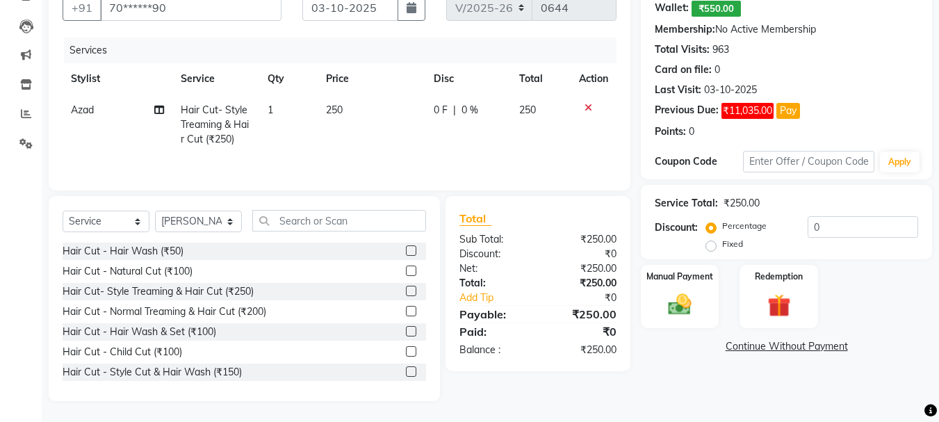
click at [406, 287] on input "checkbox" at bounding box center [410, 291] width 9 height 9
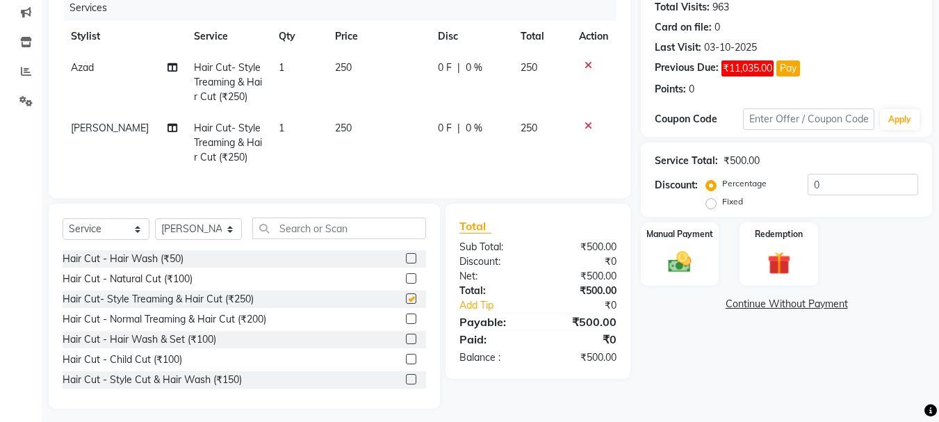
scroll to position [195, 0]
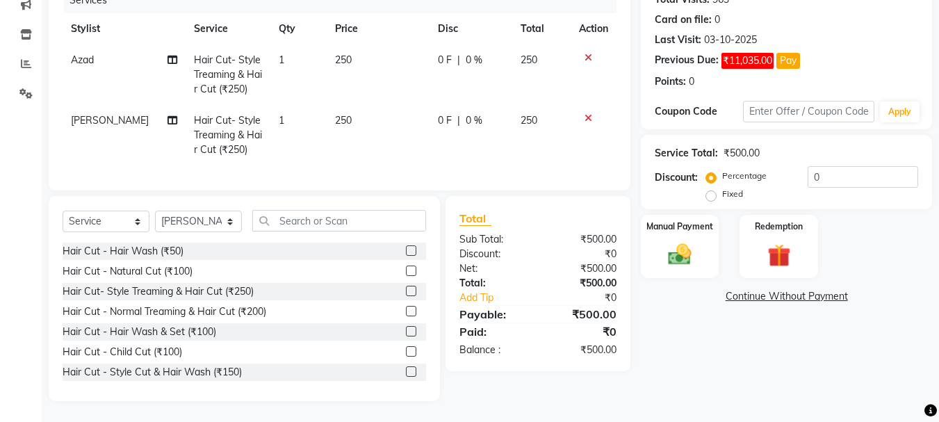
checkbox input "false"
click at [204, 224] on select "Select Stylist abdul adil Anuj Azad Mahadev prem sachin hadpad Shiva S.R.K. sun…" at bounding box center [198, 221] width 87 height 22
select select "51926"
click at [155, 210] on select "Select Stylist abdul adil Anuj Azad Mahadev prem sachin hadpad Shiva S.R.K. sun…" at bounding box center [198, 221] width 87 height 22
click at [406, 315] on label at bounding box center [411, 311] width 10 height 10
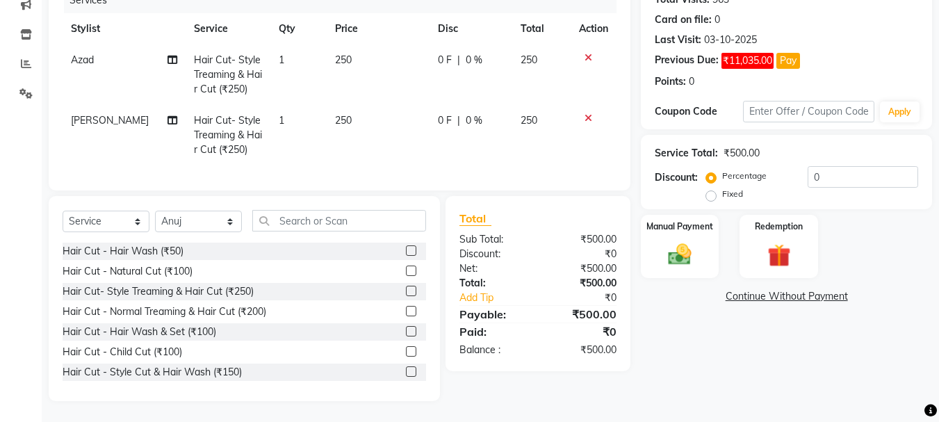
click at [406, 315] on input "checkbox" at bounding box center [410, 311] width 9 height 9
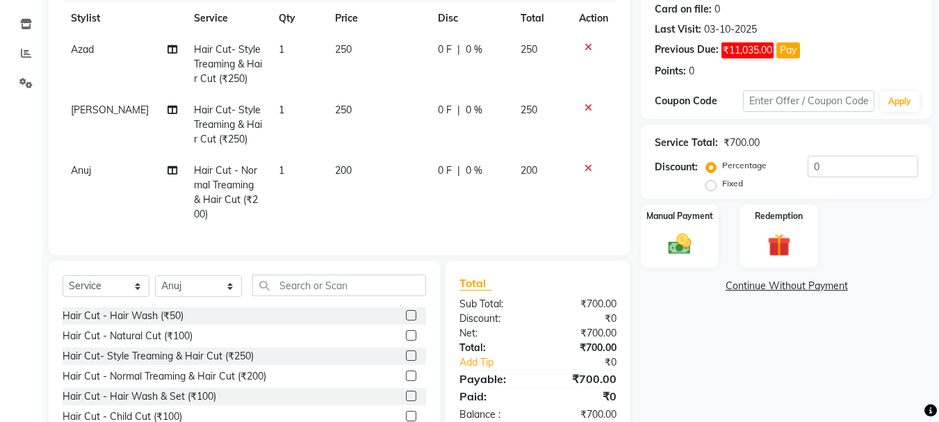
click at [406, 381] on label at bounding box center [411, 375] width 10 height 10
click at [406, 381] on input "checkbox" at bounding box center [410, 376] width 9 height 9
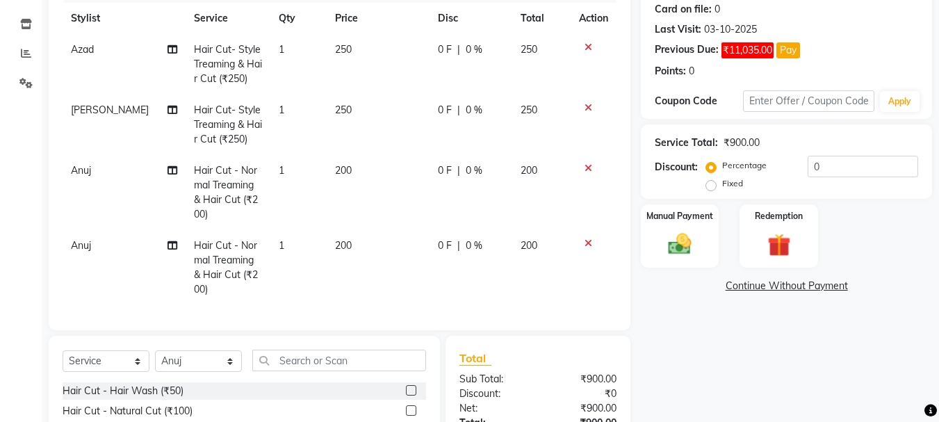
scroll to position [2, 0]
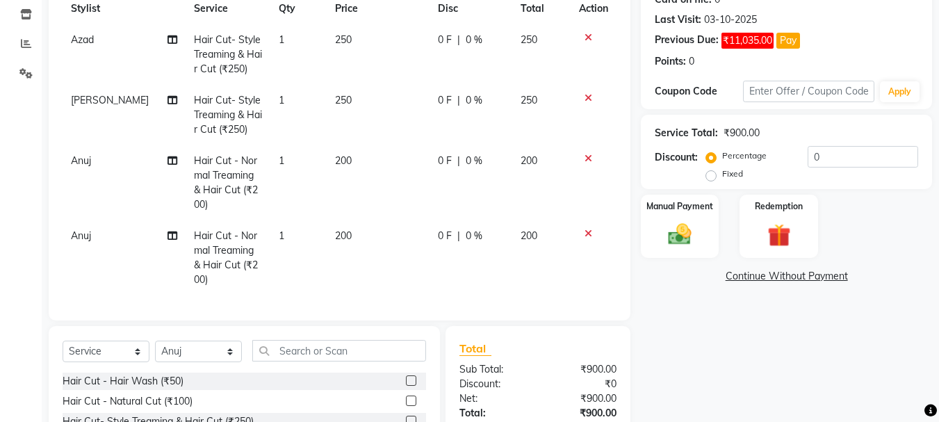
checkbox input "false"
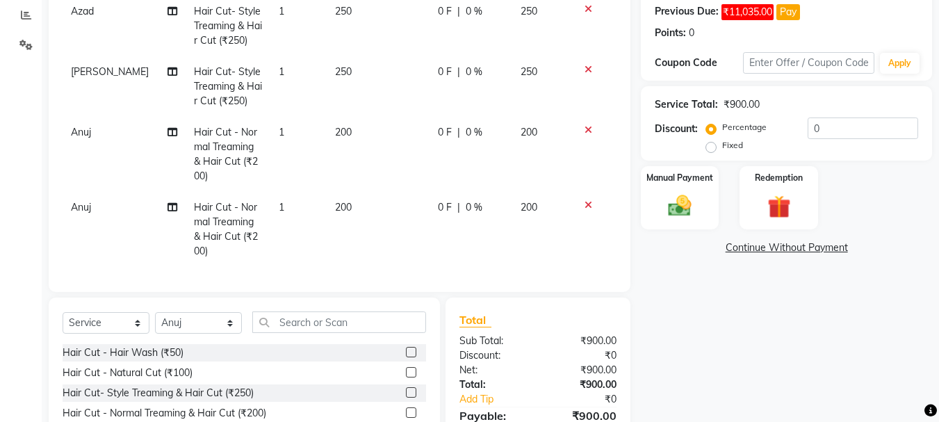
scroll to position [343, 0]
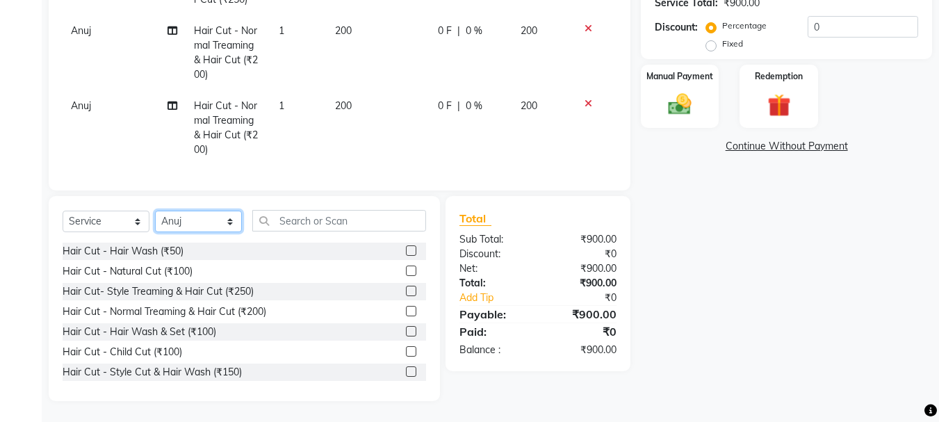
click at [192, 220] on select "Select Stylist abdul adil Anuj Azad Mahadev prem sachin hadpad Shiva S.R.K. sun…" at bounding box center [198, 221] width 87 height 22
select select "79570"
click at [155, 210] on select "Select Stylist abdul adil Anuj Azad Mahadev prem sachin hadpad Shiva S.R.K. sun…" at bounding box center [198, 221] width 87 height 22
click at [406, 372] on label at bounding box center [411, 371] width 10 height 10
click at [406, 372] on input "checkbox" at bounding box center [410, 371] width 9 height 9
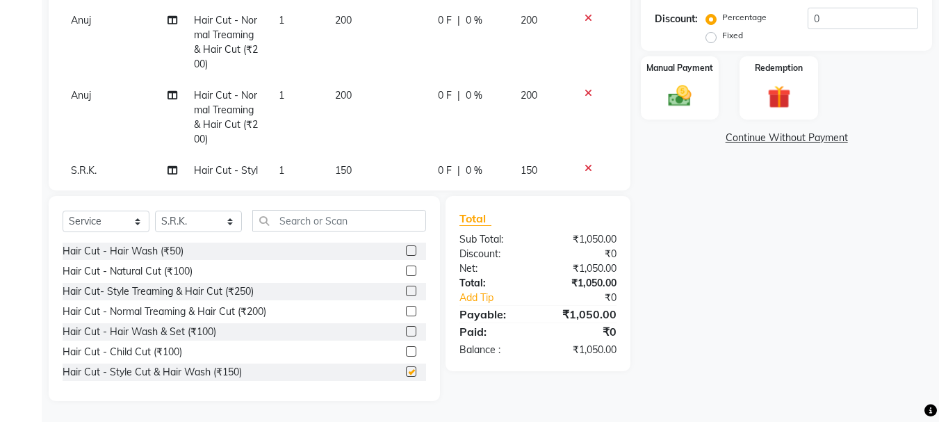
checkbox input "false"
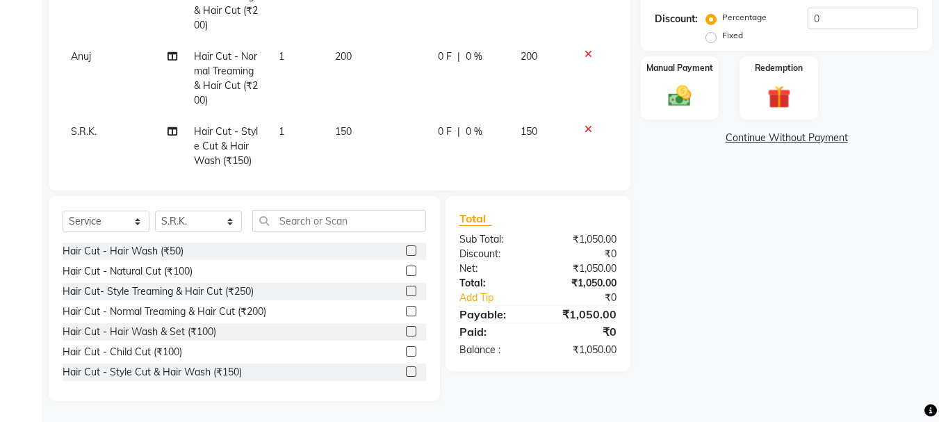
scroll to position [63, 0]
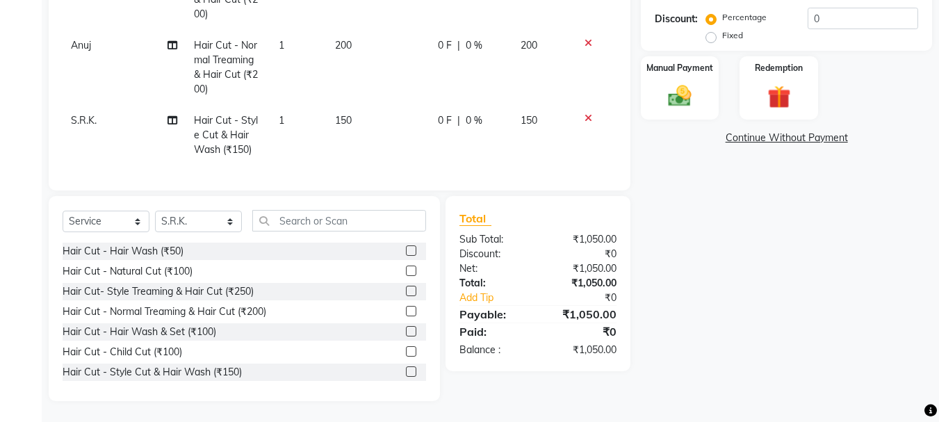
click at [195, 210] on div "Select Service Product Membership Package Voucher Prepaid Gift Card Select Styl…" at bounding box center [244, 226] width 363 height 33
click at [191, 216] on select "Select Stylist abdul adil Anuj Azad Mahadev prem sachin hadpad Shiva S.R.K. sun…" at bounding box center [198, 221] width 87 height 22
select select "7182"
click at [155, 210] on select "Select Stylist abdul adil Anuj Azad Mahadev prem sachin hadpad Shiva S.R.K. sun…" at bounding box center [198, 221] width 87 height 22
click at [406, 370] on label at bounding box center [411, 371] width 10 height 10
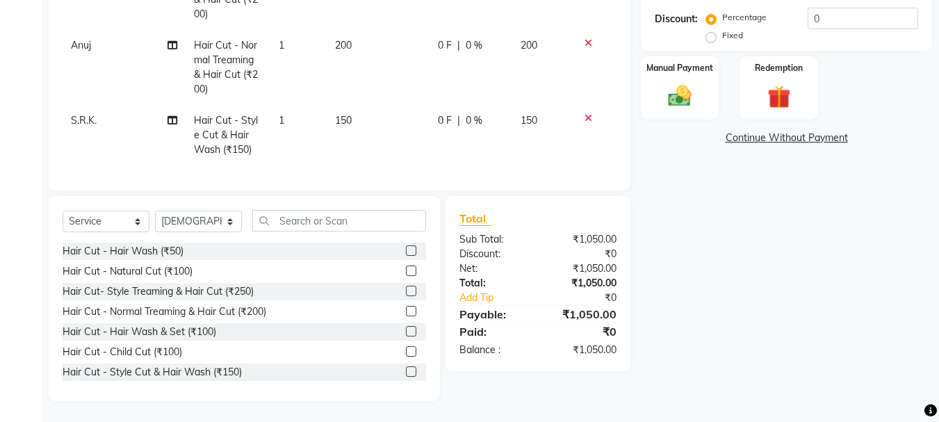
click at [406, 370] on input "checkbox" at bounding box center [410, 371] width 9 height 9
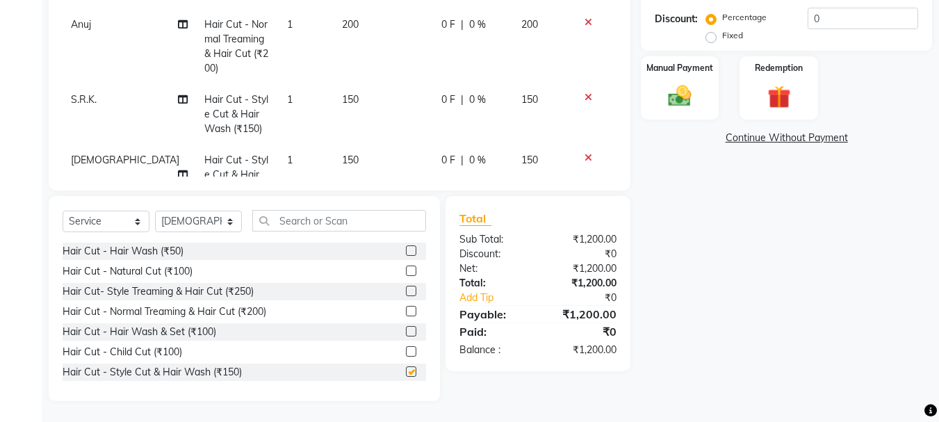
scroll to position [123, 0]
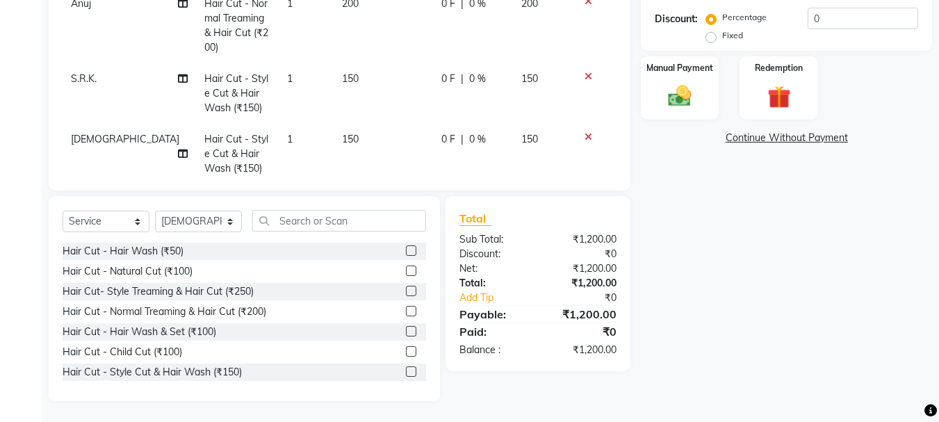
checkbox input "false"
click at [207, 220] on select "Select Stylist abdul adil Anuj Azad Mahadev prem sachin hadpad Shiva S.R.K. sun…" at bounding box center [198, 221] width 87 height 22
select select "51927"
click at [155, 210] on select "Select Stylist abdul adil Anuj Azad Mahadev prem sachin hadpad Shiva S.R.K. sun…" at bounding box center [198, 221] width 87 height 22
click at [406, 288] on label at bounding box center [411, 291] width 10 height 10
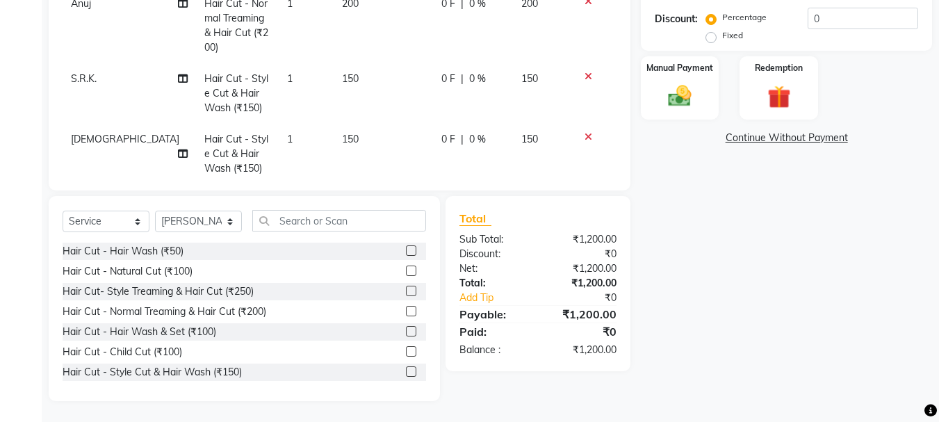
click at [406, 288] on input "checkbox" at bounding box center [410, 291] width 9 height 9
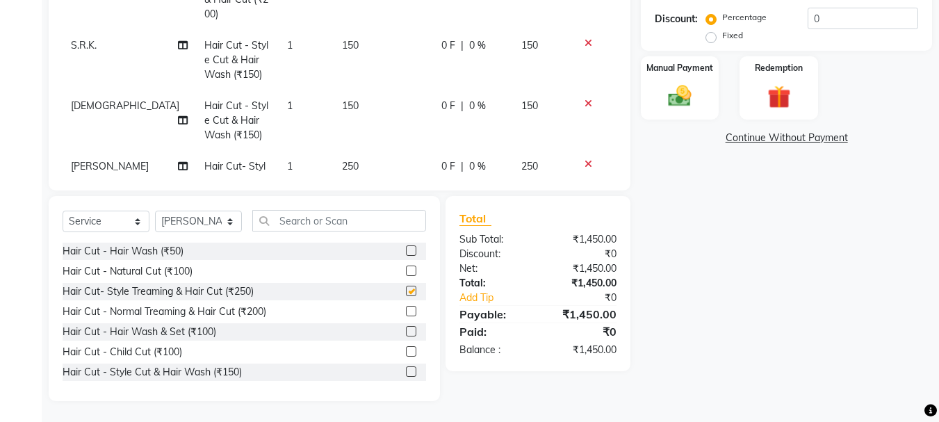
scroll to position [183, 0]
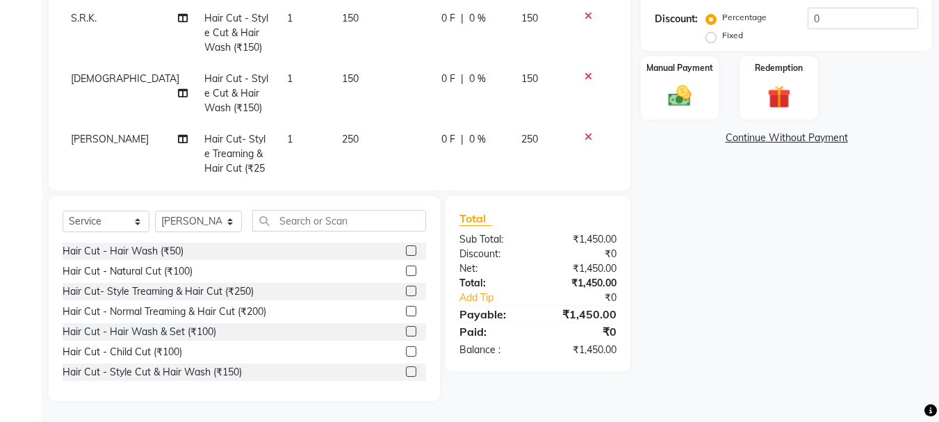
checkbox input "false"
click at [205, 222] on select "Select Stylist abdul adil Anuj Azad Mahadev prem sachin hadpad Shiva S.R.K. sun…" at bounding box center [198, 221] width 87 height 22
select select "51926"
click at [155, 210] on select "Select Stylist abdul adil Anuj Azad Mahadev prem sachin hadpad Shiva S.R.K. sun…" at bounding box center [198, 221] width 87 height 22
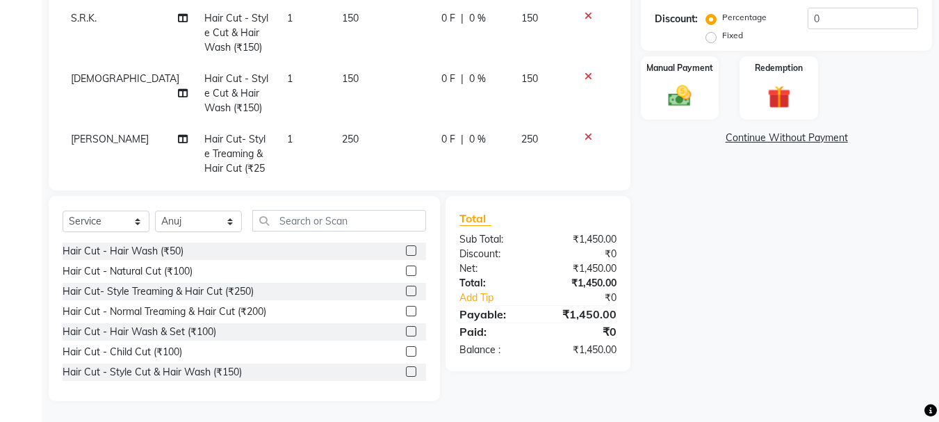
drag, startPoint x: 398, startPoint y: 292, endPoint x: 377, endPoint y: 243, distance: 53.8
click at [406, 292] on label at bounding box center [411, 291] width 10 height 10
click at [406, 292] on input "checkbox" at bounding box center [410, 291] width 9 height 9
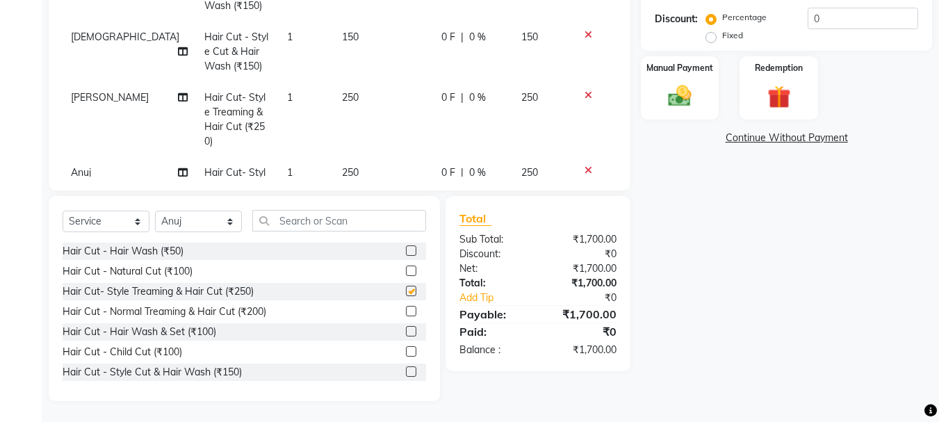
scroll to position [244, 0]
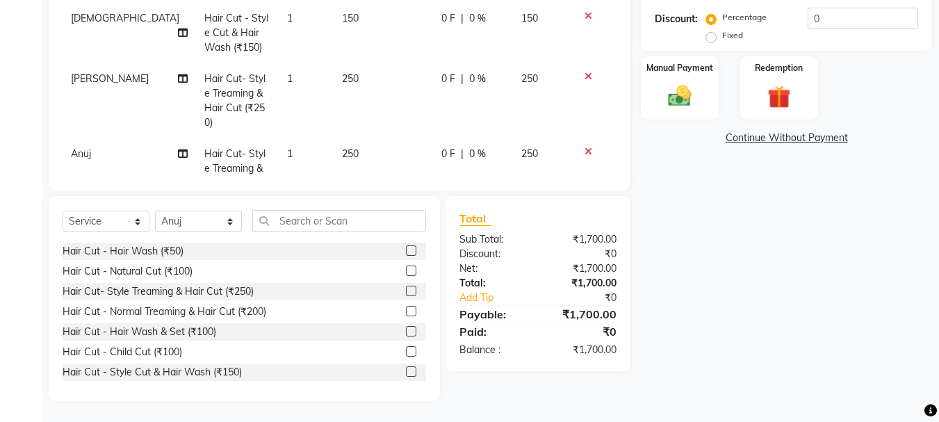
checkbox input "false"
click at [199, 218] on select "Select Stylist abdul adil Anuj Azad Mahadev prem sachin hadpad Shiva S.R.K. sun…" at bounding box center [198, 221] width 87 height 22
select select "79569"
click at [155, 210] on select "Select Stylist abdul adil Anuj Azad Mahadev prem sachin hadpad Shiva S.R.K. sun…" at bounding box center [198, 221] width 87 height 22
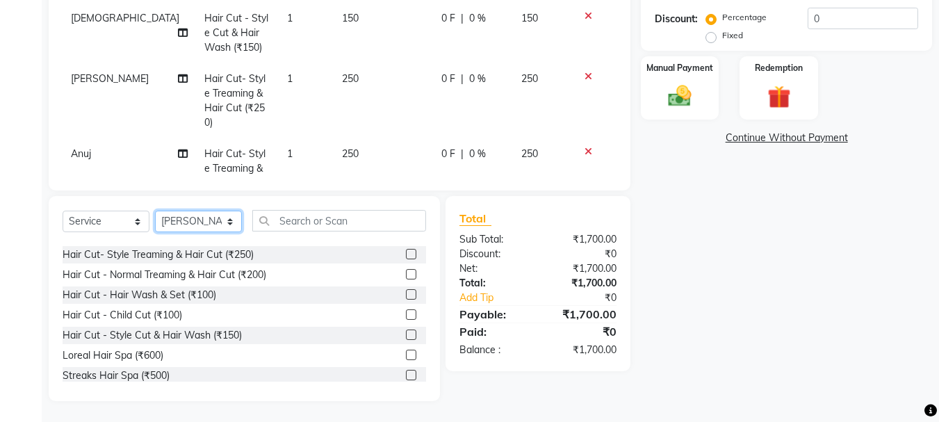
scroll to position [69, 0]
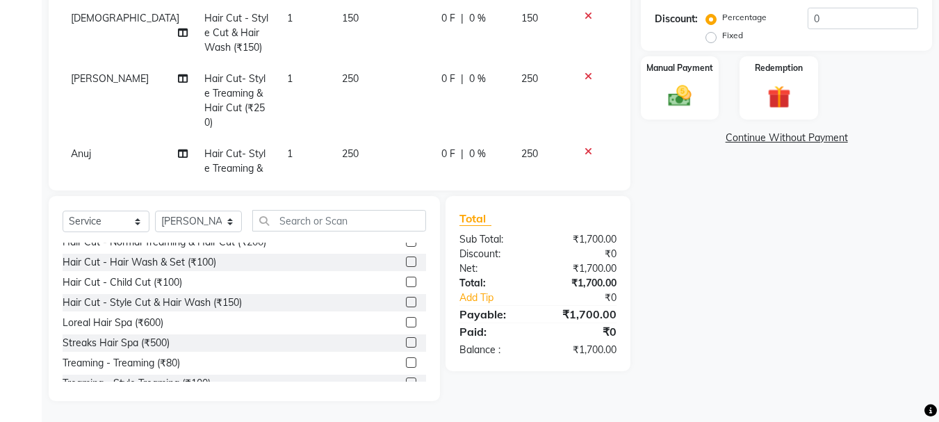
click at [406, 320] on label at bounding box center [411, 322] width 10 height 10
click at [406, 320] on input "checkbox" at bounding box center [410, 322] width 9 height 9
click at [406, 320] on label at bounding box center [411, 322] width 10 height 10
click at [406, 320] on input "checkbox" at bounding box center [410, 322] width 9 height 9
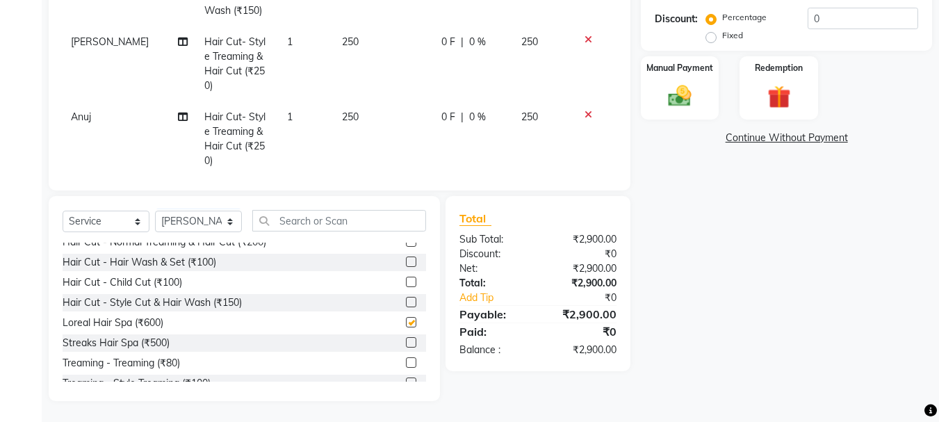
checkbox input "false"
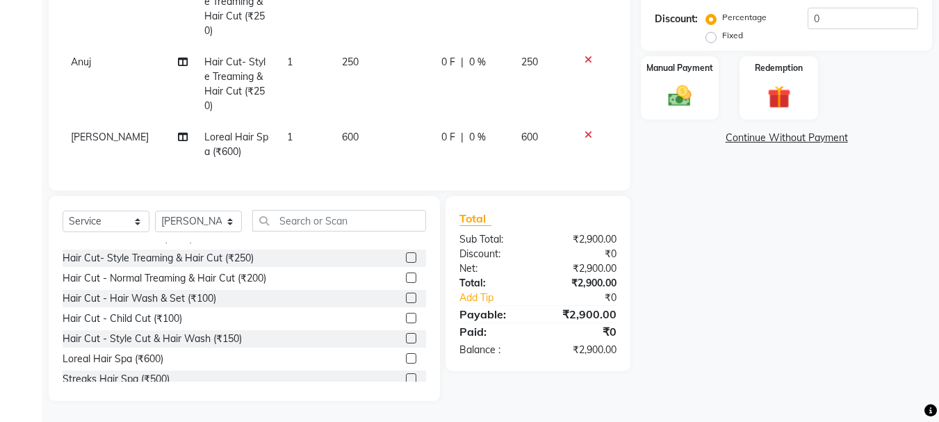
scroll to position [0, 0]
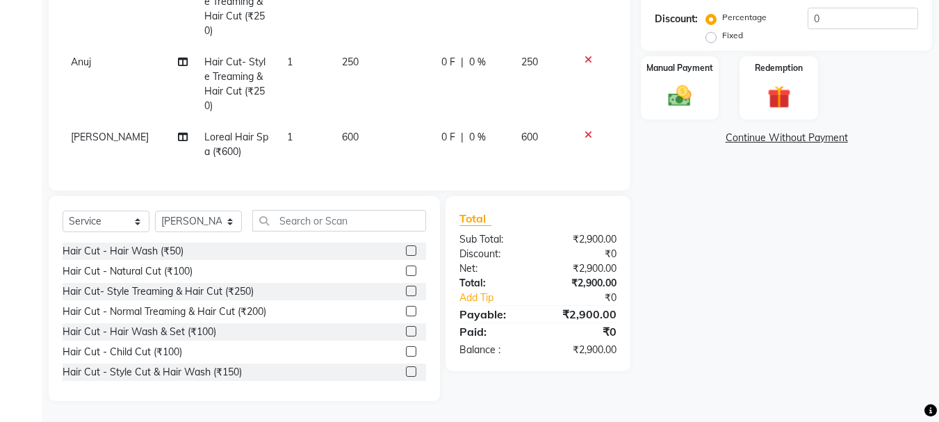
click at [406, 313] on label at bounding box center [411, 311] width 10 height 10
click at [406, 313] on input "checkbox" at bounding box center [410, 311] width 9 height 9
click at [406, 311] on label at bounding box center [411, 311] width 10 height 10
click at [406, 311] on input "checkbox" at bounding box center [410, 311] width 9 height 9
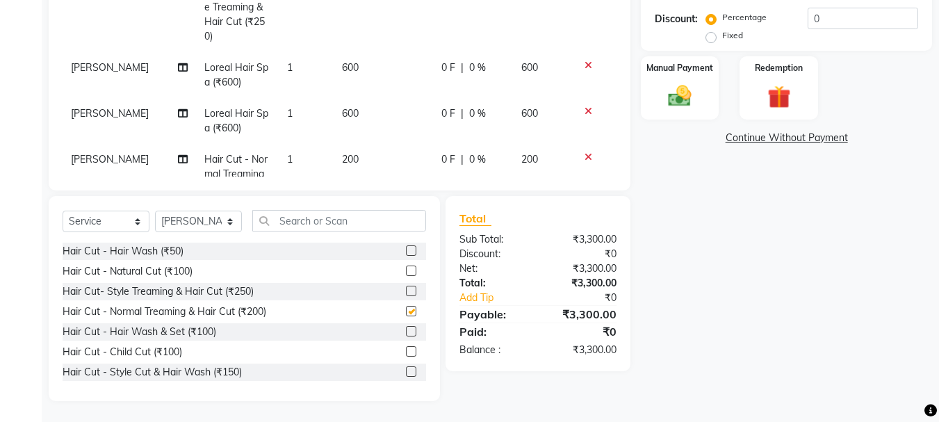
checkbox input "false"
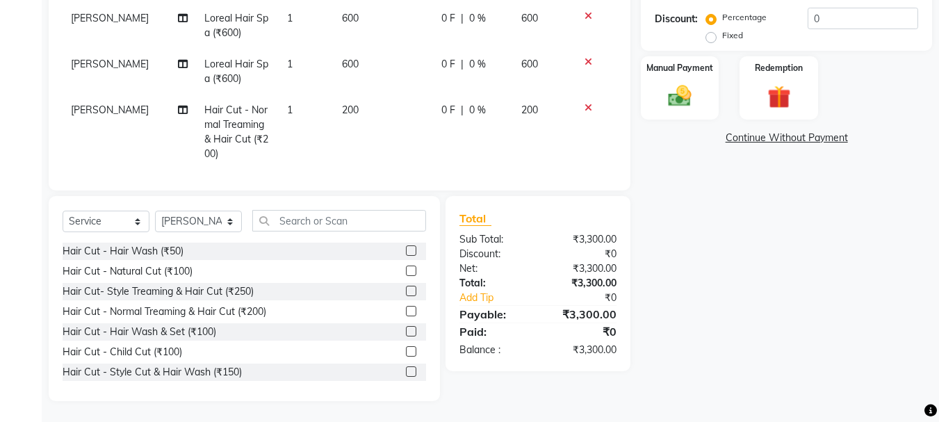
scroll to position [486, 0]
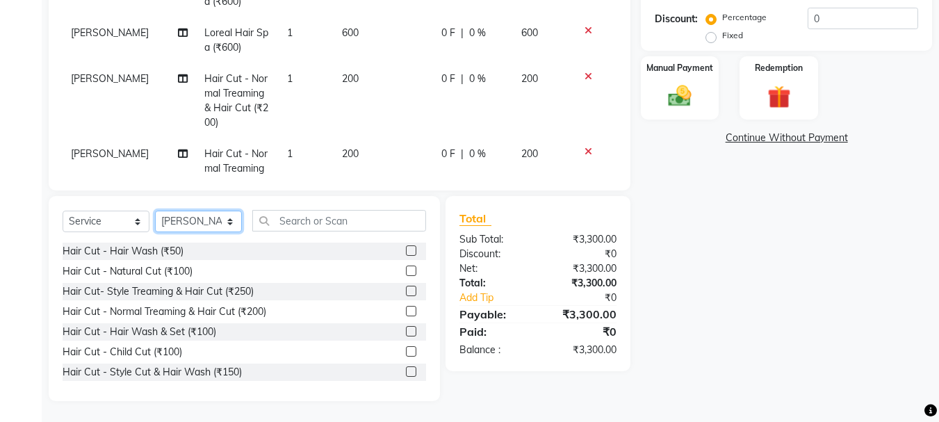
click at [179, 219] on select "Select Stylist abdul adil Anuj Azad Mahadev prem sachin hadpad Shiva S.R.K. sun…" at bounding box center [198, 221] width 87 height 22
select select "79570"
click at [155, 210] on select "Select Stylist abdul adil Anuj Azad Mahadev prem sachin hadpad Shiva S.R.K. sun…" at bounding box center [198, 221] width 87 height 22
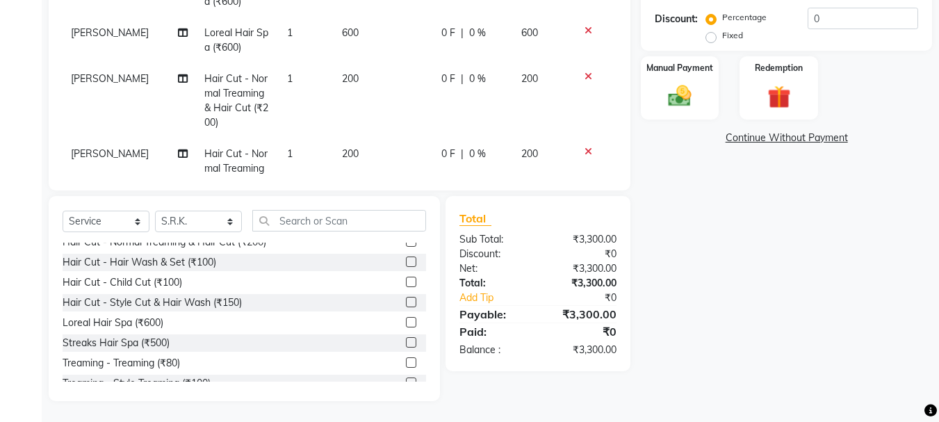
click at [406, 338] on label at bounding box center [411, 342] width 10 height 10
click at [406, 338] on input "checkbox" at bounding box center [410, 342] width 9 height 9
checkbox input "false"
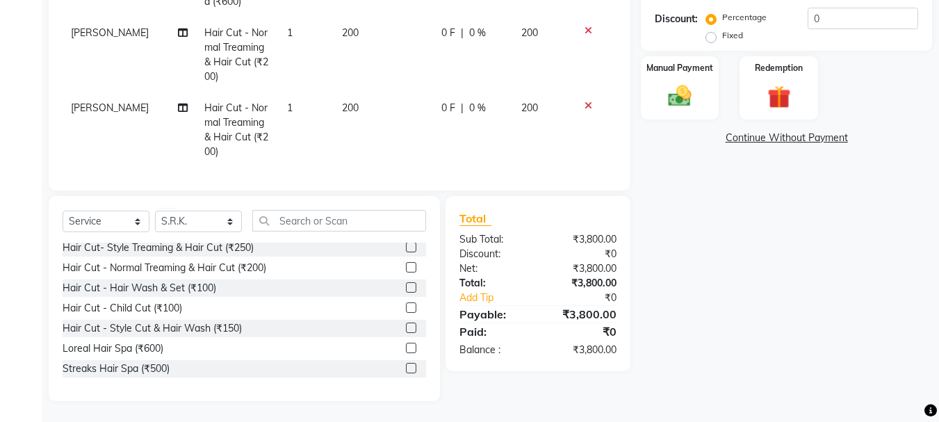
scroll to position [0, 0]
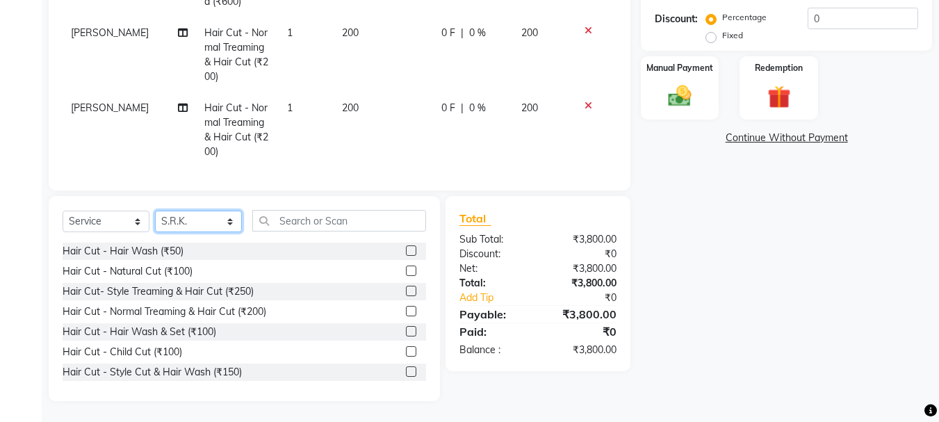
click at [184, 216] on select "Select Stylist abdul adil Anuj Azad Mahadev prem sachin hadpad Shiva S.R.K. sun…" at bounding box center [198, 221] width 87 height 22
select select "7183"
click at [155, 210] on select "Select Stylist abdul adil Anuj Azad Mahadev prem sachin hadpad Shiva S.R.K. sun…" at bounding box center [198, 221] width 87 height 22
click at [406, 291] on label at bounding box center [411, 291] width 10 height 10
click at [406, 291] on input "checkbox" at bounding box center [410, 291] width 9 height 9
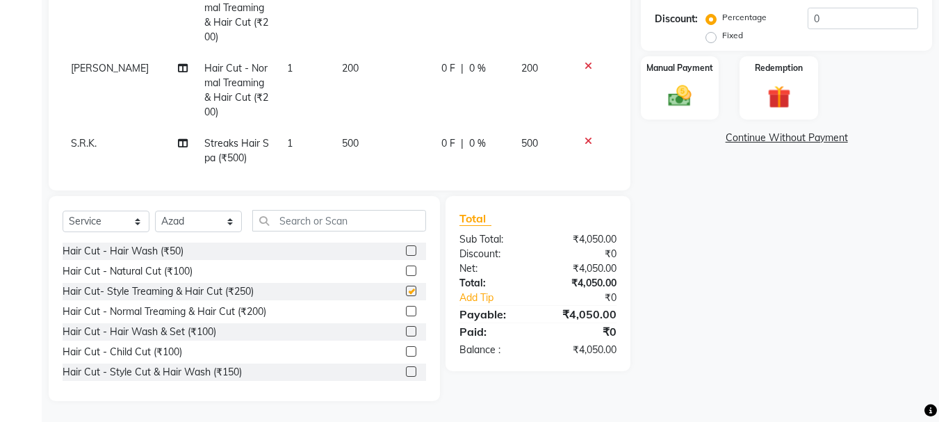
checkbox input "false"
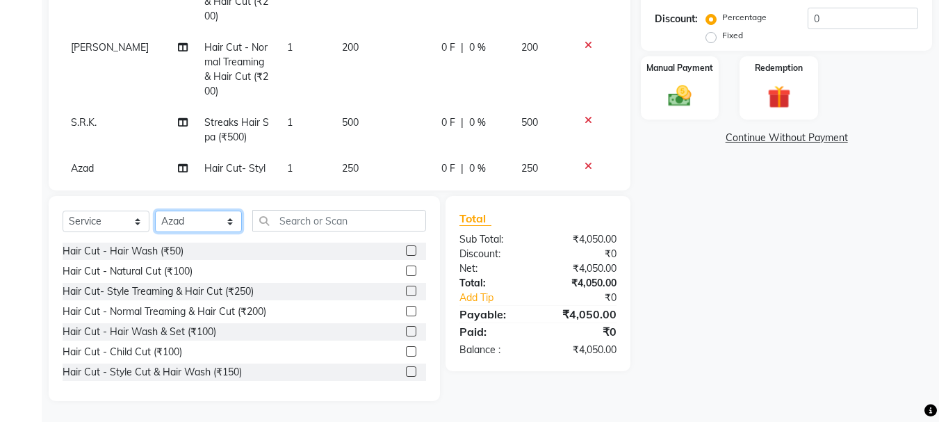
click at [172, 220] on select "Select Stylist abdul adil Anuj Azad Mahadev prem sachin hadpad Shiva S.R.K. sun…" at bounding box center [198, 221] width 87 height 22
select select "51927"
click at [155, 210] on select "Select Stylist abdul adil Anuj Azad Mahadev prem sachin hadpad Shiva S.R.K. sun…" at bounding box center [198, 221] width 87 height 22
click at [406, 290] on label at bounding box center [411, 291] width 10 height 10
click at [406, 290] on input "checkbox" at bounding box center [410, 291] width 9 height 9
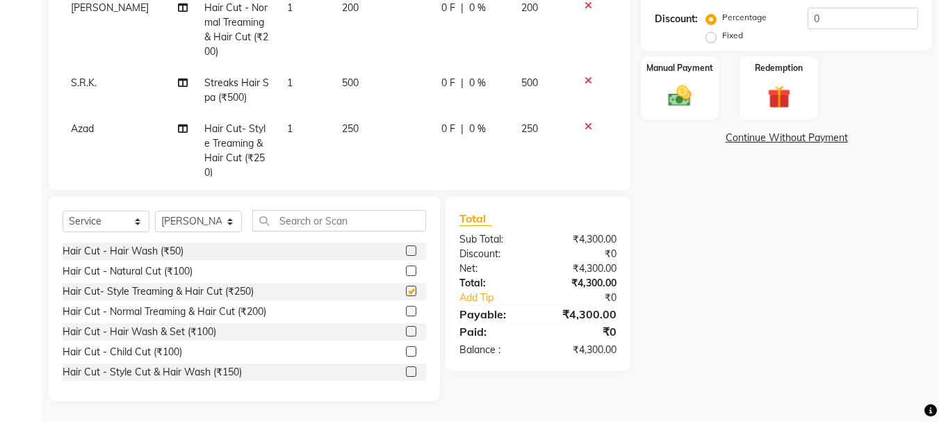
scroll to position [652, 0]
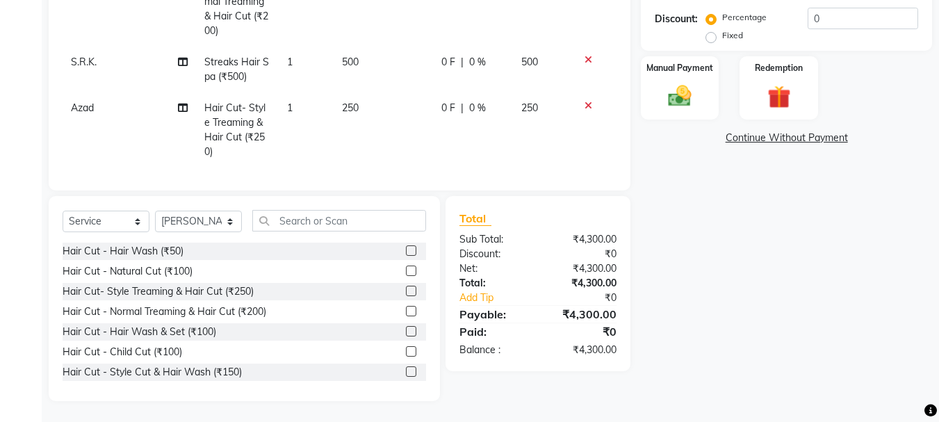
checkbox input "false"
click at [201, 229] on select "Select Stylist abdul adil Anuj Azad Mahadev prem sachin hadpad Shiva S.R.K. sun…" at bounding box center [198, 221] width 87 height 22
select select "79570"
click at [155, 210] on select "Select Stylist abdul adil Anuj Azad Mahadev prem sachin hadpad Shiva S.R.K. sun…" at bounding box center [198, 221] width 87 height 22
click at [406, 269] on label at bounding box center [411, 270] width 10 height 10
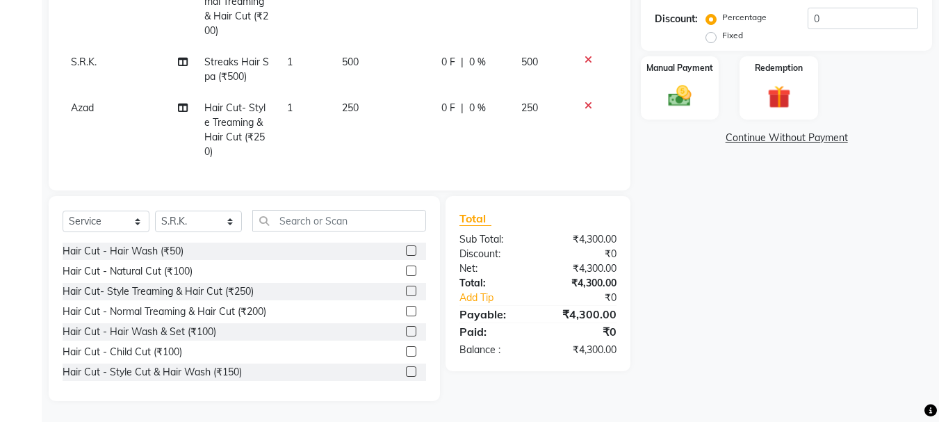
click at [406, 269] on input "checkbox" at bounding box center [410, 271] width 9 height 9
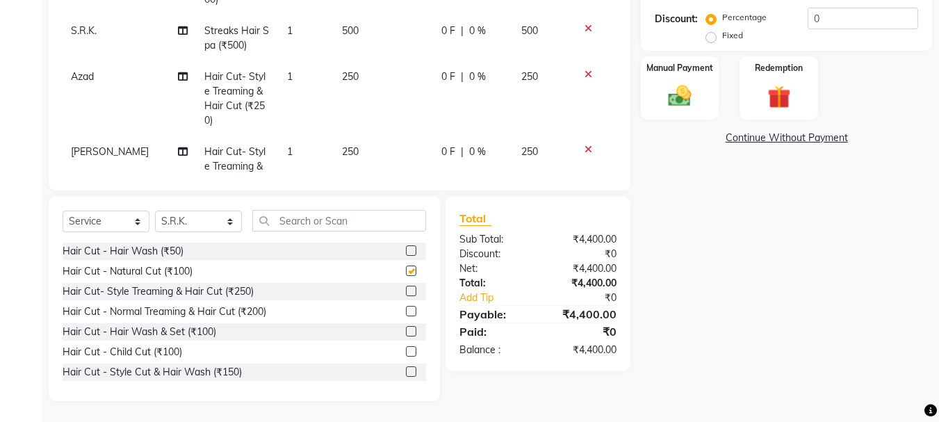
scroll to position [698, 0]
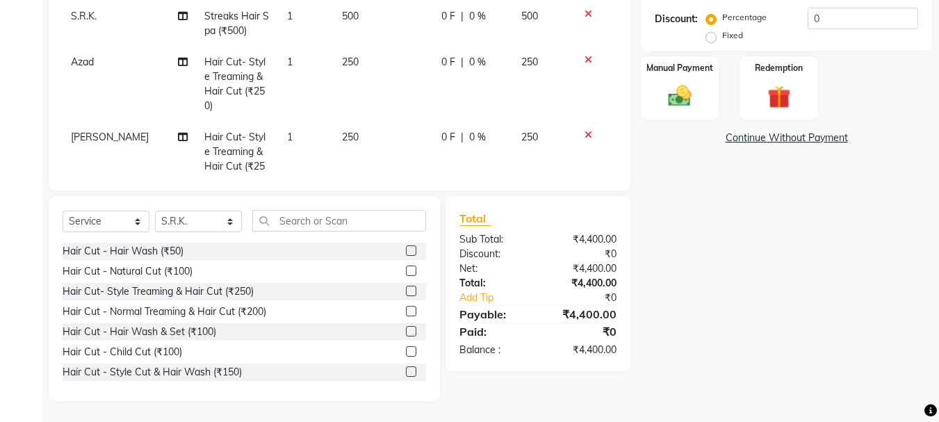
checkbox input "false"
click at [210, 213] on select "Select Stylist abdul adil Anuj Azad Mahadev prem sachin hadpad Shiva S.R.K. sun…" at bounding box center [198, 221] width 87 height 22
select select "79569"
click at [155, 210] on select "Select Stylist abdul adil Anuj Azad Mahadev prem sachin hadpad Shiva S.R.K. sun…" at bounding box center [198, 221] width 87 height 22
click at [406, 293] on label at bounding box center [411, 291] width 10 height 10
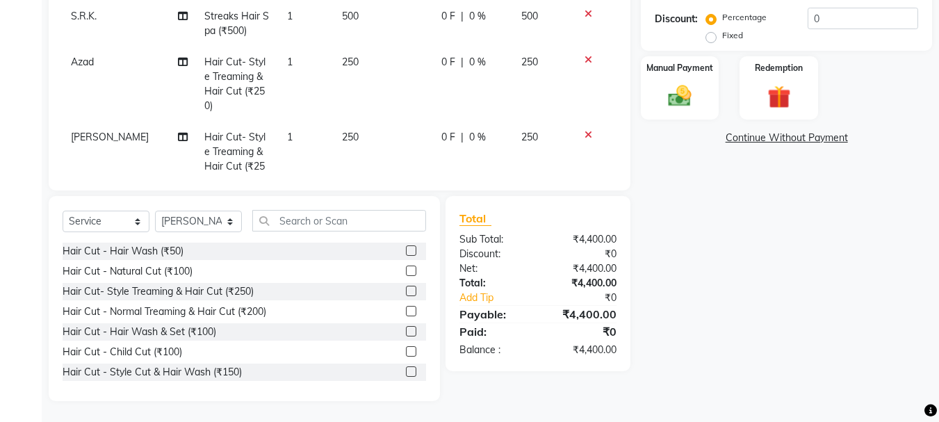
click at [406, 293] on input "checkbox" at bounding box center [410, 291] width 9 height 9
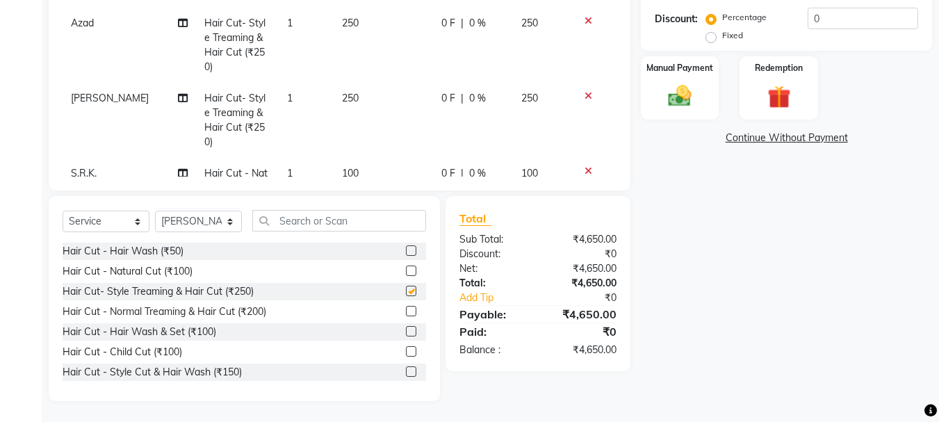
scroll to position [759, 0]
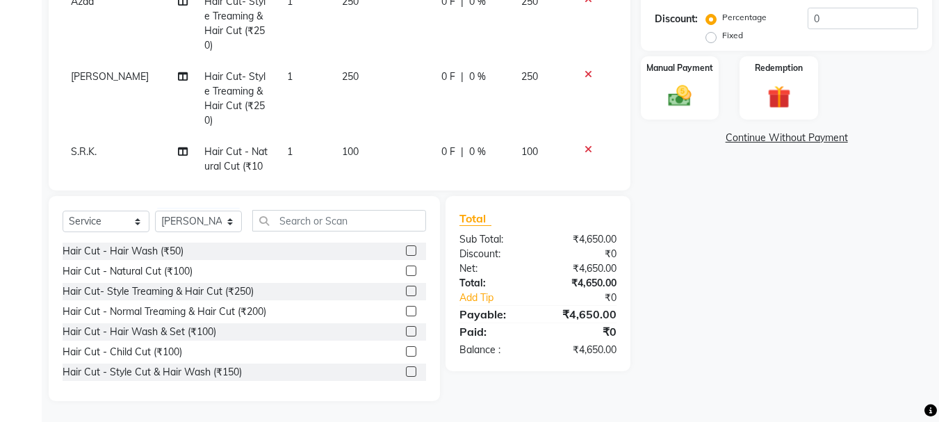
checkbox input "false"
click at [679, 100] on img at bounding box center [679, 96] width 39 height 28
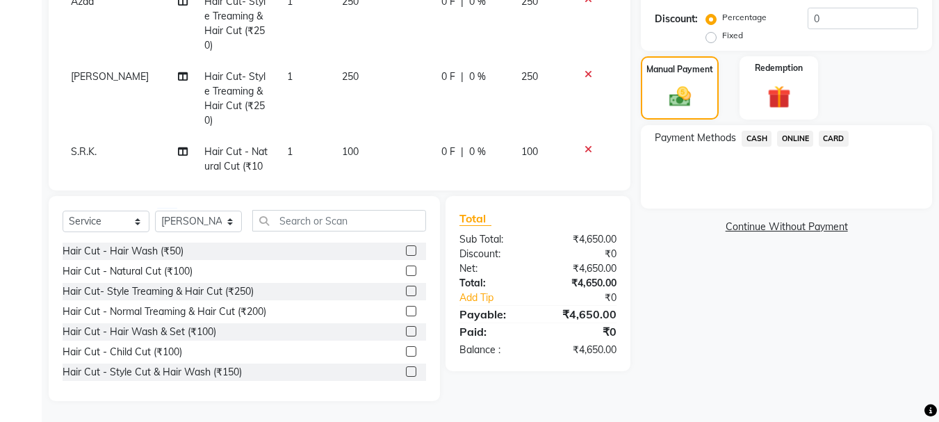
click at [753, 141] on span "CASH" at bounding box center [756, 139] width 30 height 16
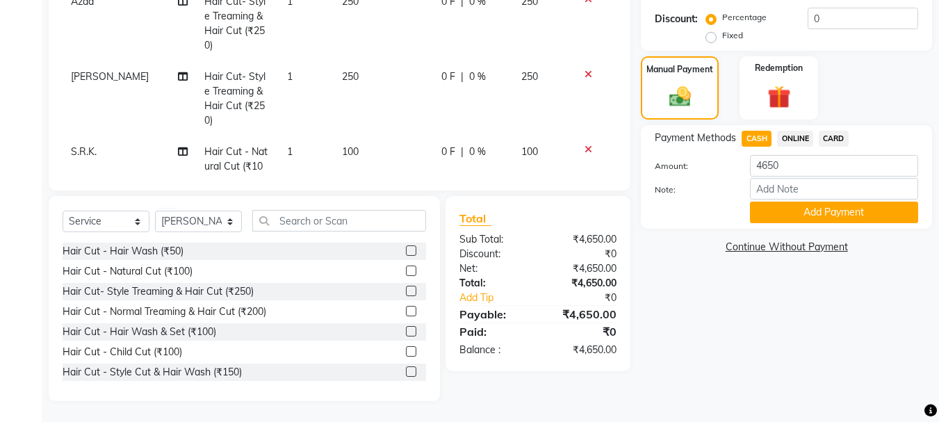
click at [822, 151] on div "Payment Methods CASH ONLINE CARD Amount: 4650 Note: Add Payment" at bounding box center [785, 177] width 263 height 92
click at [829, 163] on input "4650" at bounding box center [834, 166] width 168 height 22
type input "4"
click at [802, 168] on input "number" at bounding box center [834, 166] width 168 height 22
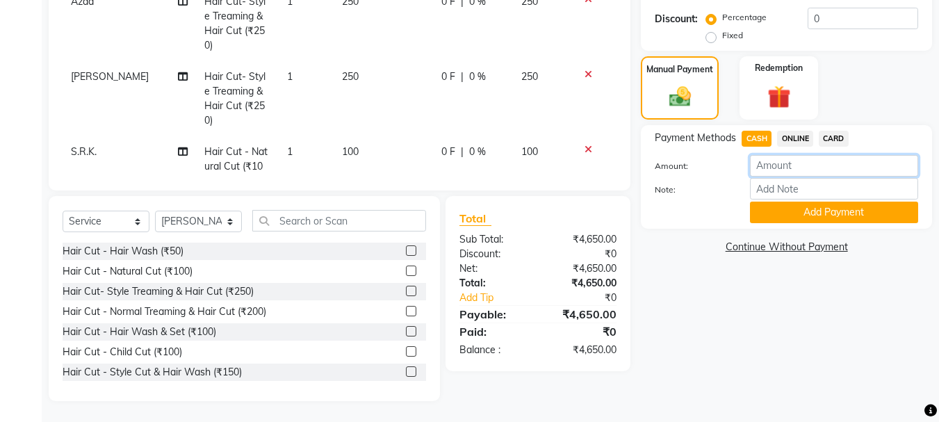
click at [802, 168] on input "number" at bounding box center [834, 166] width 168 height 22
type input "650"
click at [818, 213] on button "Add Payment" at bounding box center [834, 212] width 168 height 22
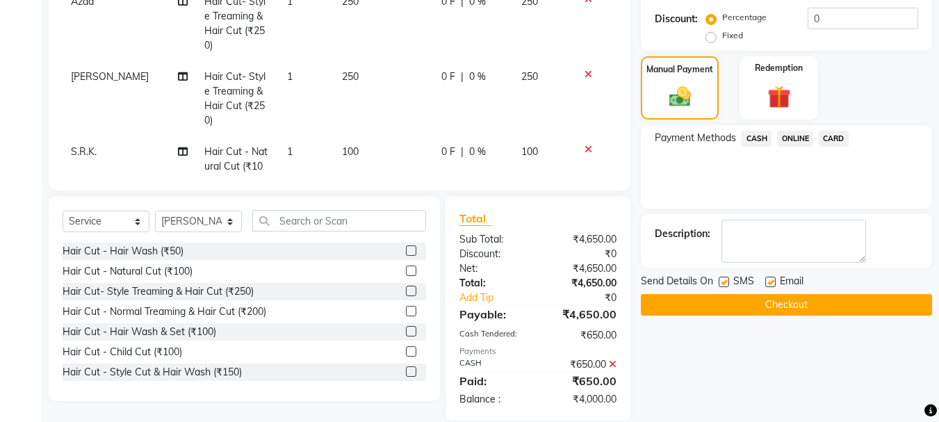
click at [796, 137] on span "ONLINE" at bounding box center [795, 139] width 36 height 16
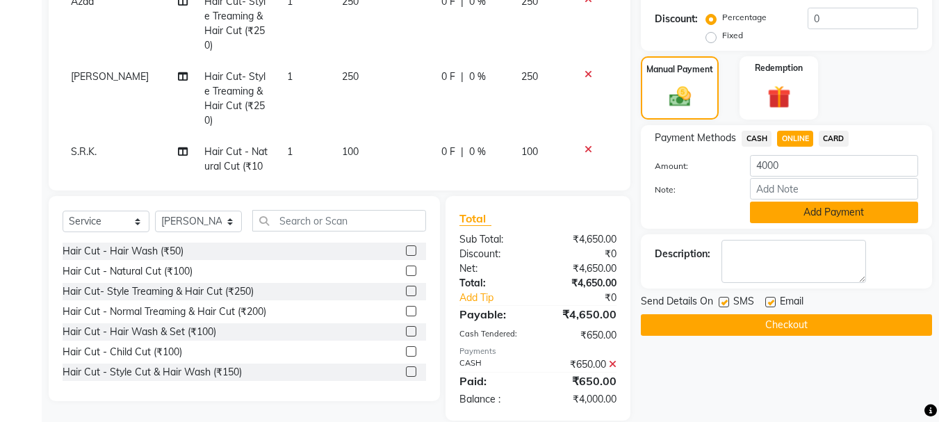
click at [810, 208] on button "Add Payment" at bounding box center [834, 212] width 168 height 22
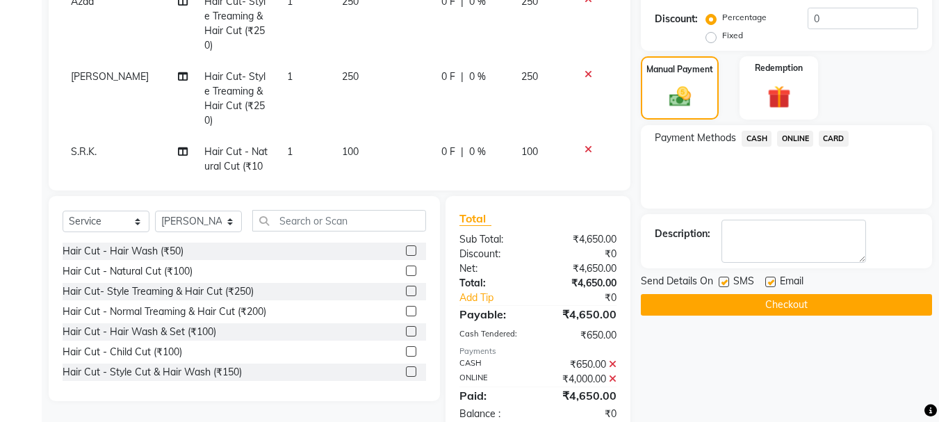
click at [766, 306] on button "Checkout" at bounding box center [786, 305] width 291 height 22
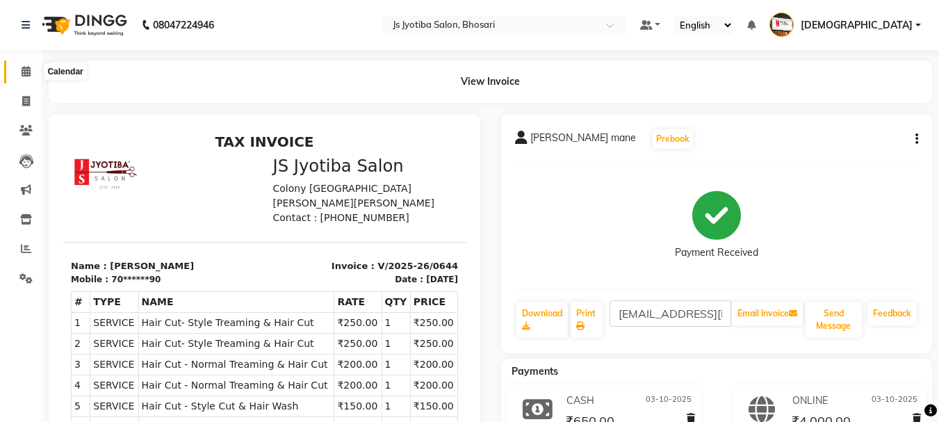
click at [24, 74] on icon at bounding box center [26, 71] width 9 height 10
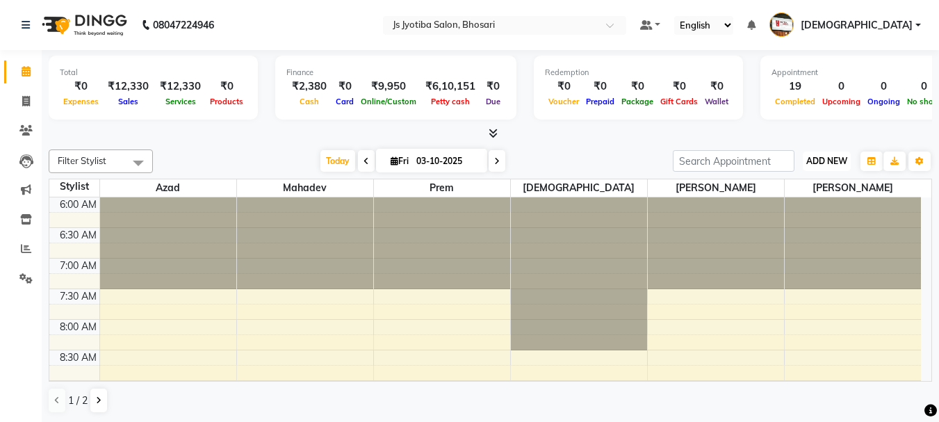
click at [838, 159] on span "ADD NEW" at bounding box center [826, 161] width 41 height 10
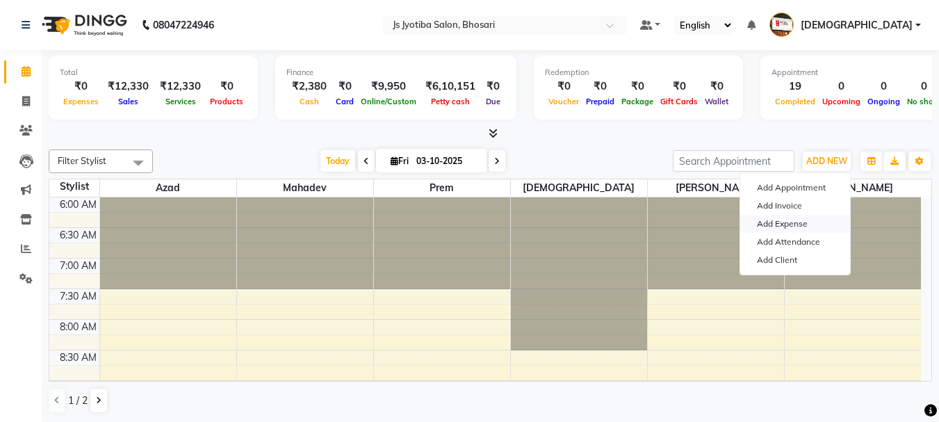
click at [798, 220] on link "Add Expense" at bounding box center [795, 224] width 110 height 18
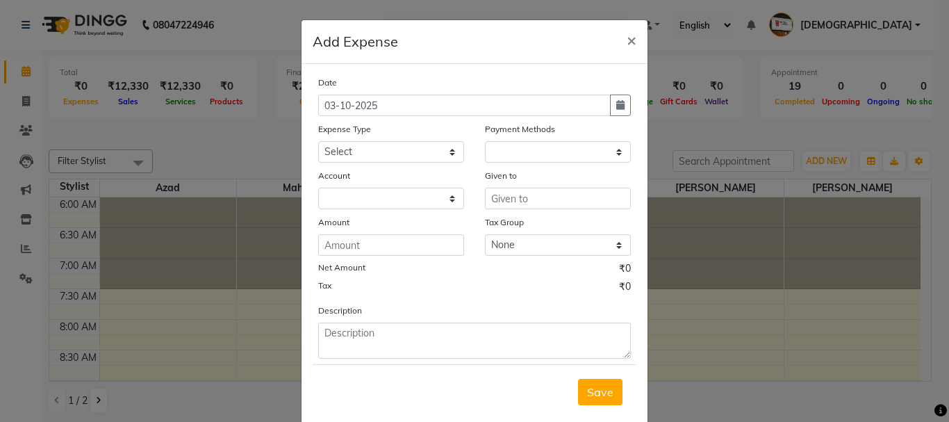
select select "1"
select select "1711"
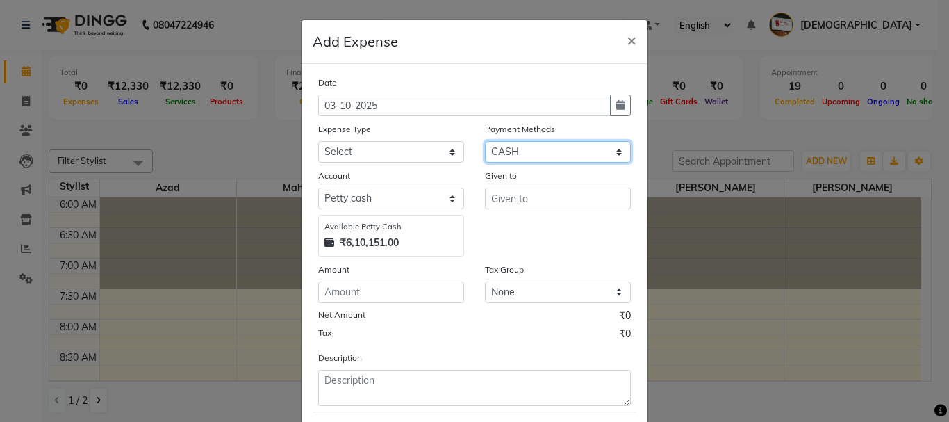
click at [554, 159] on select "Select CASH ONLINE CARD" at bounding box center [558, 152] width 146 height 22
click at [485, 141] on select "Select CASH ONLINE CARD" at bounding box center [558, 152] width 146 height 22
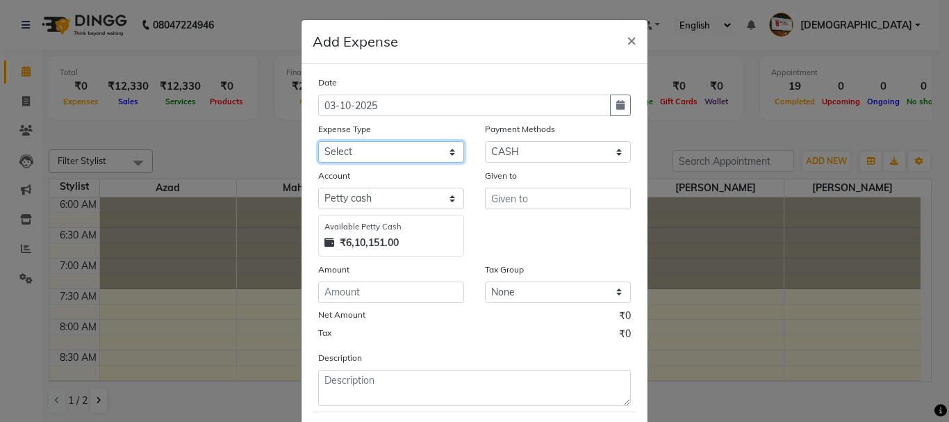
click at [386, 157] on select "Select Advance salary Advance salary ajaj Bank charges Car maintenance Cash tra…" at bounding box center [391, 152] width 146 height 22
select select "18043"
click at [318, 141] on select "Select Advance salary Advance salary ajaj Bank charges Car maintenance Cash tra…" at bounding box center [391, 152] width 146 height 22
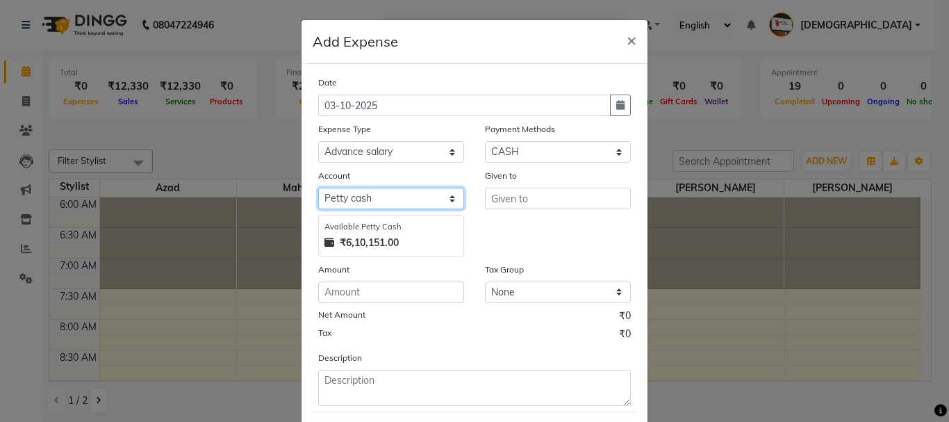
drag, startPoint x: 388, startPoint y: 197, endPoint x: 388, endPoint y: 208, distance: 11.8
click at [388, 197] on select "Select Default account Petty cash" at bounding box center [391, 199] width 146 height 22
select select "492"
click at [318, 188] on select "Select Default account Petty cash" at bounding box center [391, 199] width 146 height 22
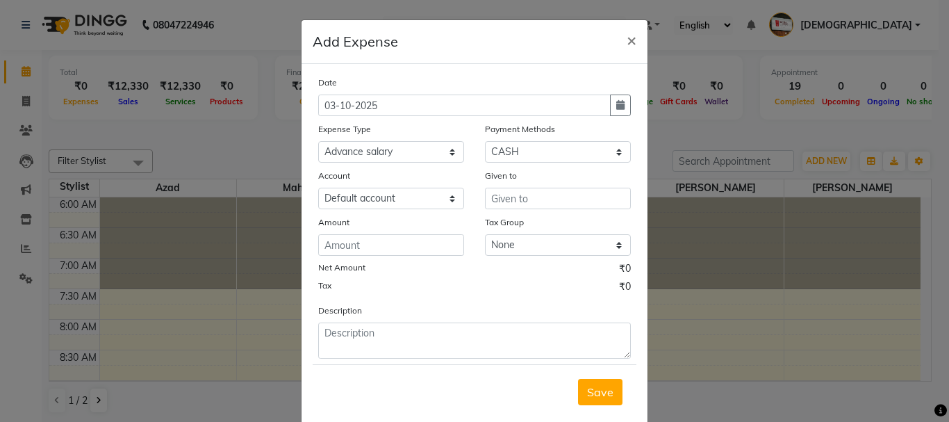
click at [537, 215] on div "Tax Group" at bounding box center [558, 224] width 146 height 19
click at [545, 198] on input "text" at bounding box center [558, 199] width 146 height 22
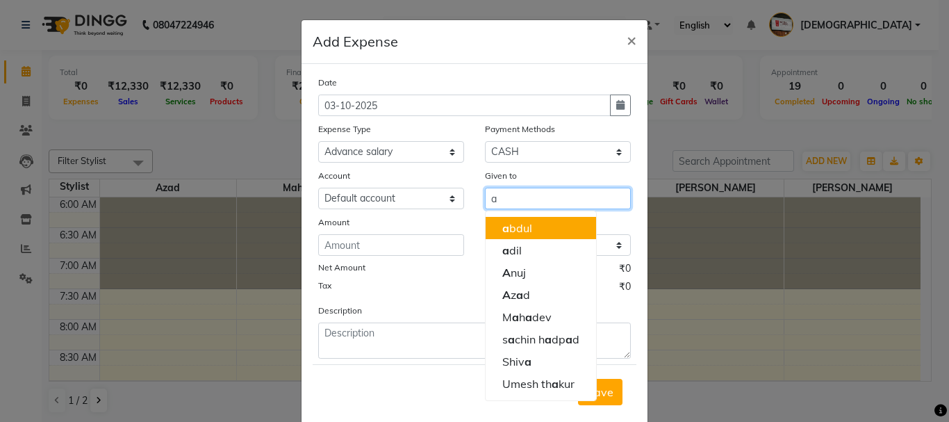
click at [538, 232] on button "a bdul" at bounding box center [541, 228] width 110 height 22
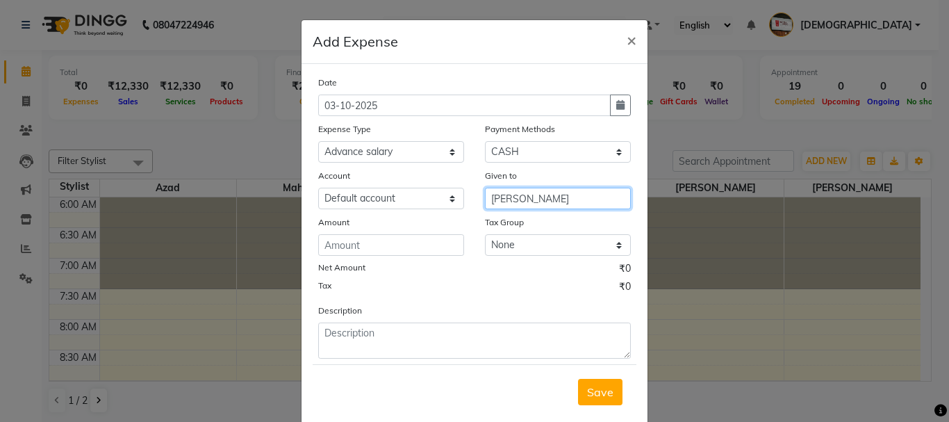
type input "[PERSON_NAME]"
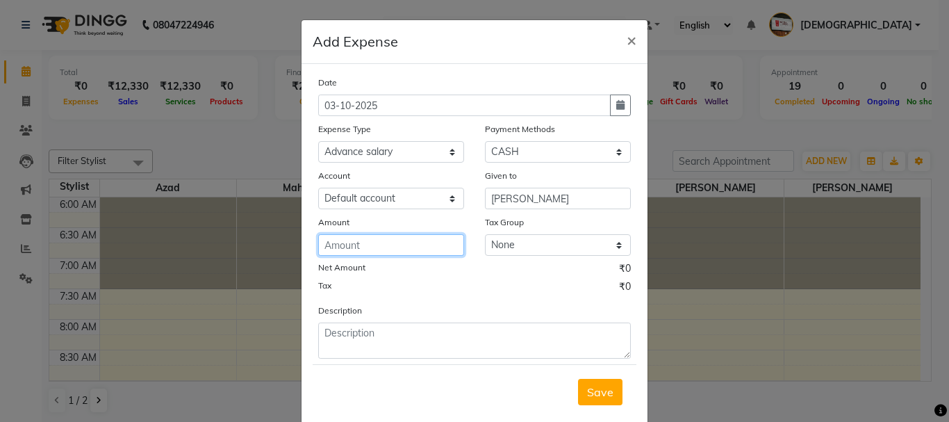
click at [380, 235] on input "number" at bounding box center [391, 245] width 146 height 22
type input "200"
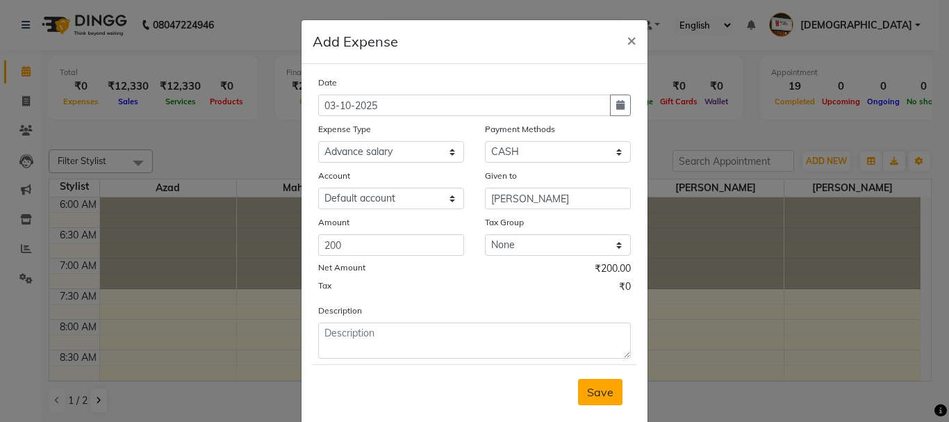
click at [602, 388] on span "Save" at bounding box center [600, 392] width 26 height 14
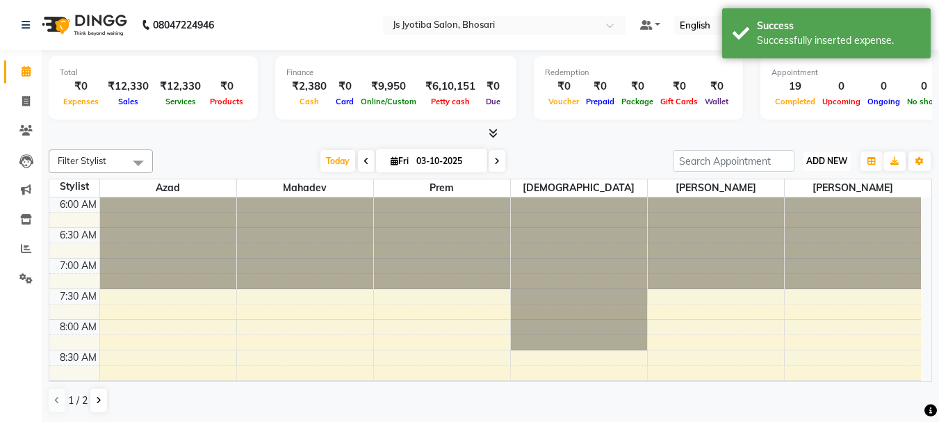
click at [823, 156] on span "ADD NEW" at bounding box center [826, 161] width 41 height 10
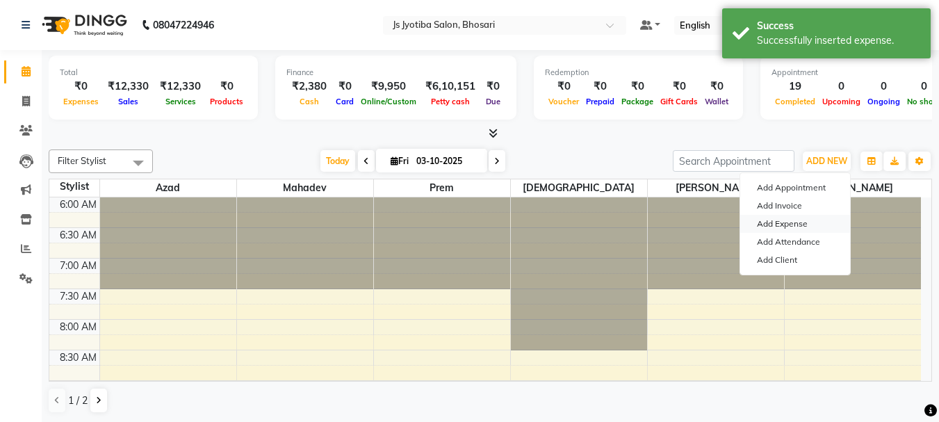
click at [791, 224] on link "Add Expense" at bounding box center [795, 224] width 110 height 18
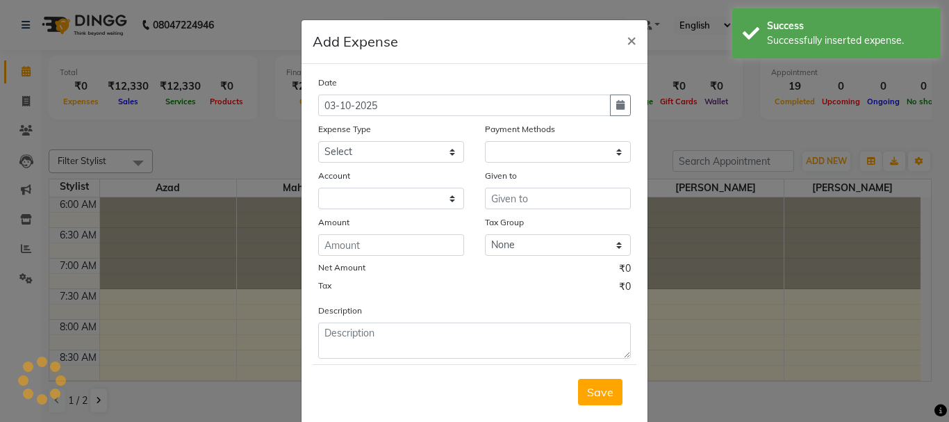
select select "1"
select select "1711"
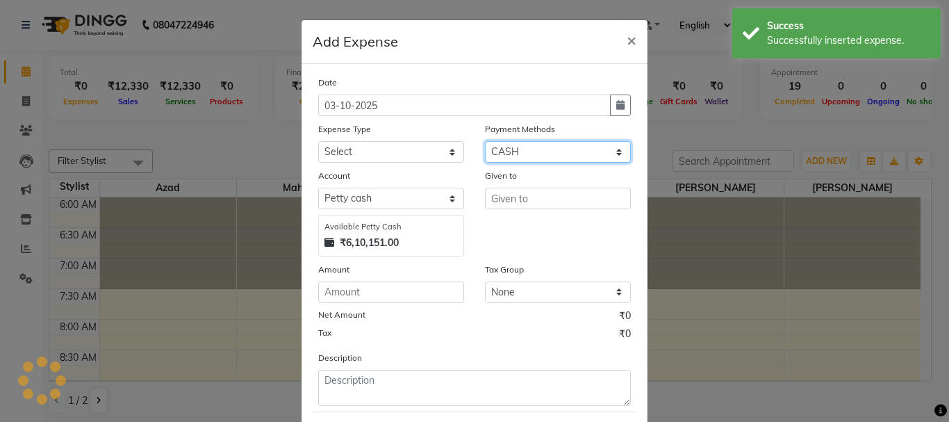
drag, startPoint x: 552, startPoint y: 154, endPoint x: 549, endPoint y: 162, distance: 8.8
click at [551, 156] on select "Select CASH ONLINE CARD" at bounding box center [558, 152] width 146 height 22
click at [485, 141] on select "Select CASH ONLINE CARD" at bounding box center [558, 152] width 146 height 22
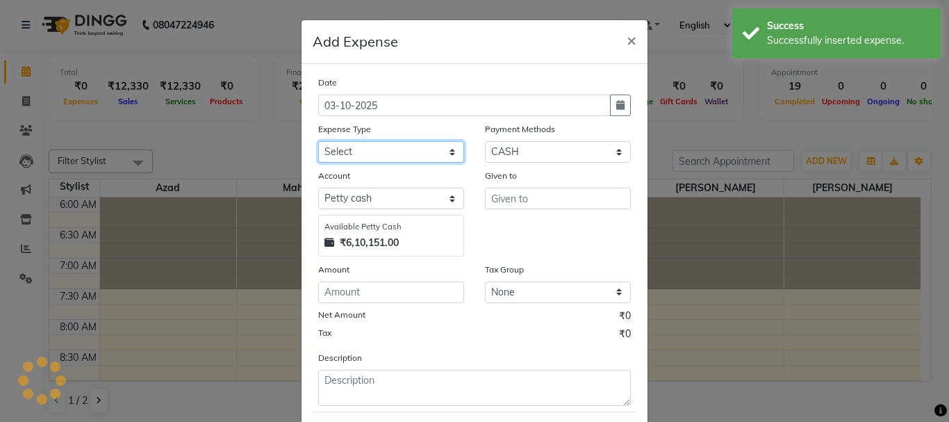
click at [406, 163] on div "Date 03-10-2025 Expense Type Select Advance salary Advance salary ajaj Bank cha…" at bounding box center [474, 240] width 313 height 331
select select "18043"
click at [318, 141] on select "Select Advance salary Advance salary ajaj Bank charges Car maintenance Cash tra…" at bounding box center [391, 152] width 146 height 22
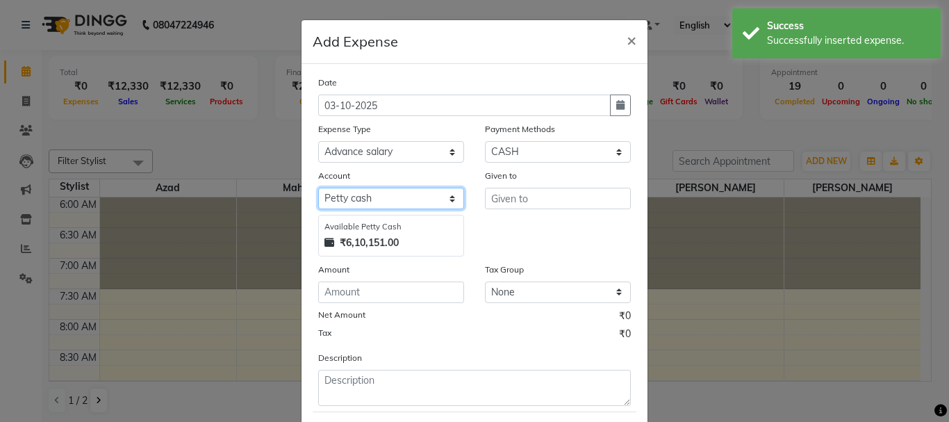
click at [401, 193] on select "Select Default account Petty cash" at bounding box center [391, 199] width 146 height 22
select select "492"
click at [318, 188] on select "Select Default account Petty cash" at bounding box center [391, 199] width 146 height 22
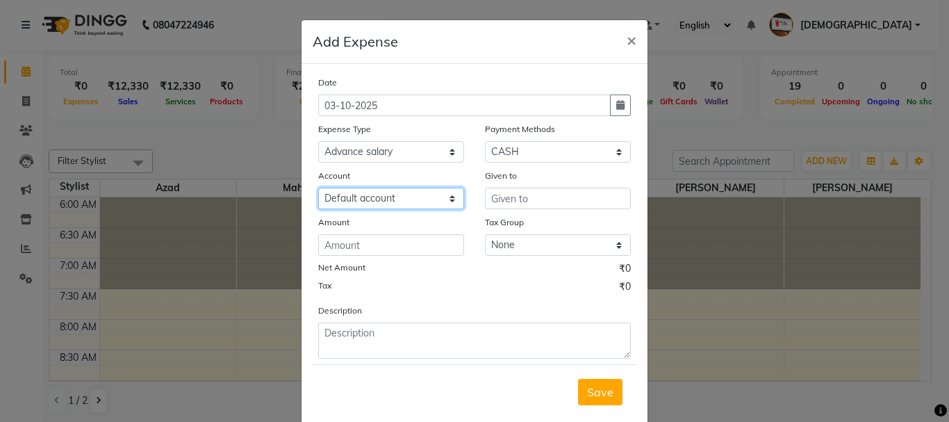
click at [388, 200] on select "Select Default account Petty cash" at bounding box center [391, 199] width 146 height 22
click at [390, 195] on select "Select Default account Petty cash" at bounding box center [391, 199] width 146 height 22
click at [382, 202] on select "Select Default account Petty cash" at bounding box center [391, 199] width 146 height 22
click at [318, 188] on select "Select Default account Petty cash" at bounding box center [391, 199] width 146 height 22
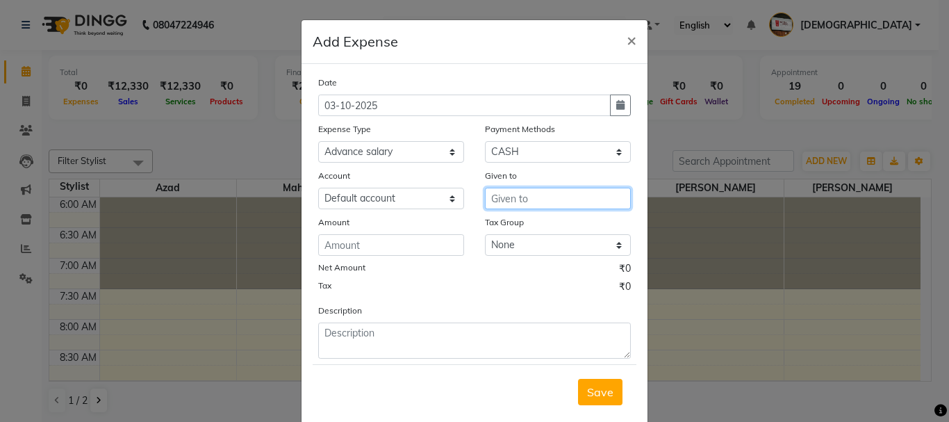
click at [535, 201] on input "text" at bounding box center [558, 199] width 146 height 22
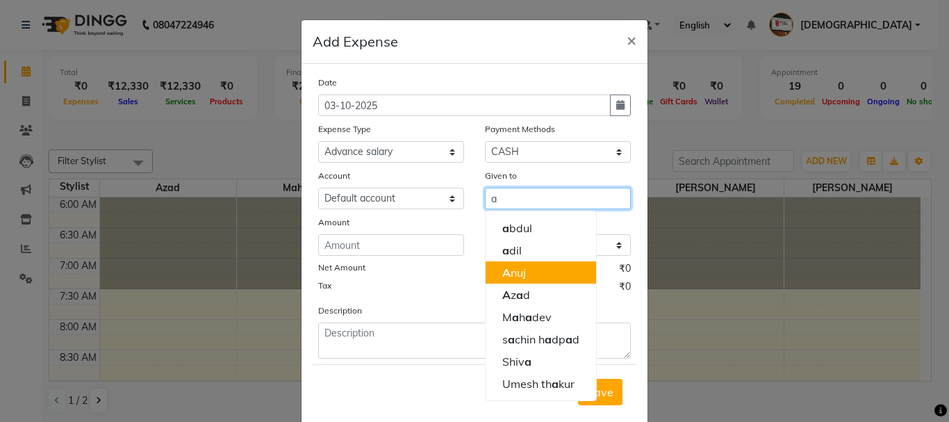
click at [514, 275] on ngb-highlight "A nuj" at bounding box center [514, 272] width 24 height 14
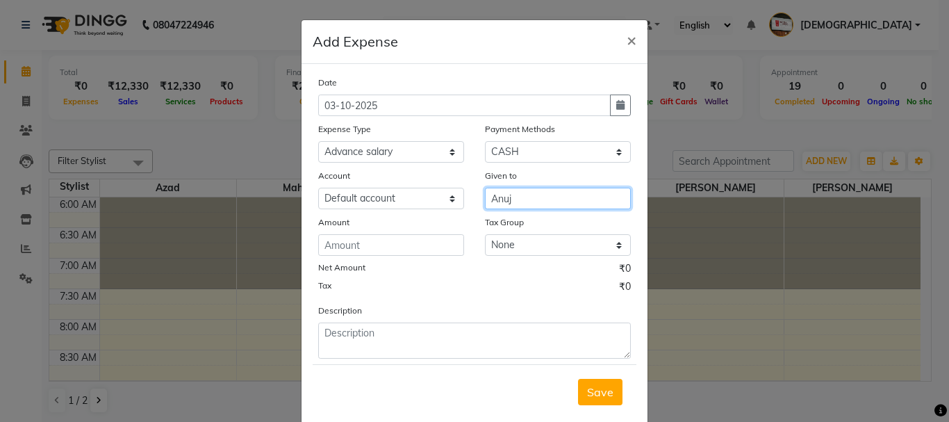
type input "Anuj"
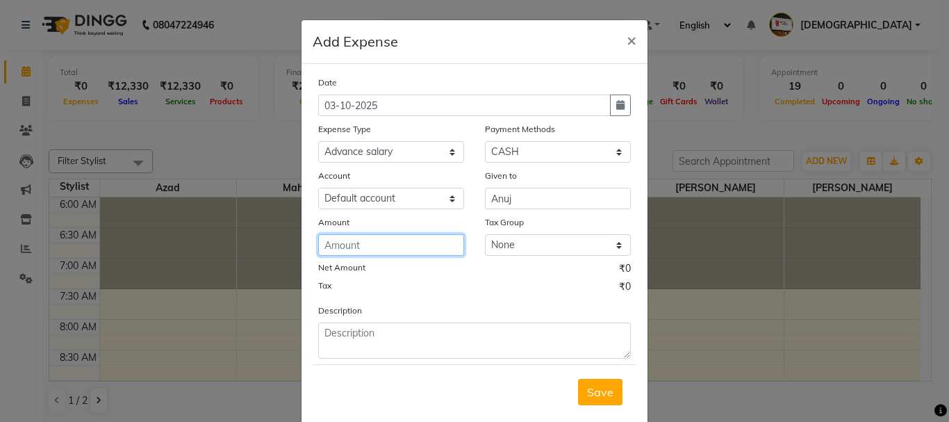
click at [395, 247] on input "number" at bounding box center [391, 245] width 146 height 22
type input "150"
click at [597, 395] on span "Save" at bounding box center [600, 392] width 26 height 14
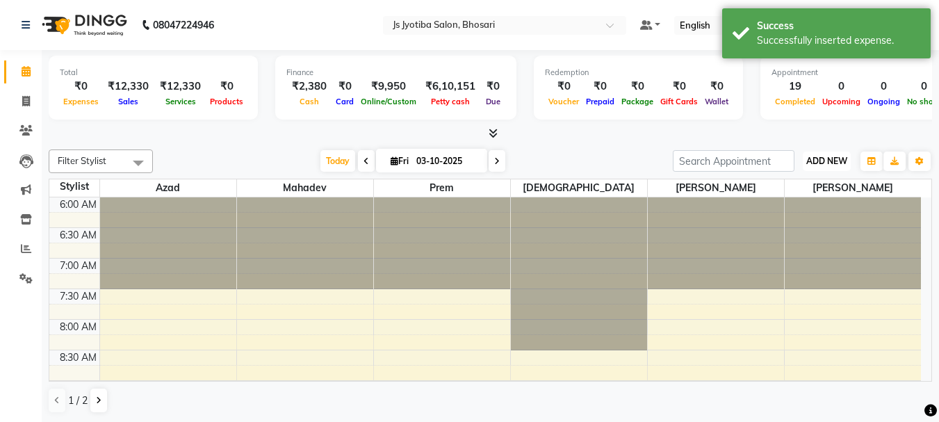
click at [825, 163] on span "ADD NEW" at bounding box center [826, 161] width 41 height 10
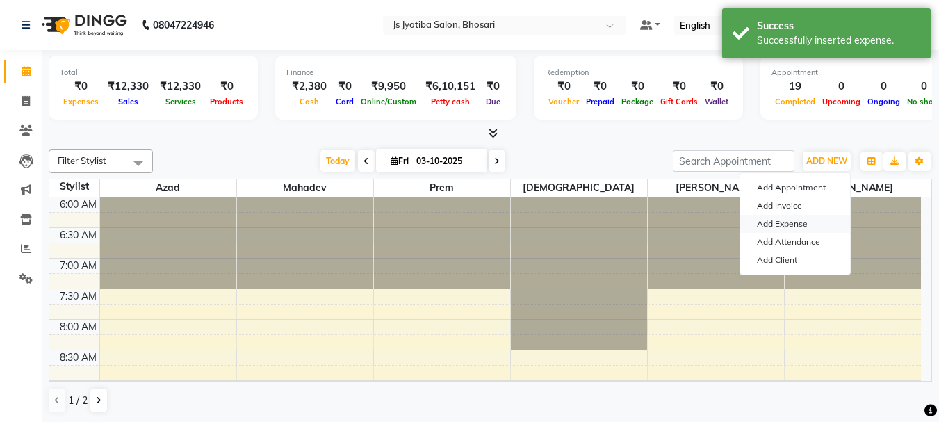
click at [778, 224] on link "Add Expense" at bounding box center [795, 224] width 110 height 18
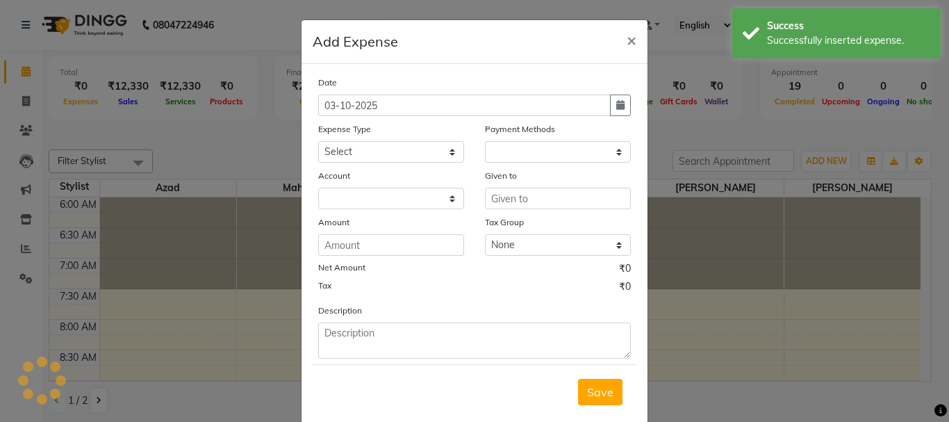
select select "1"
select select "1711"
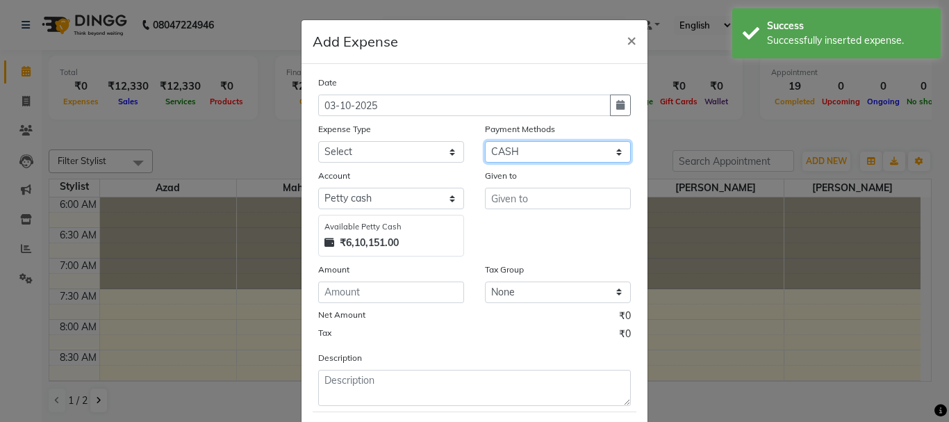
click at [545, 156] on select "Select CASH ONLINE CARD" at bounding box center [558, 152] width 146 height 22
click at [485, 141] on select "Select CASH ONLINE CARD" at bounding box center [558, 152] width 146 height 22
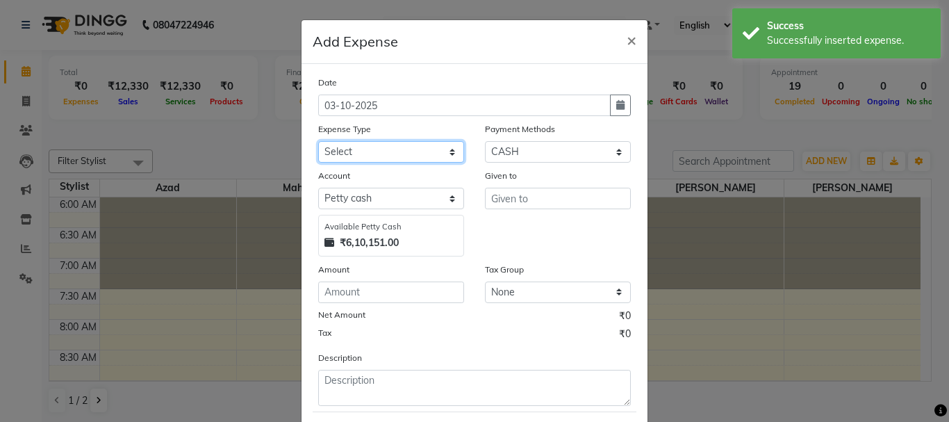
drag, startPoint x: 397, startPoint y: 149, endPoint x: 397, endPoint y: 161, distance: 11.8
click at [397, 151] on select "Select Advance salary Advance salary ajaj Bank charges Car maintenance Cash tra…" at bounding box center [391, 152] width 146 height 22
select select "18043"
click at [318, 141] on select "Select Advance salary Advance salary ajaj Bank charges Car maintenance Cash tra…" at bounding box center [391, 152] width 146 height 22
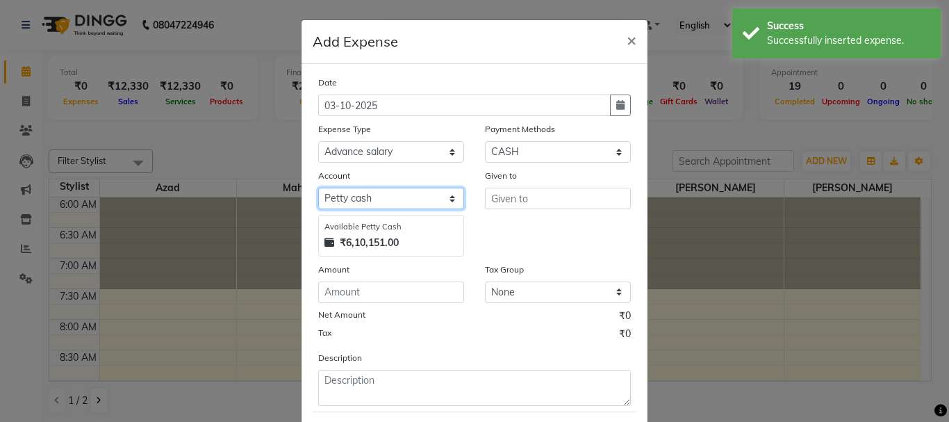
drag, startPoint x: 400, startPoint y: 196, endPoint x: 400, endPoint y: 206, distance: 10.4
click at [400, 199] on select "Select Default account Petty cash" at bounding box center [391, 199] width 146 height 22
select select "492"
click at [318, 188] on select "Select Default account Petty cash" at bounding box center [391, 199] width 146 height 22
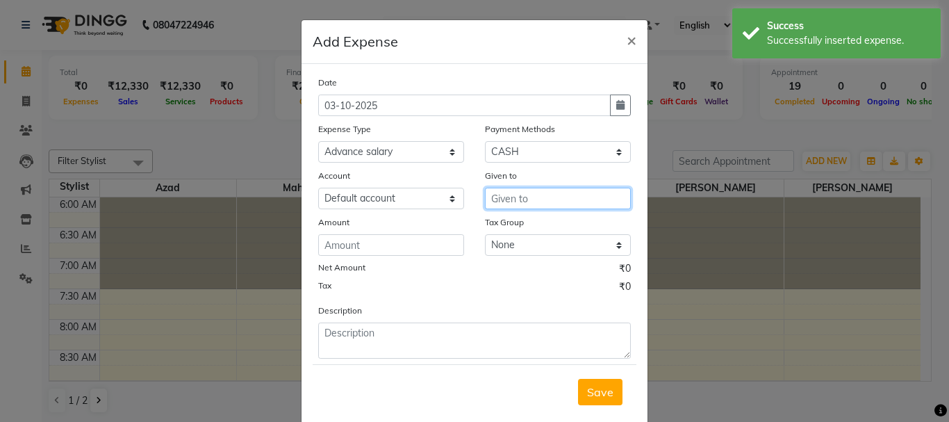
click at [544, 196] on input "text" at bounding box center [558, 199] width 146 height 22
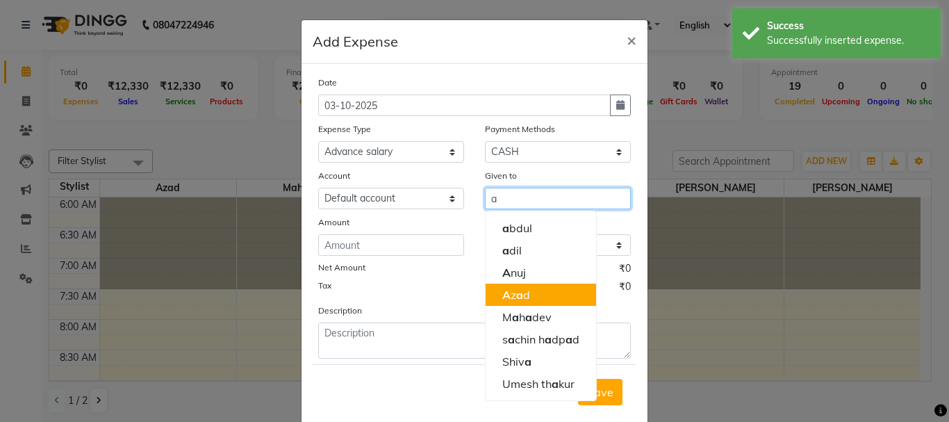
click at [534, 298] on button "A z a d" at bounding box center [541, 294] width 110 height 22
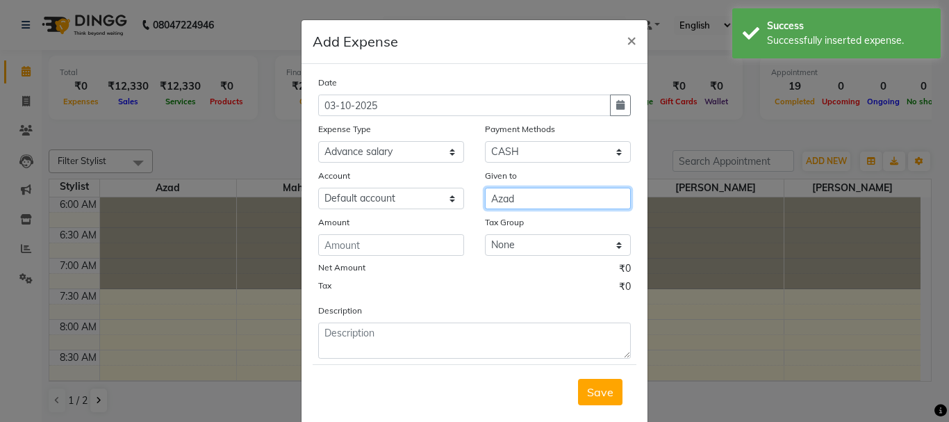
type input "Azad"
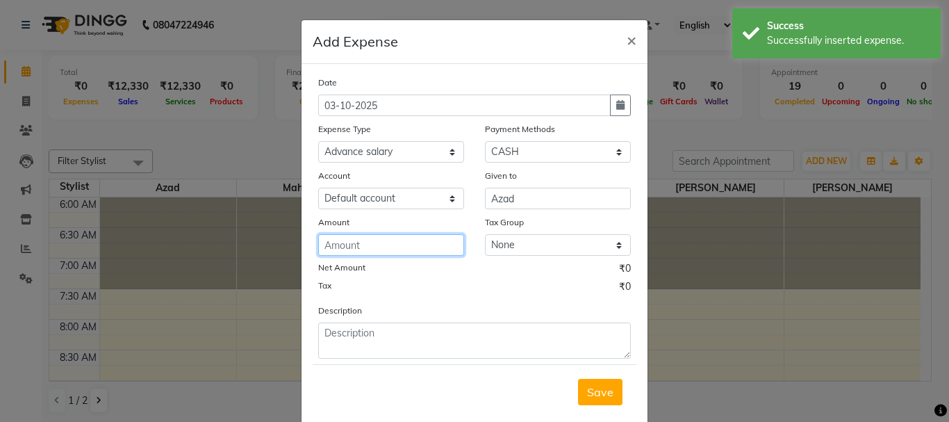
click at [426, 245] on input "number" at bounding box center [391, 245] width 146 height 22
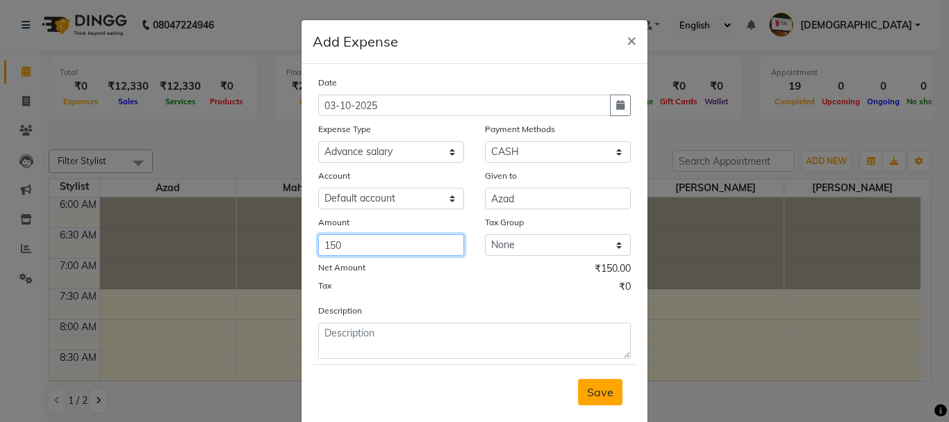
type input "150"
click at [609, 388] on button "Save" at bounding box center [600, 392] width 44 height 26
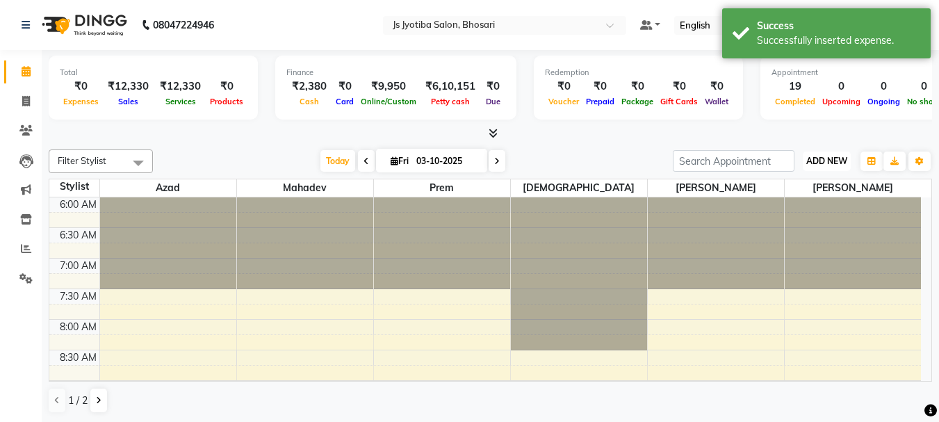
click at [813, 162] on span "ADD NEW" at bounding box center [826, 161] width 41 height 10
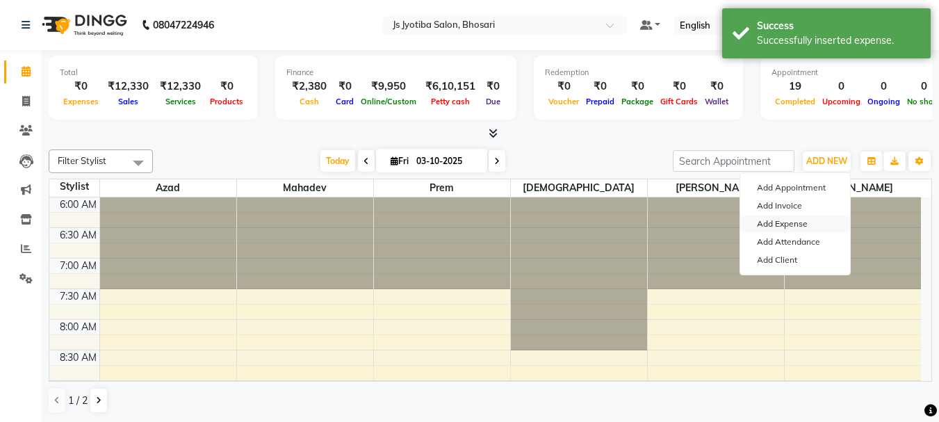
click at [775, 217] on link "Add Expense" at bounding box center [795, 224] width 110 height 18
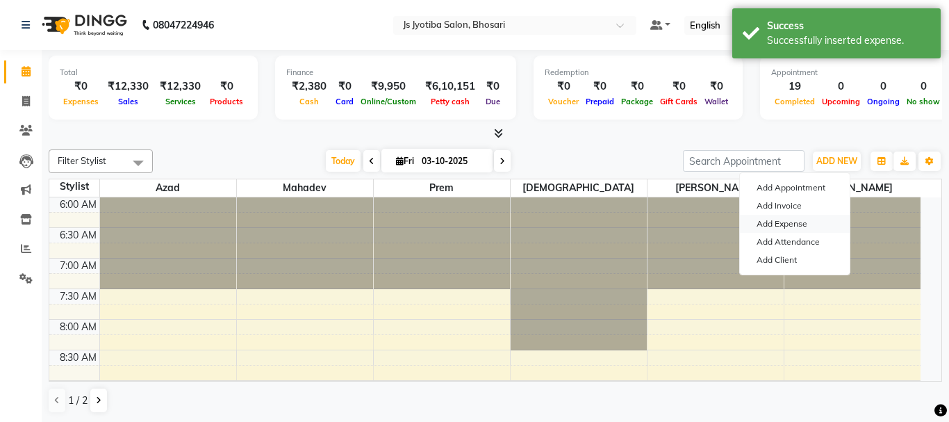
select select "1"
select select "1711"
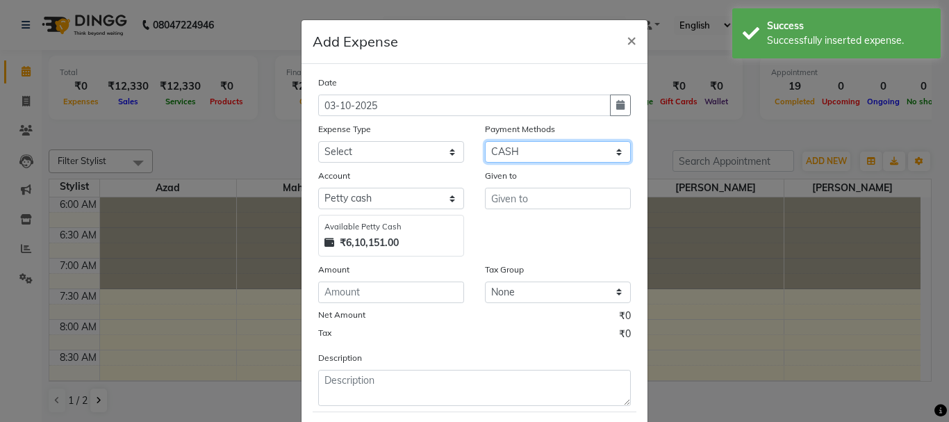
drag, startPoint x: 552, startPoint y: 149, endPoint x: 545, endPoint y: 160, distance: 12.5
click at [549, 149] on select "Select CASH ONLINE CARD" at bounding box center [558, 152] width 146 height 22
select select
click at [485, 141] on select "Select CASH ONLINE CARD" at bounding box center [558, 152] width 146 height 22
select select "492"
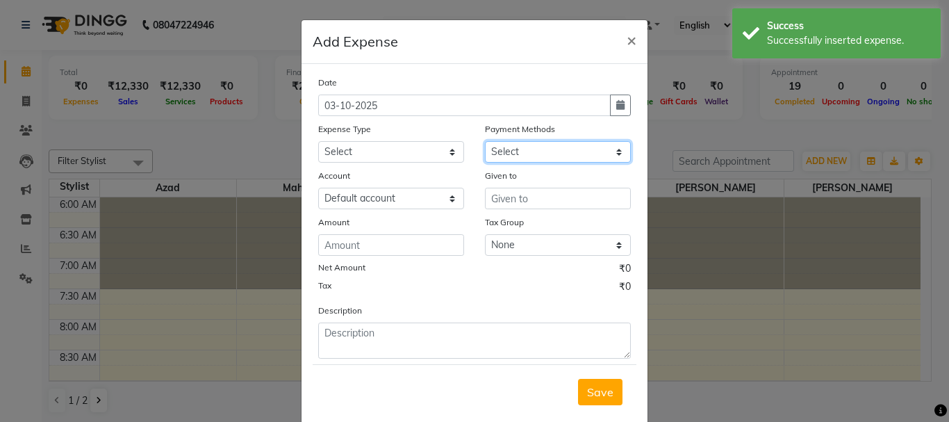
click at [543, 156] on select "Select CASH ONLINE CARD" at bounding box center [558, 152] width 146 height 22
select select "1"
click at [485, 141] on select "Select CASH ONLINE CARD" at bounding box center [558, 152] width 146 height 22
select select "1711"
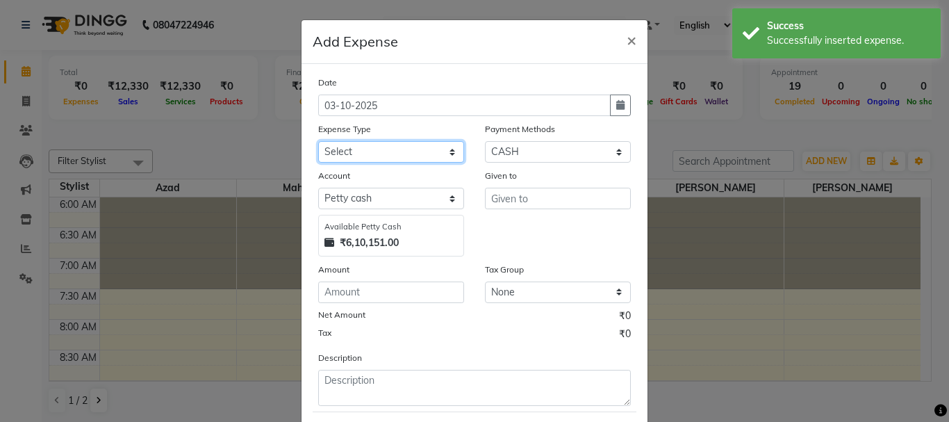
drag, startPoint x: 406, startPoint y: 152, endPoint x: 406, endPoint y: 162, distance: 9.7
click at [406, 154] on select "Select Advance salary Advance salary ajaj Bank charges Car maintenance Cash tra…" at bounding box center [391, 152] width 146 height 22
select select "18043"
click at [318, 141] on select "Select Advance salary Advance salary ajaj Bank charges Car maintenance Cash tra…" at bounding box center [391, 152] width 146 height 22
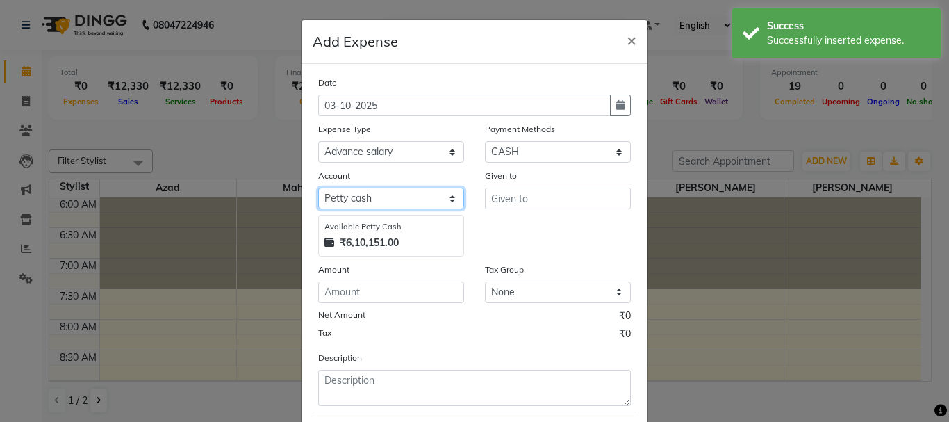
drag, startPoint x: 406, startPoint y: 195, endPoint x: 406, endPoint y: 208, distance: 13.2
click at [406, 204] on select "Select Default account Petty cash" at bounding box center [391, 199] width 146 height 22
select select "492"
click at [318, 188] on select "Select Default account Petty cash" at bounding box center [391, 199] width 146 height 22
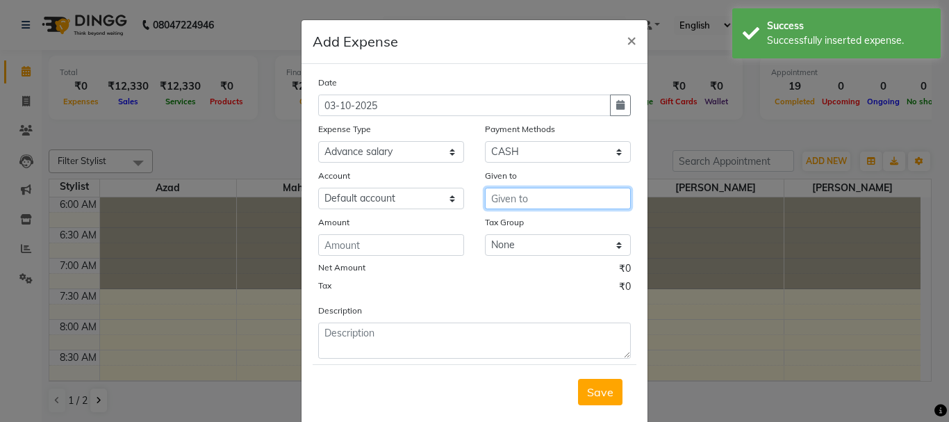
click at [575, 205] on input "text" at bounding box center [558, 199] width 146 height 22
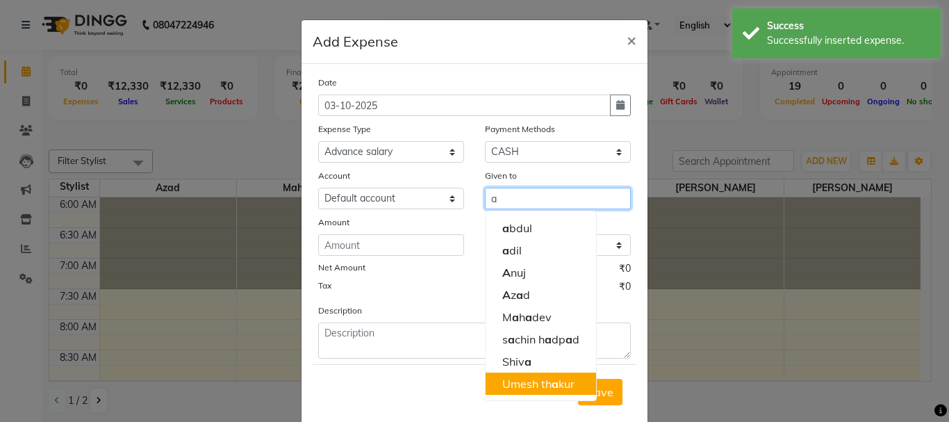
click at [526, 388] on ngb-highlight "Umesh th a kur" at bounding box center [538, 384] width 72 height 14
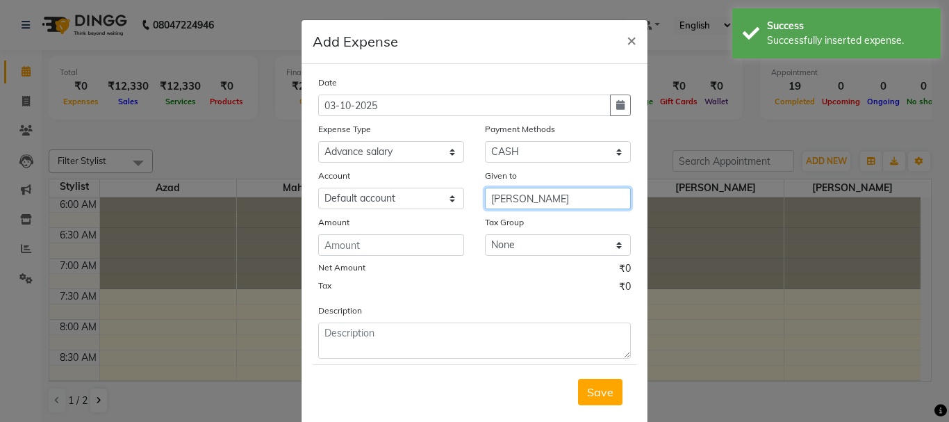
type input "[PERSON_NAME]"
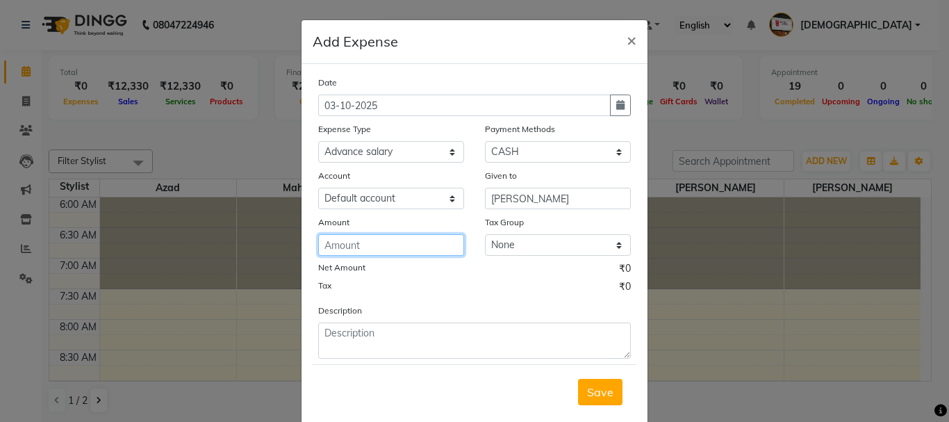
click at [430, 247] on input "number" at bounding box center [391, 245] width 146 height 22
type input "150"
click at [587, 390] on span "Save" at bounding box center [600, 392] width 26 height 14
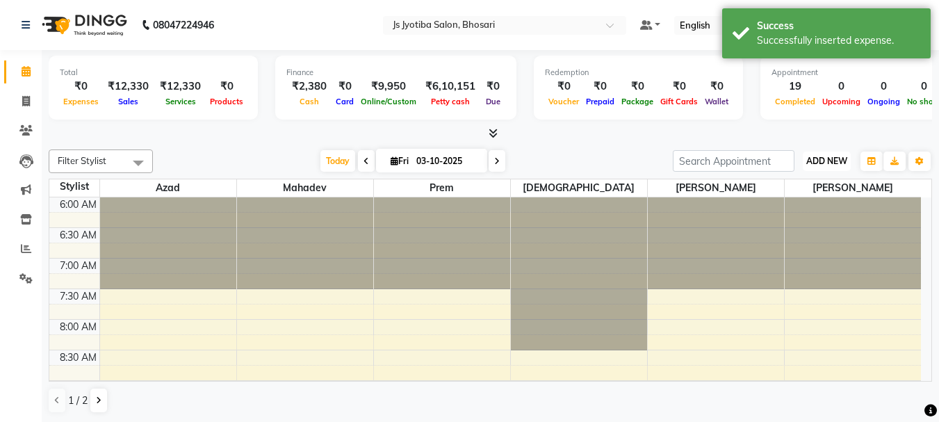
click at [818, 162] on span "ADD NEW" at bounding box center [826, 161] width 41 height 10
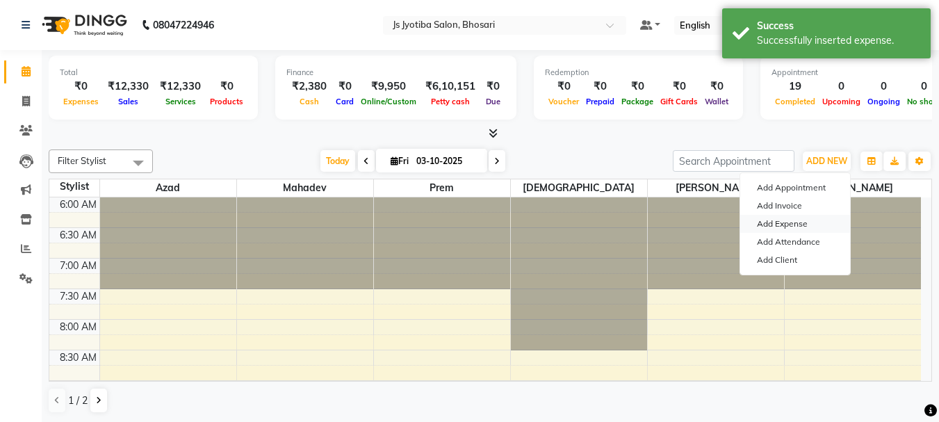
click at [787, 218] on link "Add Expense" at bounding box center [795, 224] width 110 height 18
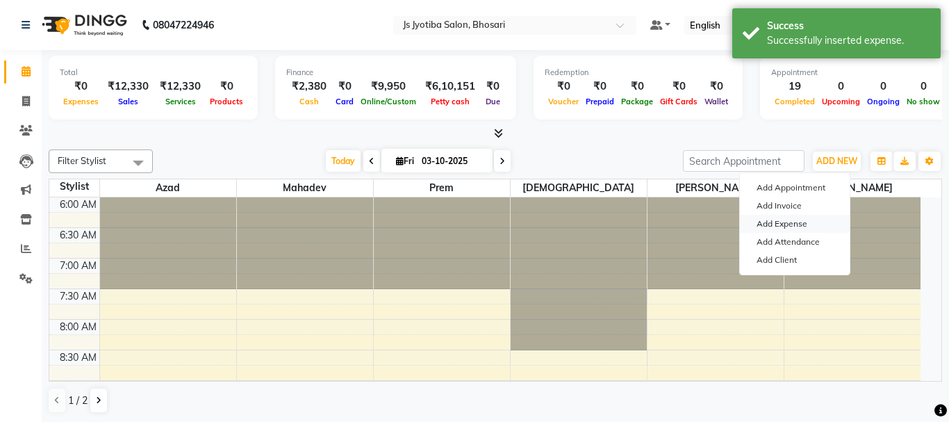
select select "1"
select select "1711"
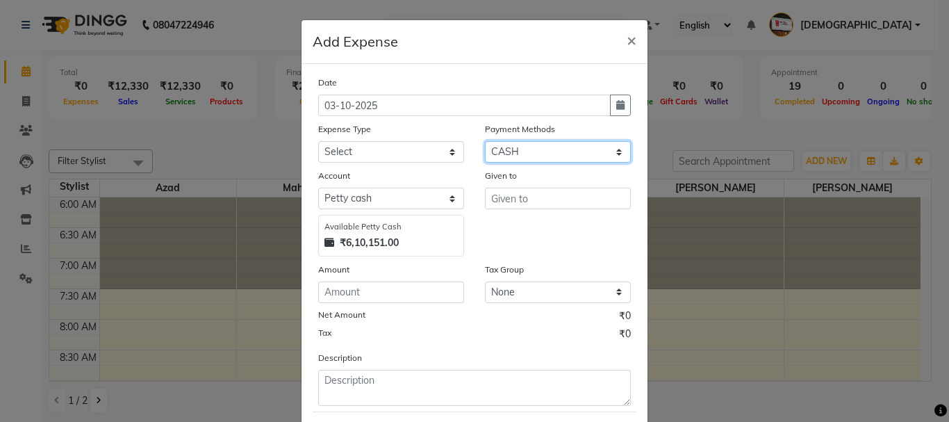
click at [540, 160] on select "Select CASH ONLINE CARD" at bounding box center [558, 152] width 146 height 22
click at [485, 141] on select "Select CASH ONLINE CARD" at bounding box center [558, 152] width 146 height 22
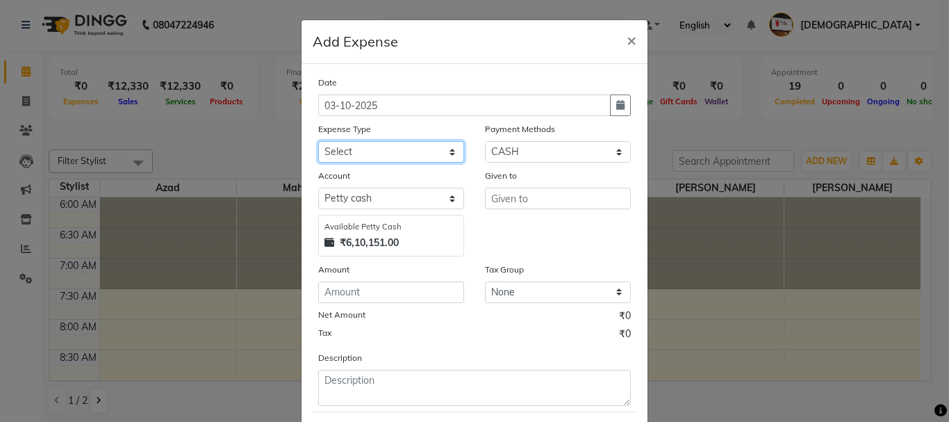
drag, startPoint x: 383, startPoint y: 153, endPoint x: 383, endPoint y: 162, distance: 9.0
click at [383, 153] on select "Select Advance salary Advance salary ajaj Bank charges Car maintenance Cash tra…" at bounding box center [391, 152] width 146 height 22
select select "18043"
click at [318, 141] on select "Select Advance salary Advance salary ajaj Bank charges Car maintenance Cash tra…" at bounding box center [391, 152] width 146 height 22
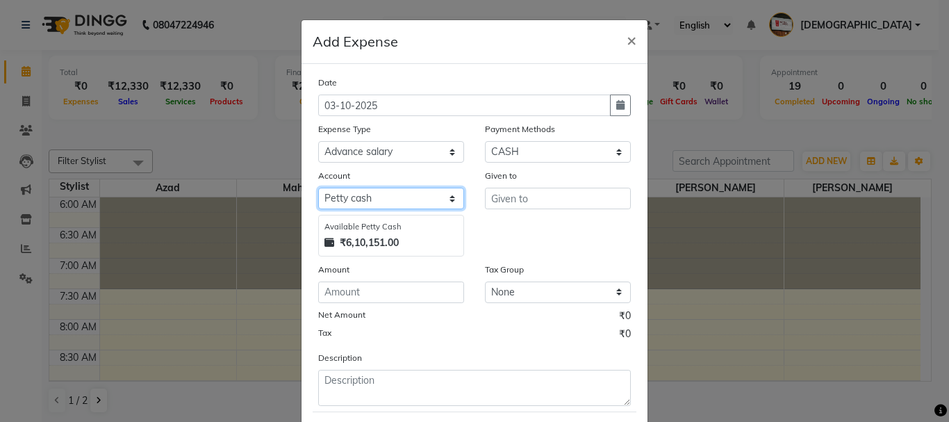
click at [381, 196] on select "Select Default account Petty cash" at bounding box center [391, 199] width 146 height 22
select select "492"
click at [318, 188] on select "Select Default account Petty cash" at bounding box center [391, 199] width 146 height 22
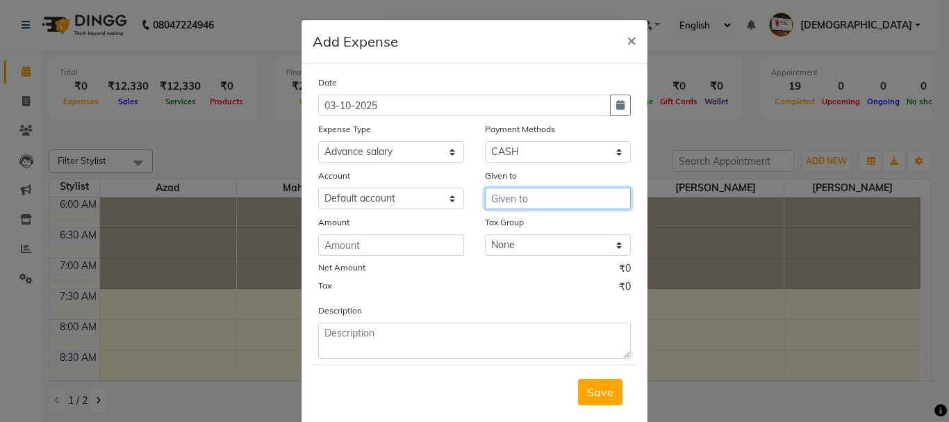
click at [536, 190] on input "text" at bounding box center [558, 199] width 146 height 22
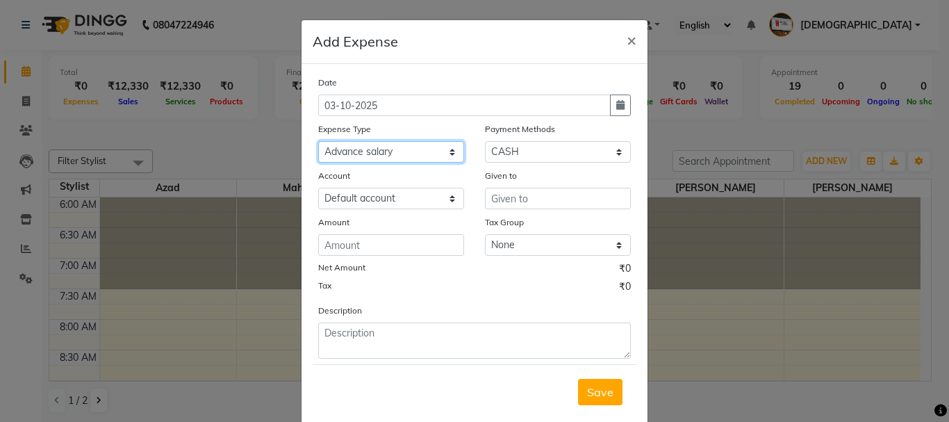
click at [395, 161] on select "Select Advance salary Advance salary ajaj Bank charges Car maintenance Cash tra…" at bounding box center [391, 152] width 146 height 22
select select "6014"
click at [318, 141] on select "Select Advance salary Advance salary ajaj Bank charges Car maintenance Cash tra…" at bounding box center [391, 152] width 146 height 22
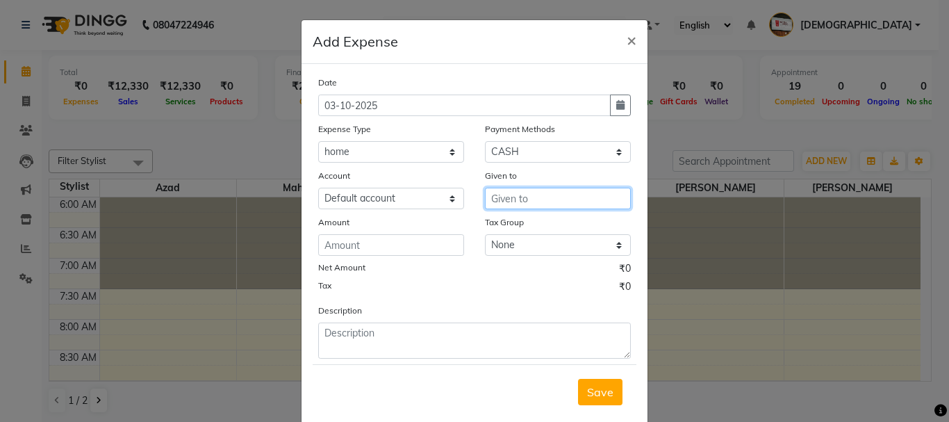
click at [540, 201] on input "text" at bounding box center [558, 199] width 146 height 22
type input "home"
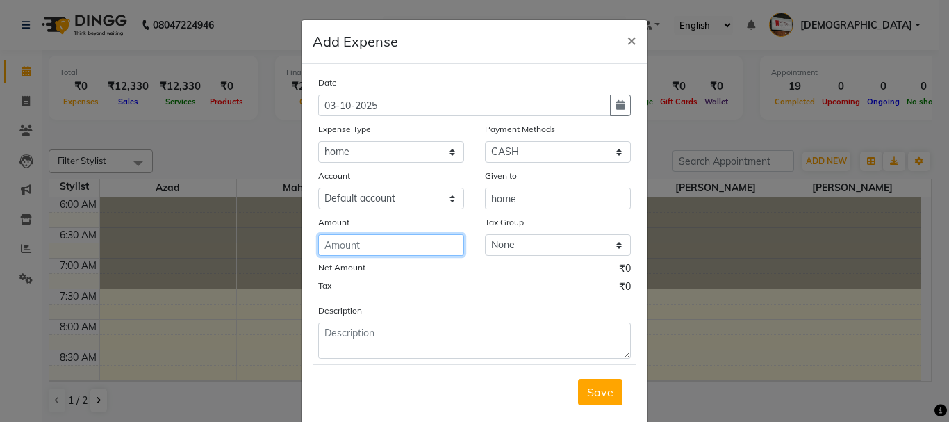
click at [407, 248] on input "number" at bounding box center [391, 245] width 146 height 22
type input "440"
click at [598, 390] on span "Save" at bounding box center [600, 392] width 26 height 14
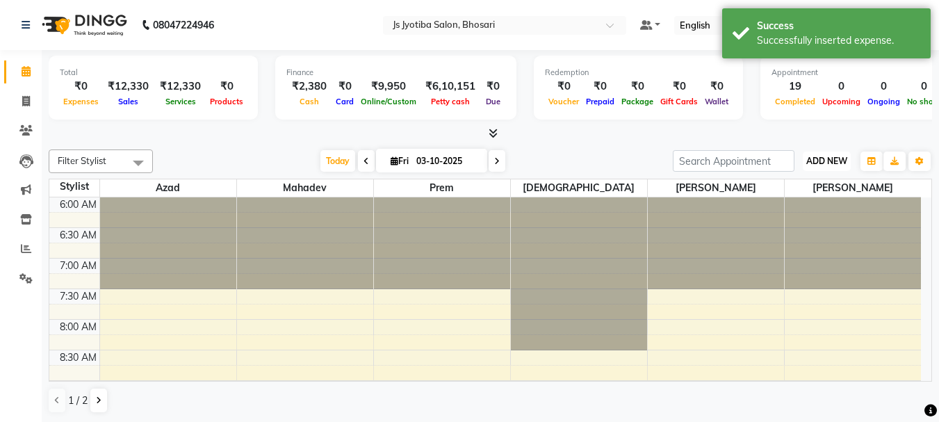
click at [822, 161] on span "ADD NEW" at bounding box center [826, 161] width 41 height 10
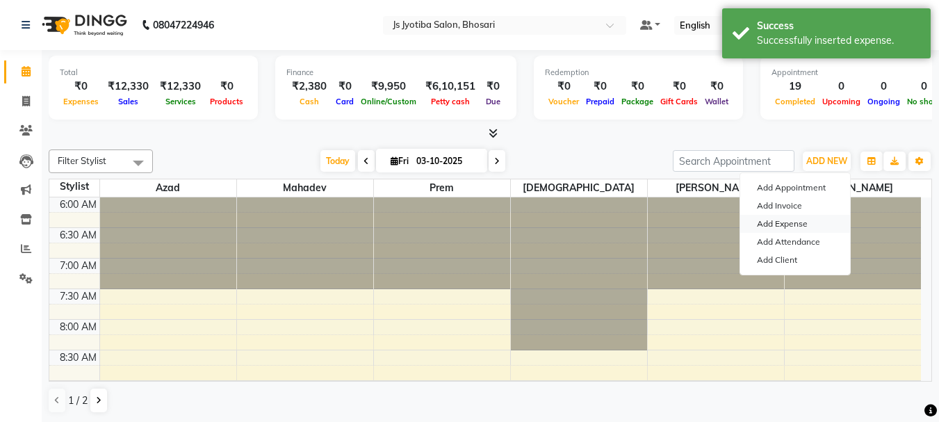
click at [777, 216] on link "Add Expense" at bounding box center [795, 224] width 110 height 18
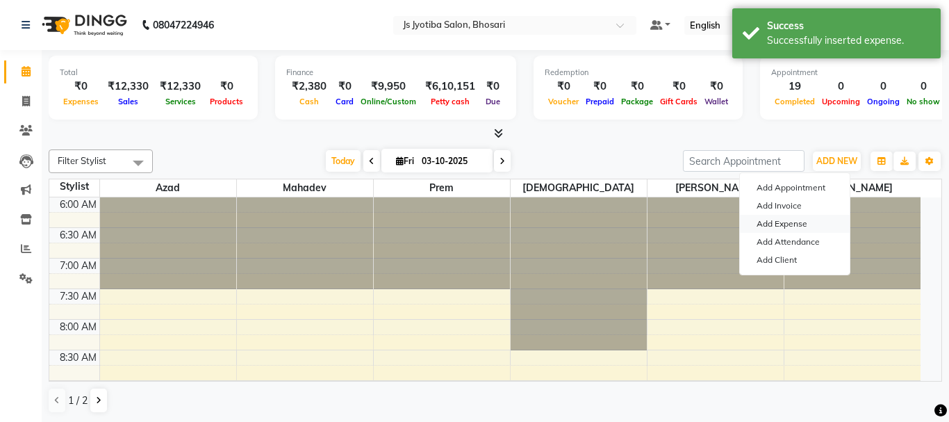
select select "1"
select select "1711"
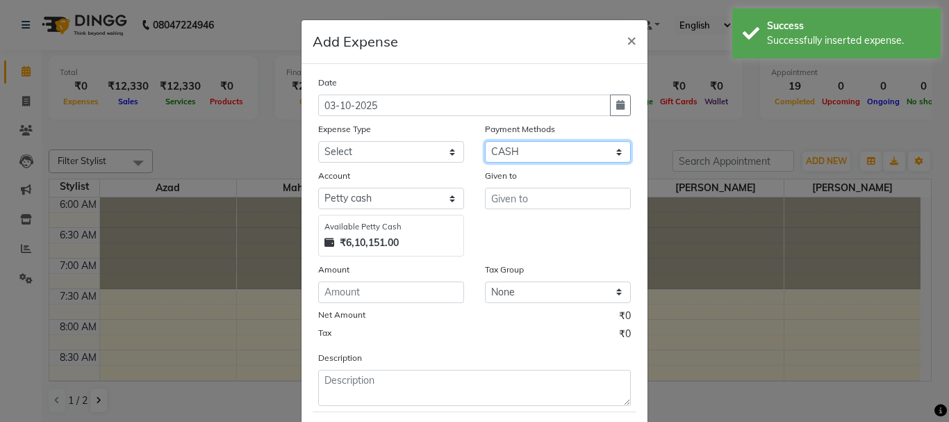
click at [560, 158] on select "Select CASH ONLINE CARD" at bounding box center [558, 152] width 146 height 22
click at [485, 141] on select "Select CASH ONLINE CARD" at bounding box center [558, 152] width 146 height 22
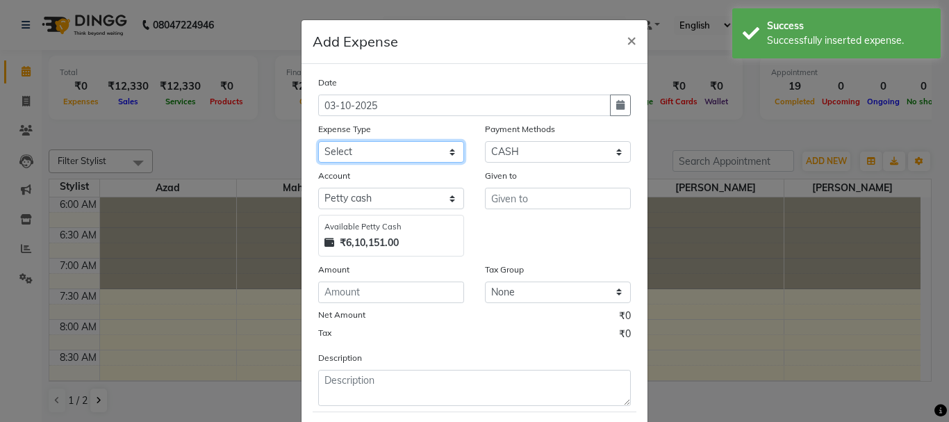
drag, startPoint x: 399, startPoint y: 154, endPoint x: 395, endPoint y: 162, distance: 8.7
click at [399, 154] on select "Select Advance salary Advance salary ajaj Bank charges Car maintenance Cash tra…" at bounding box center [391, 152] width 146 height 22
select select "2500"
click at [318, 141] on select "Select Advance salary Advance salary ajaj Bank charges Car maintenance Cash tra…" at bounding box center [391, 152] width 146 height 22
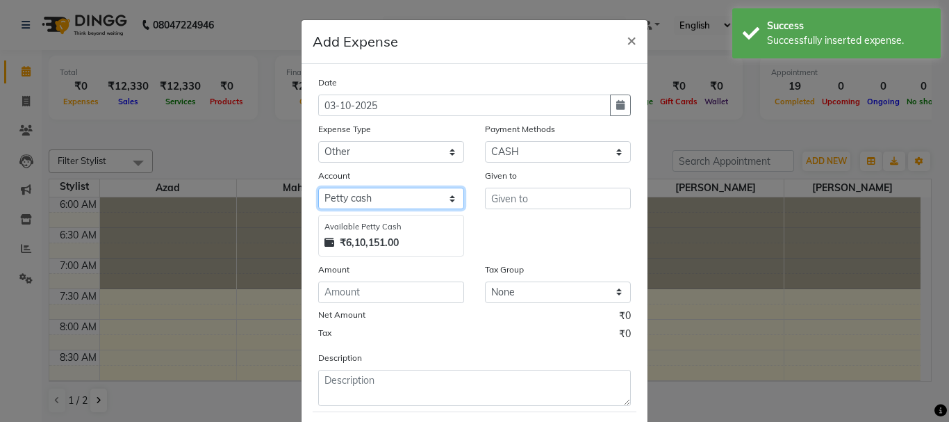
click at [384, 203] on select "Select Default account Petty cash" at bounding box center [391, 199] width 146 height 22
select select "492"
click at [318, 188] on select "Select Default account Petty cash" at bounding box center [391, 199] width 146 height 22
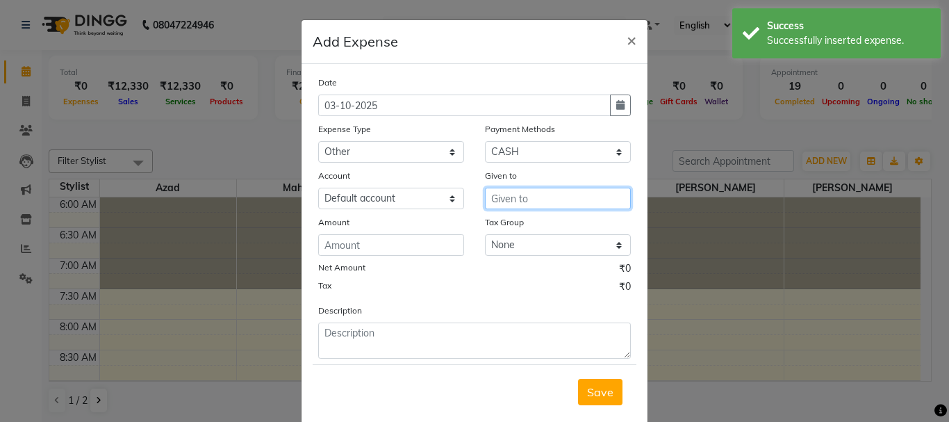
click at [518, 203] on input "text" at bounding box center [558, 199] width 146 height 22
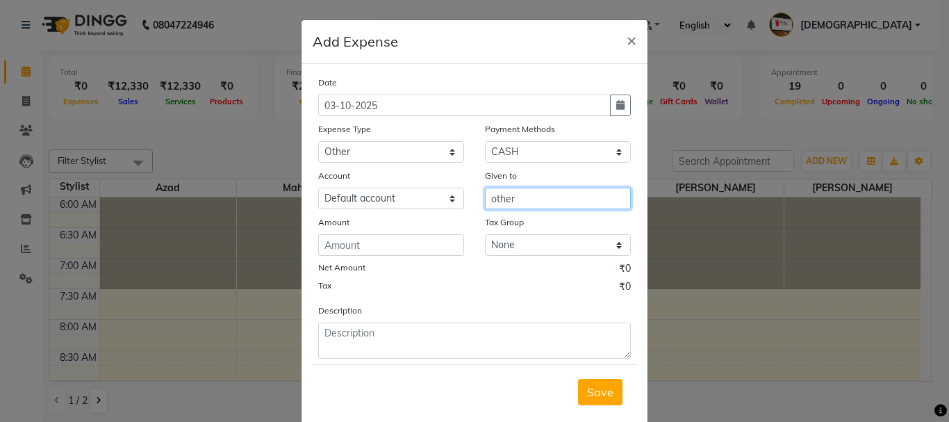
type input "other"
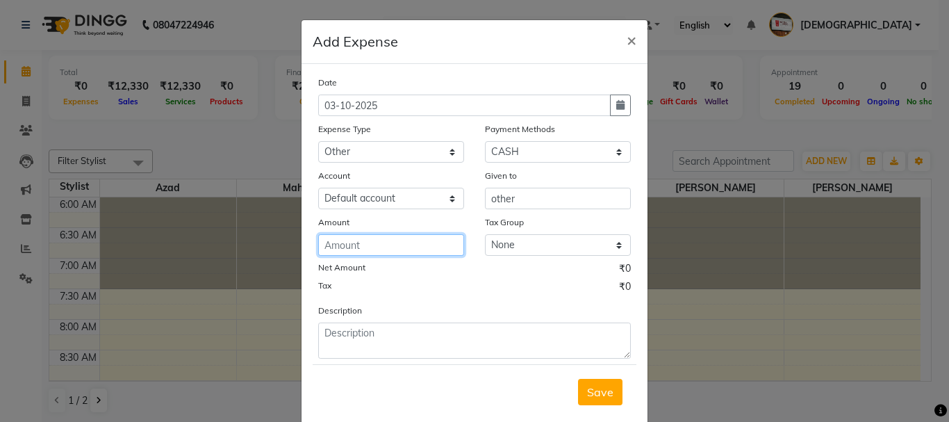
click at [411, 246] on input "number" at bounding box center [391, 245] width 146 height 22
type input "50"
click at [595, 392] on span "Save" at bounding box center [600, 392] width 26 height 14
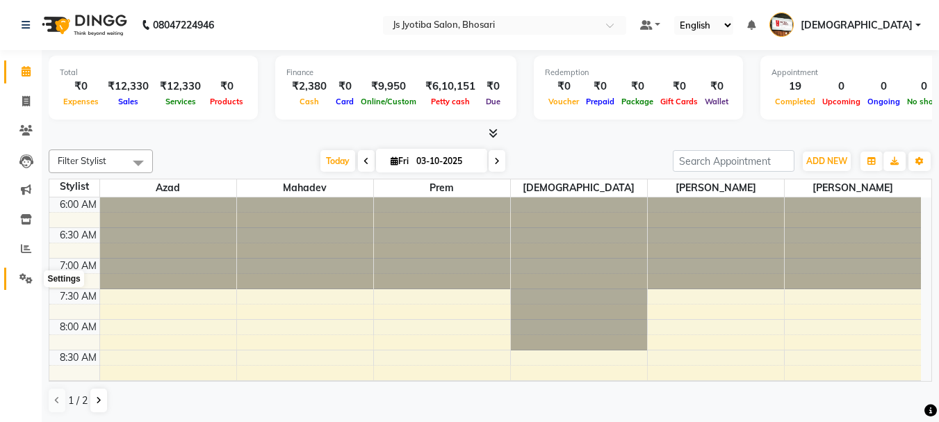
click at [22, 274] on icon at bounding box center [25, 278] width 13 height 10
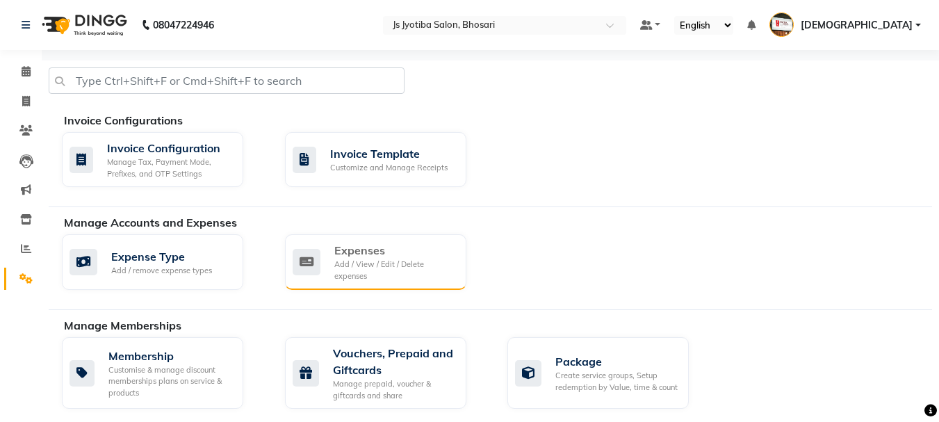
click at [337, 256] on div "Expenses" at bounding box center [394, 250] width 121 height 17
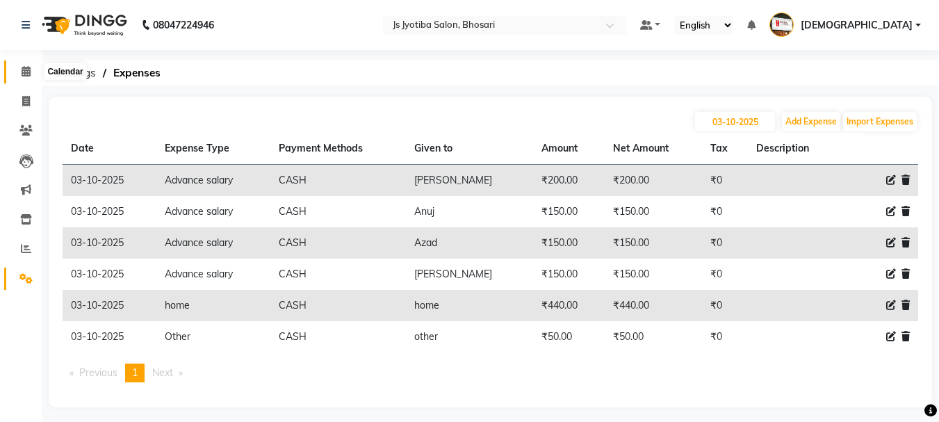
click at [31, 72] on icon at bounding box center [26, 71] width 9 height 10
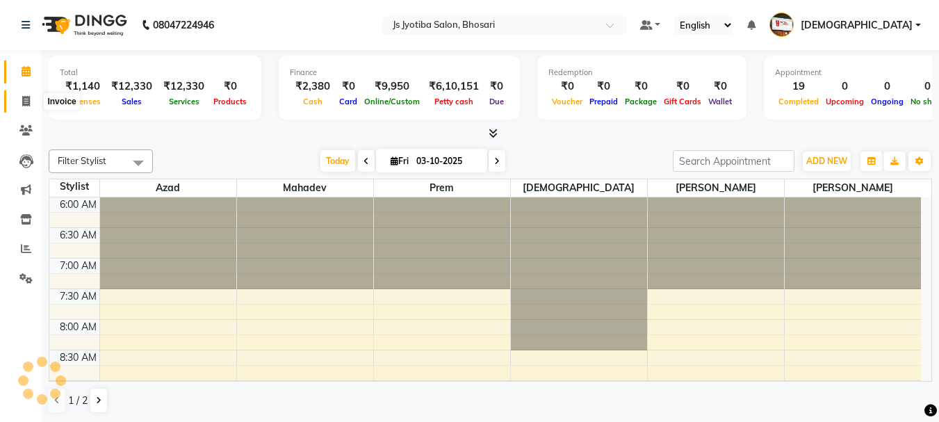
click at [26, 94] on span at bounding box center [26, 102] width 24 height 16
select select "service"
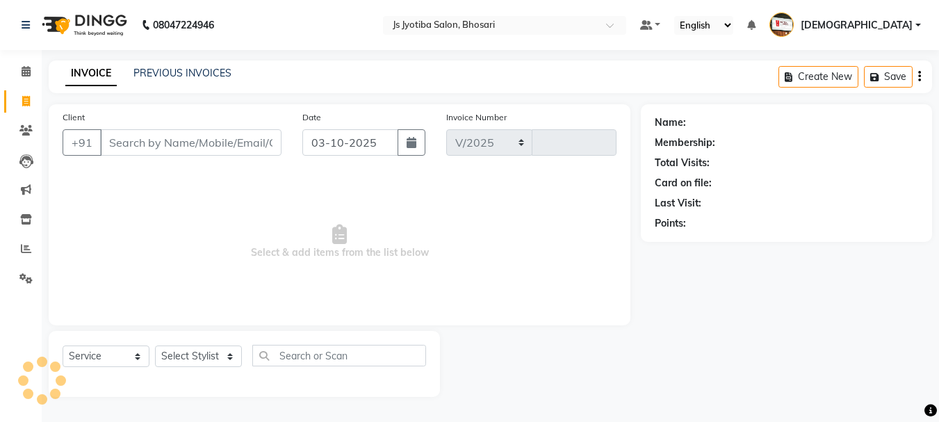
select select "554"
type input "0645"
click at [199, 142] on input "Client" at bounding box center [192, 142] width 184 height 26
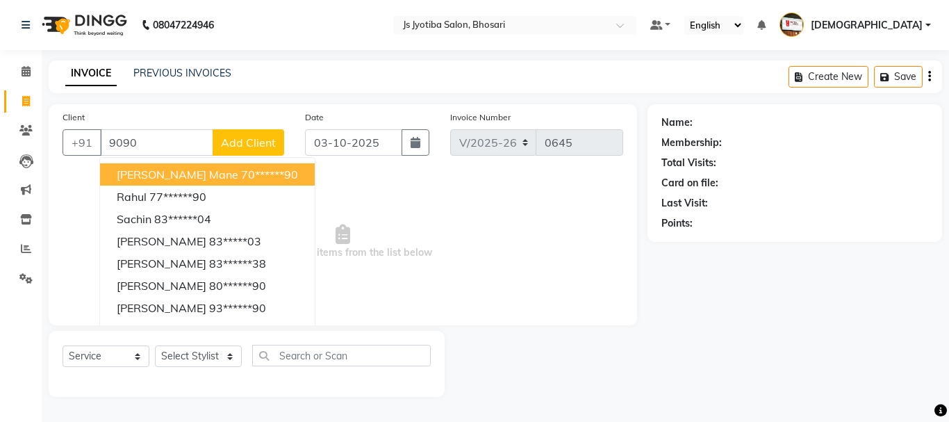
click at [196, 173] on span "shreenivas mane" at bounding box center [178, 174] width 122 height 14
type input "70******90"
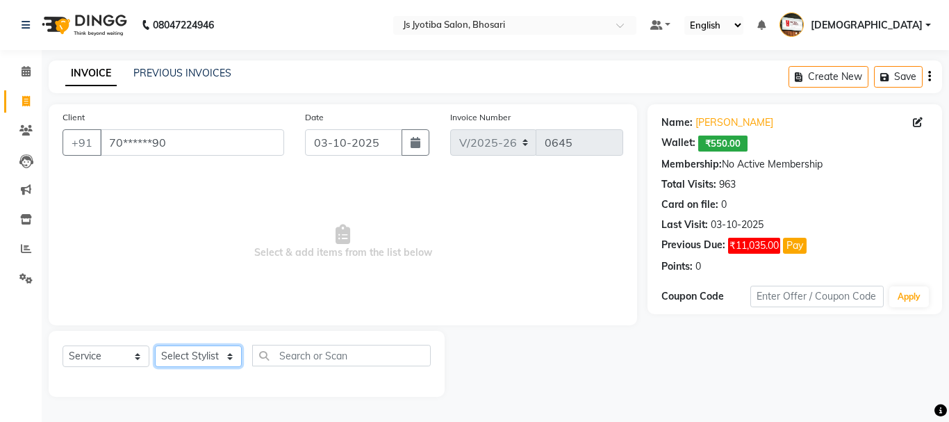
click at [195, 354] on select "Select Stylist abdul adil Anuj Azad Mahadev prem sachin hadpad Shiva S.R.K. sun…" at bounding box center [198, 356] width 87 height 22
select select "51926"
click at [155, 345] on select "Select Stylist abdul adil Anuj Azad Mahadev prem sachin hadpad Shiva S.R.K. sun…" at bounding box center [198, 356] width 87 height 22
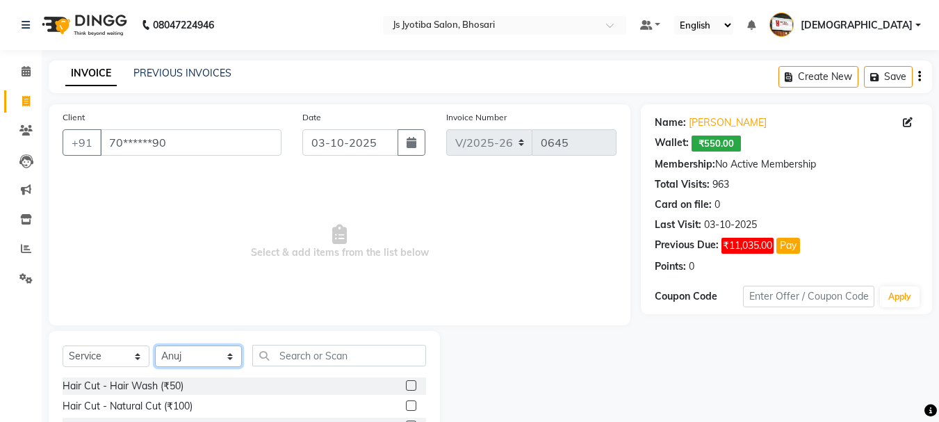
scroll to position [135, 0]
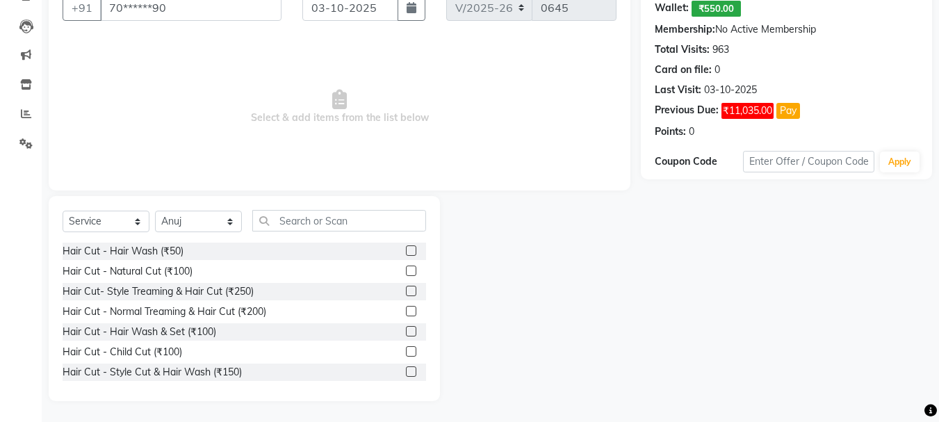
click at [406, 313] on label at bounding box center [411, 311] width 10 height 10
click at [406, 313] on input "checkbox" at bounding box center [410, 311] width 9 height 9
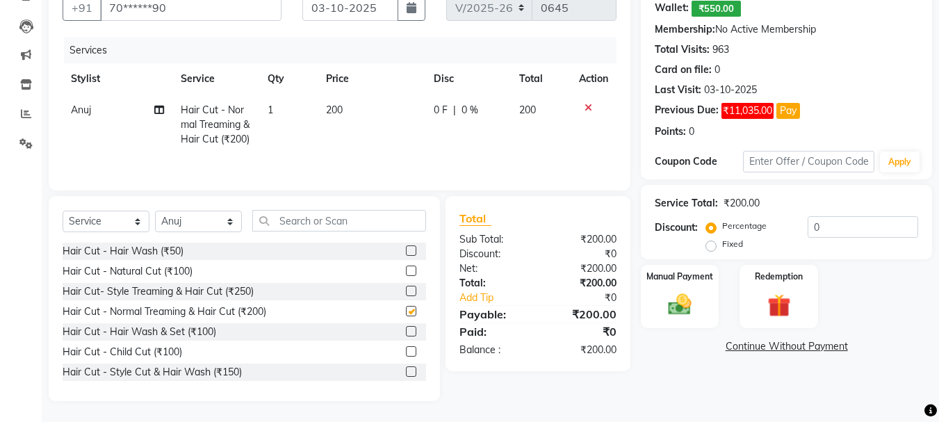
checkbox input "false"
drag, startPoint x: 402, startPoint y: 270, endPoint x: 400, endPoint y: 210, distance: 59.8
click at [406, 270] on label at bounding box center [411, 270] width 10 height 10
click at [406, 270] on input "checkbox" at bounding box center [410, 271] width 9 height 9
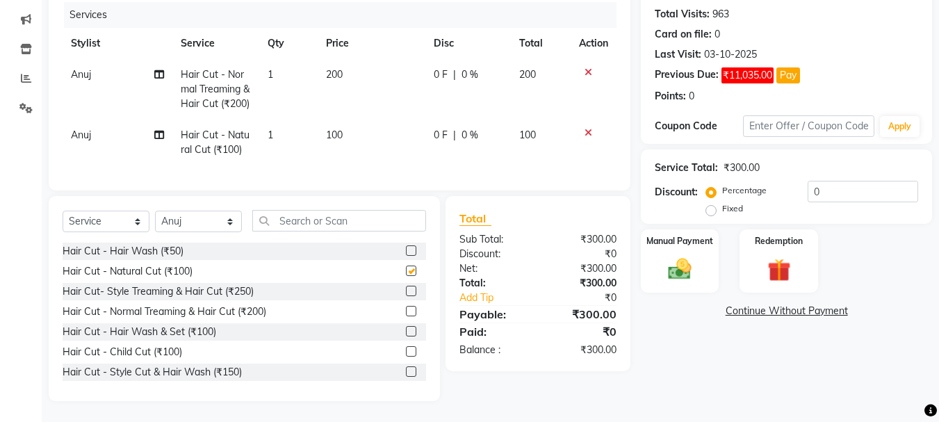
checkbox input "false"
click at [679, 261] on img at bounding box center [679, 269] width 39 height 28
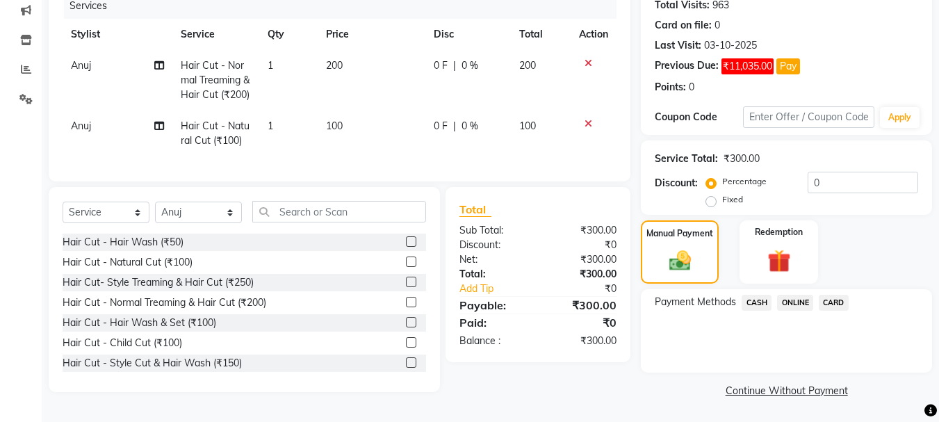
click at [795, 300] on span "ONLINE" at bounding box center [795, 303] width 36 height 16
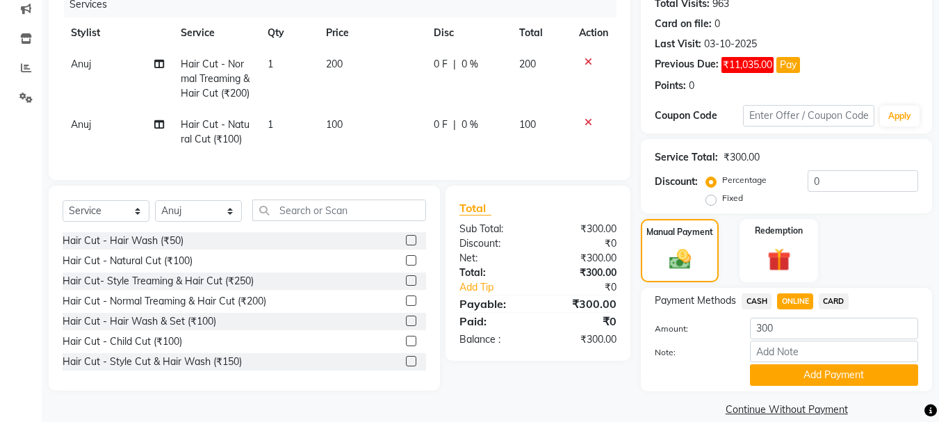
click at [750, 295] on span "CASH" at bounding box center [756, 301] width 30 height 16
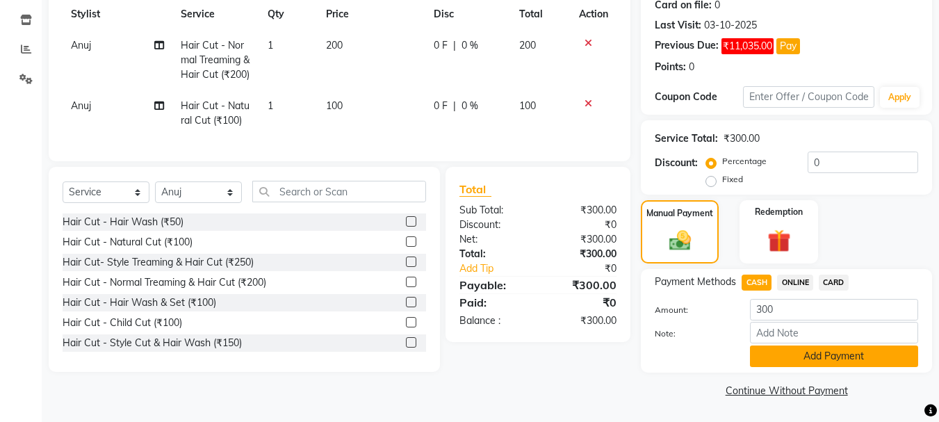
click at [788, 358] on button "Add Payment" at bounding box center [834, 356] width 168 height 22
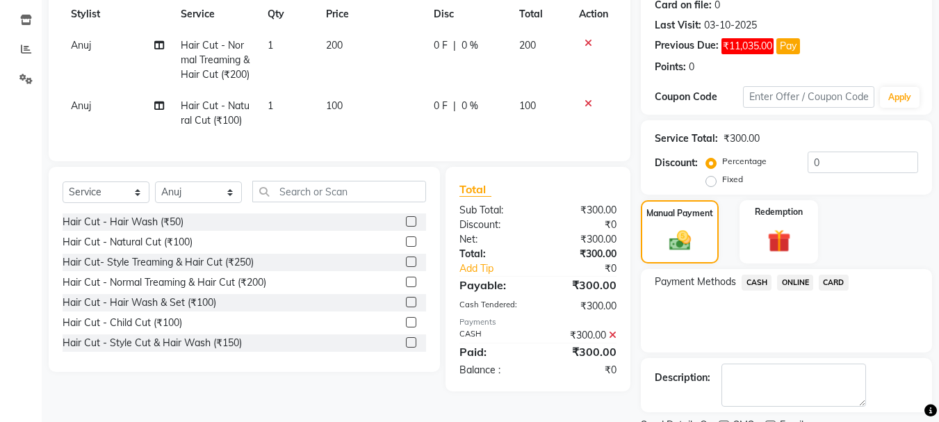
scroll to position [258, 0]
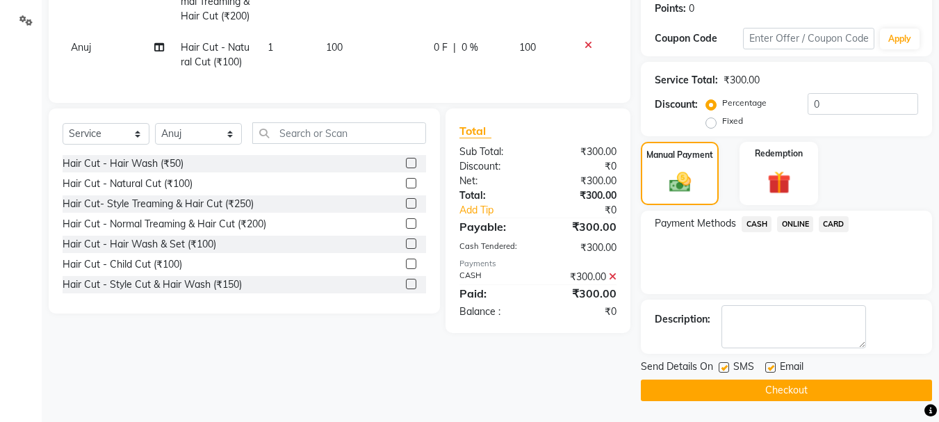
click at [777, 390] on button "Checkout" at bounding box center [786, 390] width 291 height 22
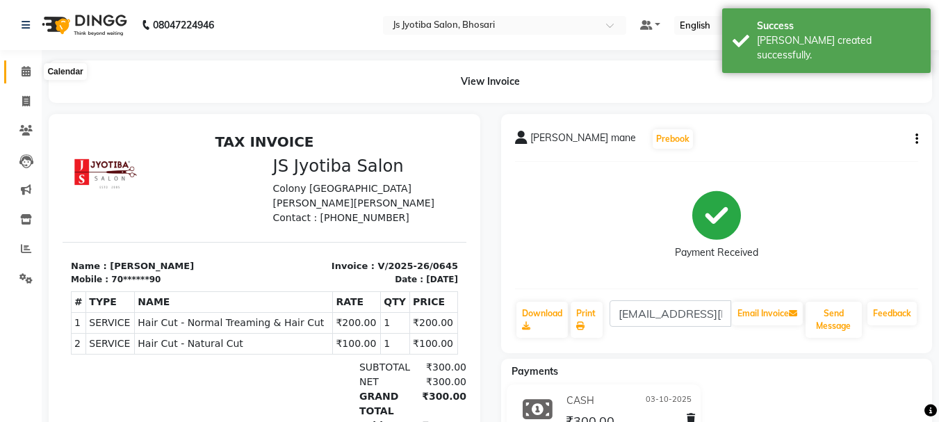
click at [25, 73] on icon at bounding box center [26, 71] width 9 height 10
